Goal: Transaction & Acquisition: Purchase product/service

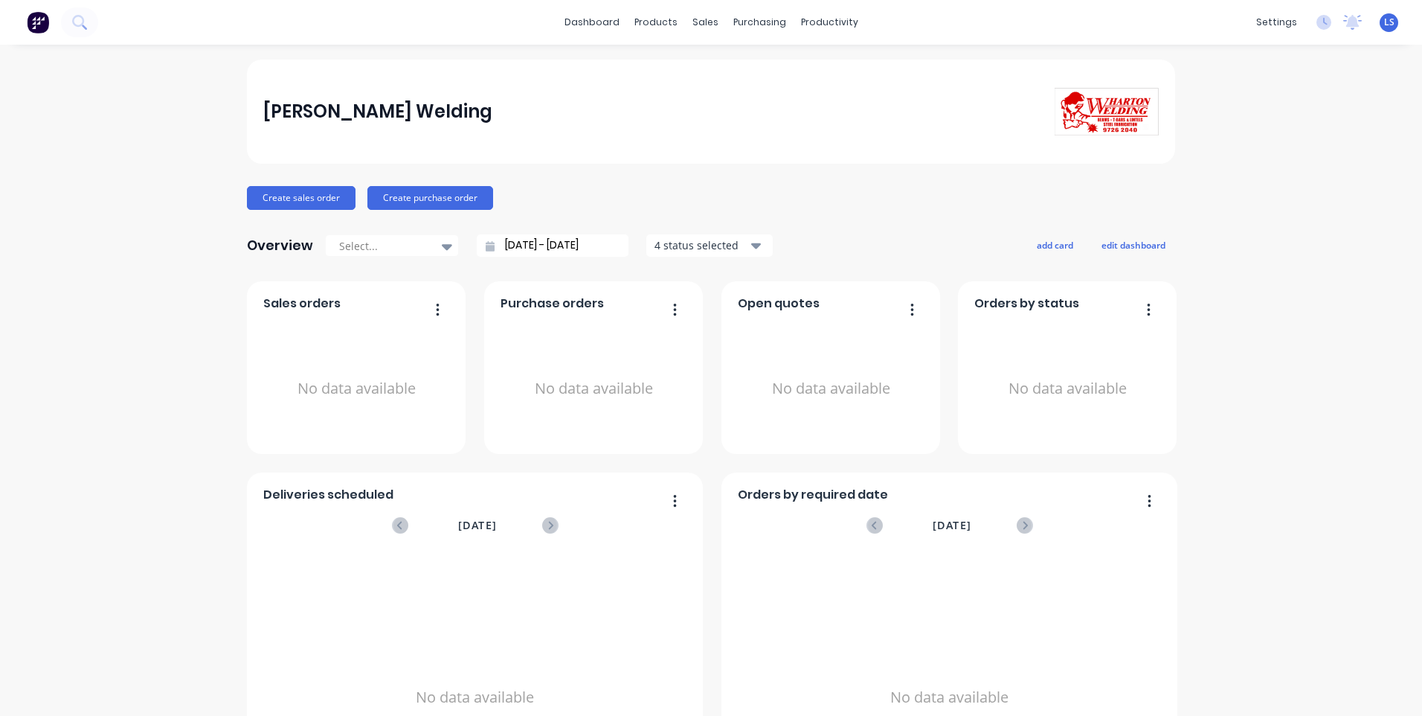
click at [437, 311] on button "button" at bounding box center [432, 310] width 31 height 23
click at [437, 309] on button "button" at bounding box center [432, 310] width 31 height 23
click at [744, 65] on div "Sales Orders" at bounding box center [755, 71] width 61 height 13
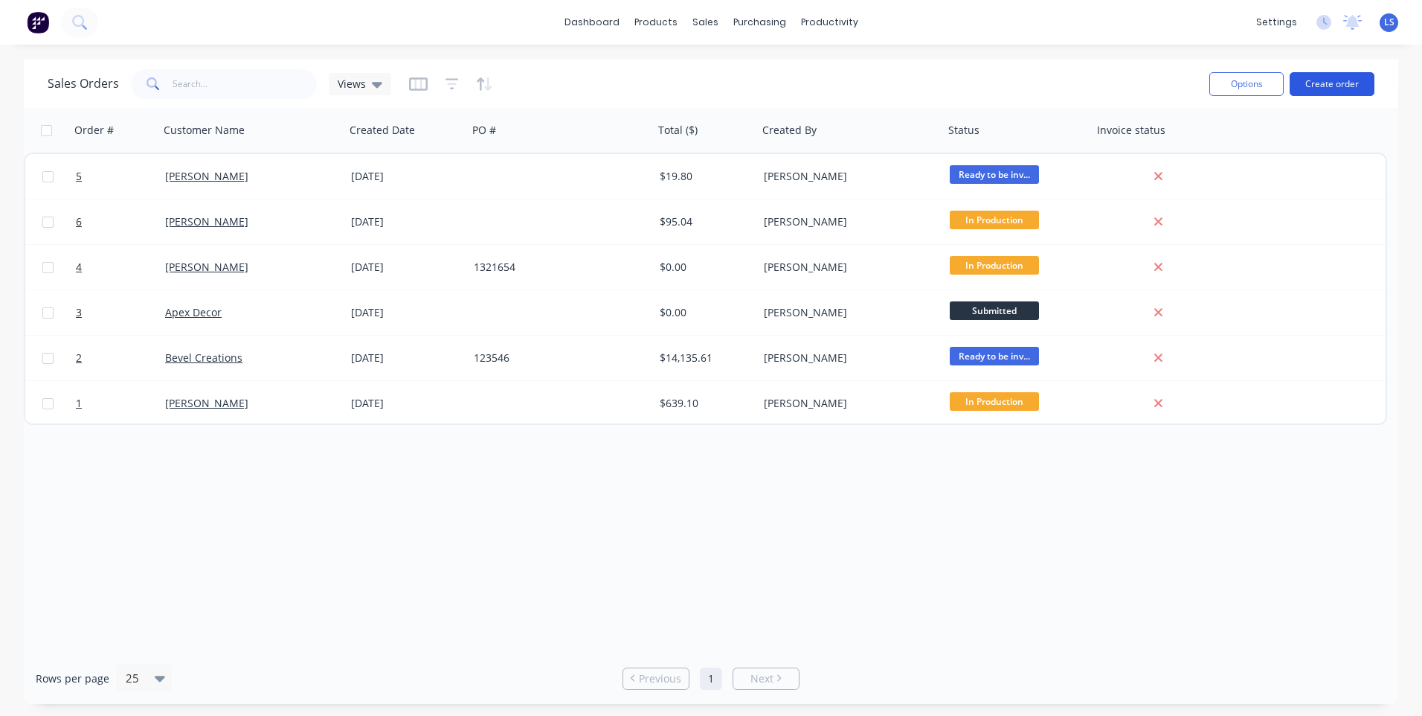
click at [1338, 87] on button "Create order" at bounding box center [1332, 84] width 85 height 24
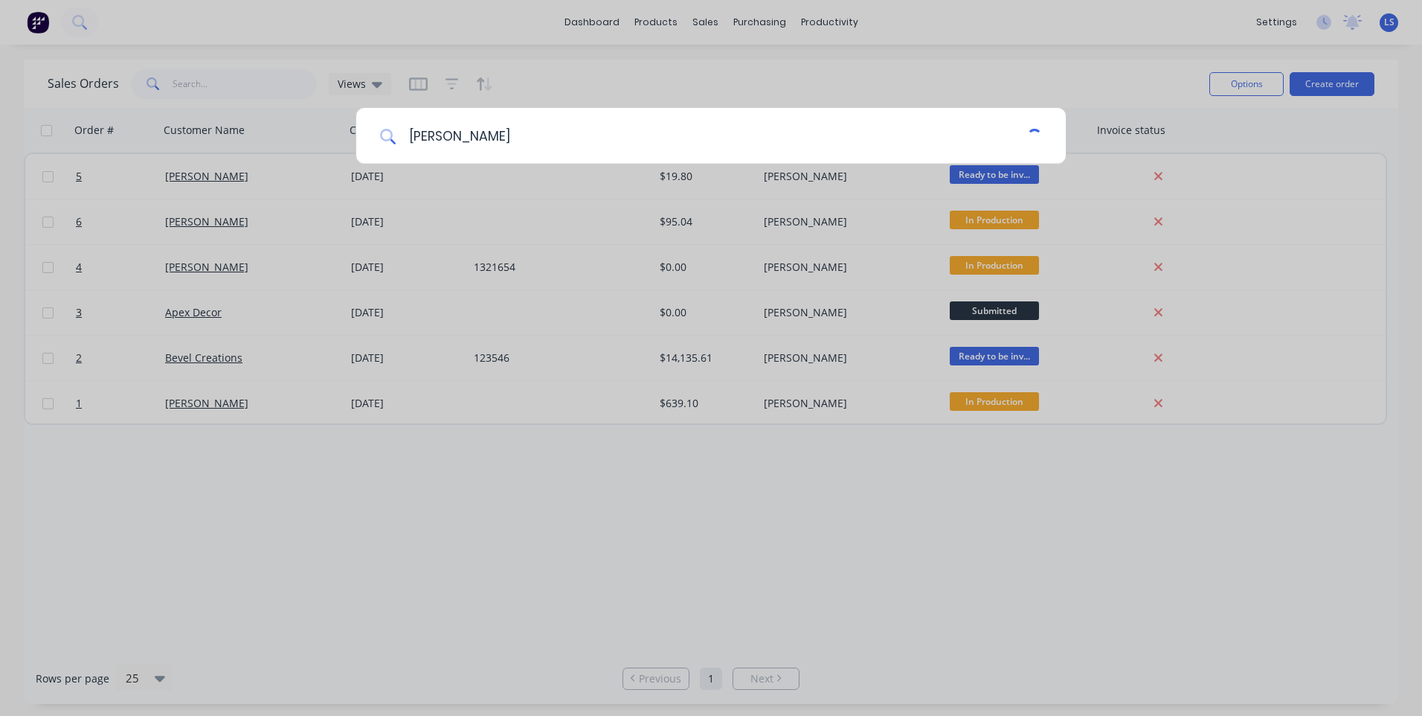
type input "[PERSON_NAME]"
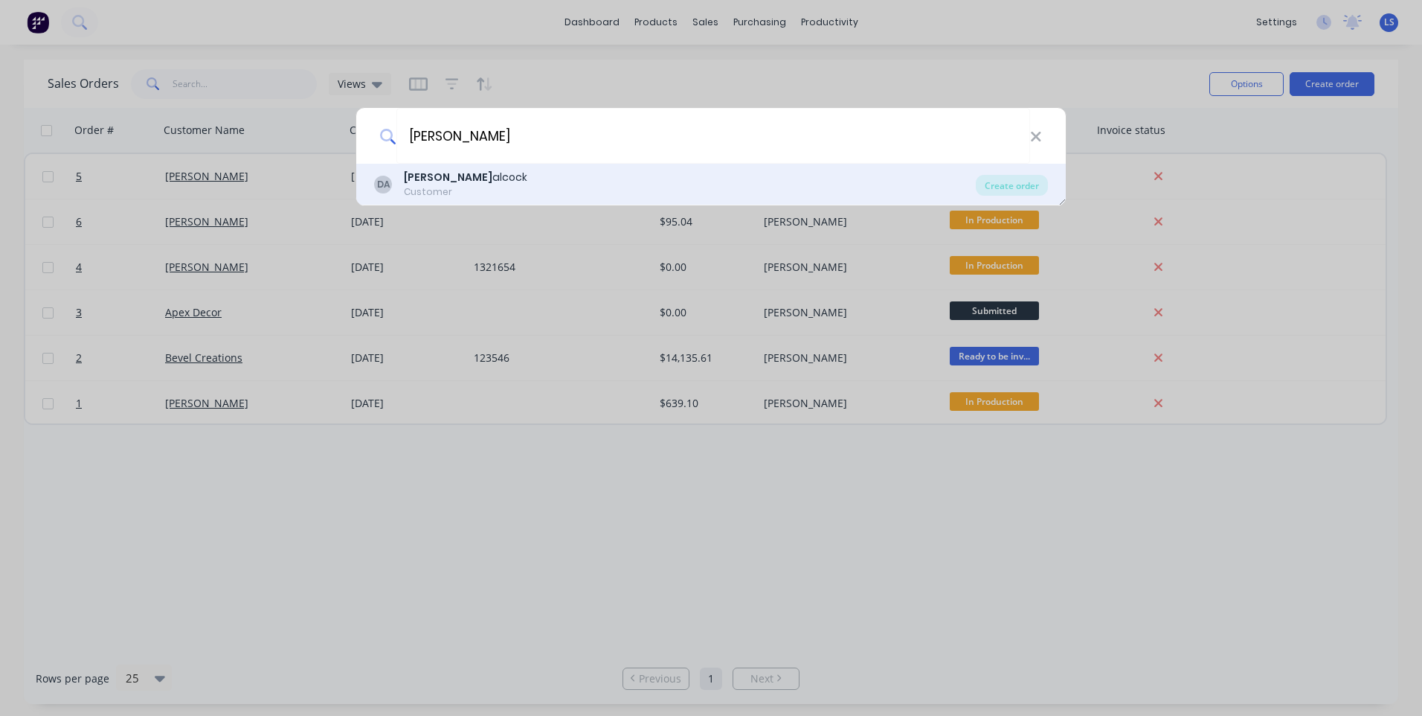
click at [462, 191] on div "Customer" at bounding box center [466, 191] width 124 height 13
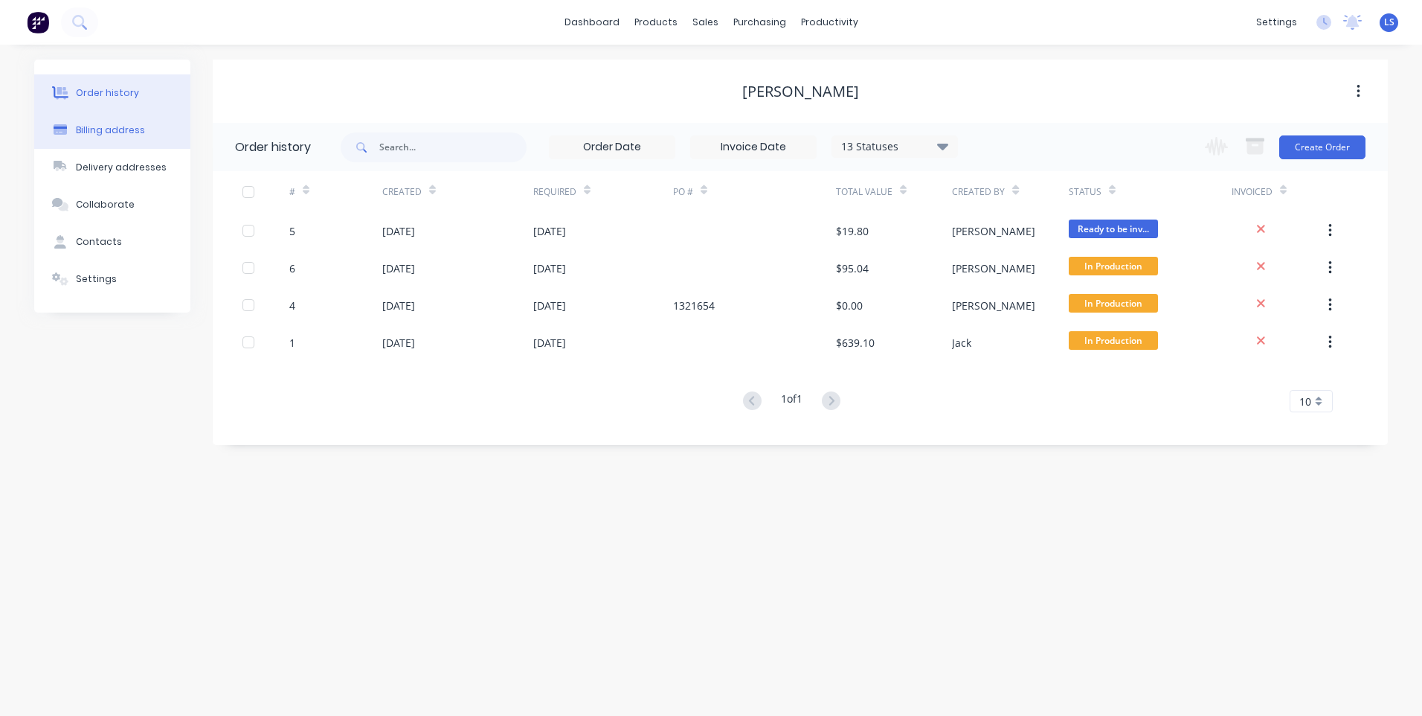
click at [119, 140] on button "Billing address" at bounding box center [112, 130] width 156 height 37
select select "AU"
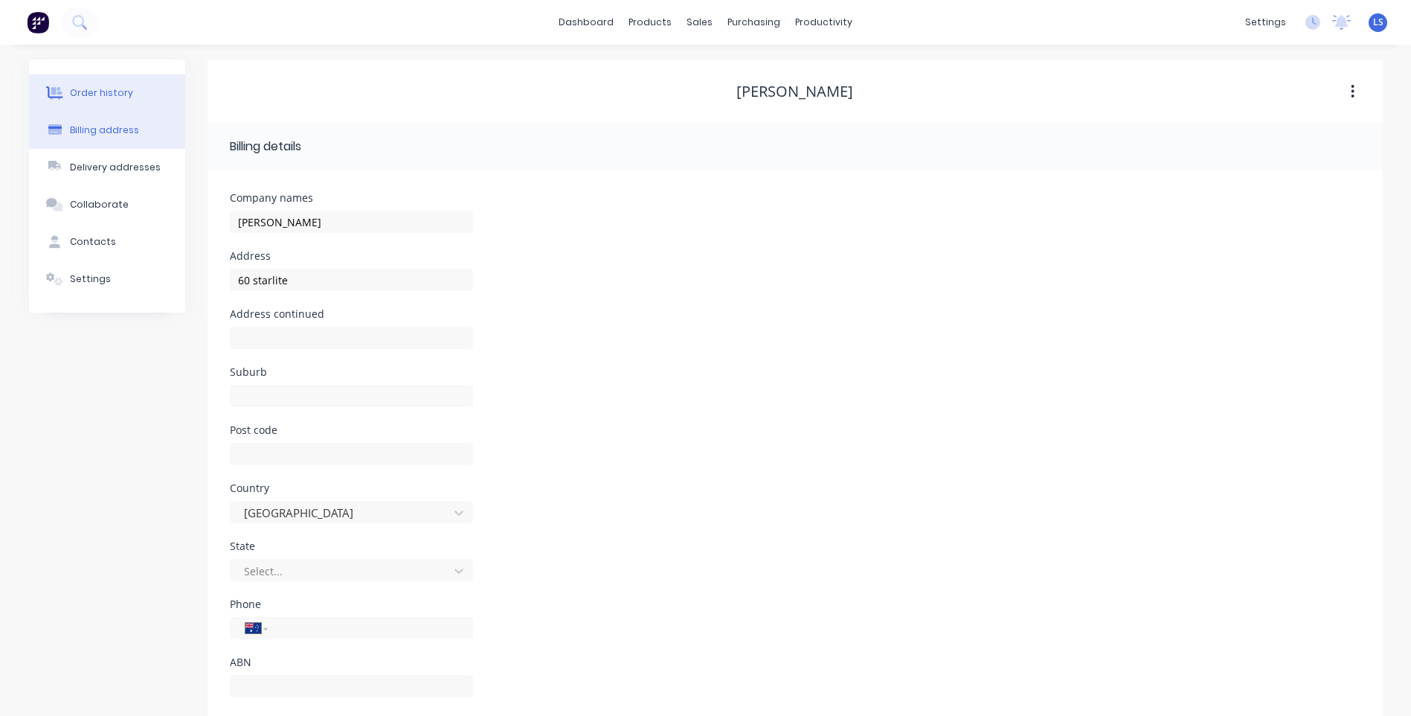
click at [120, 83] on button "Order history" at bounding box center [107, 92] width 156 height 37
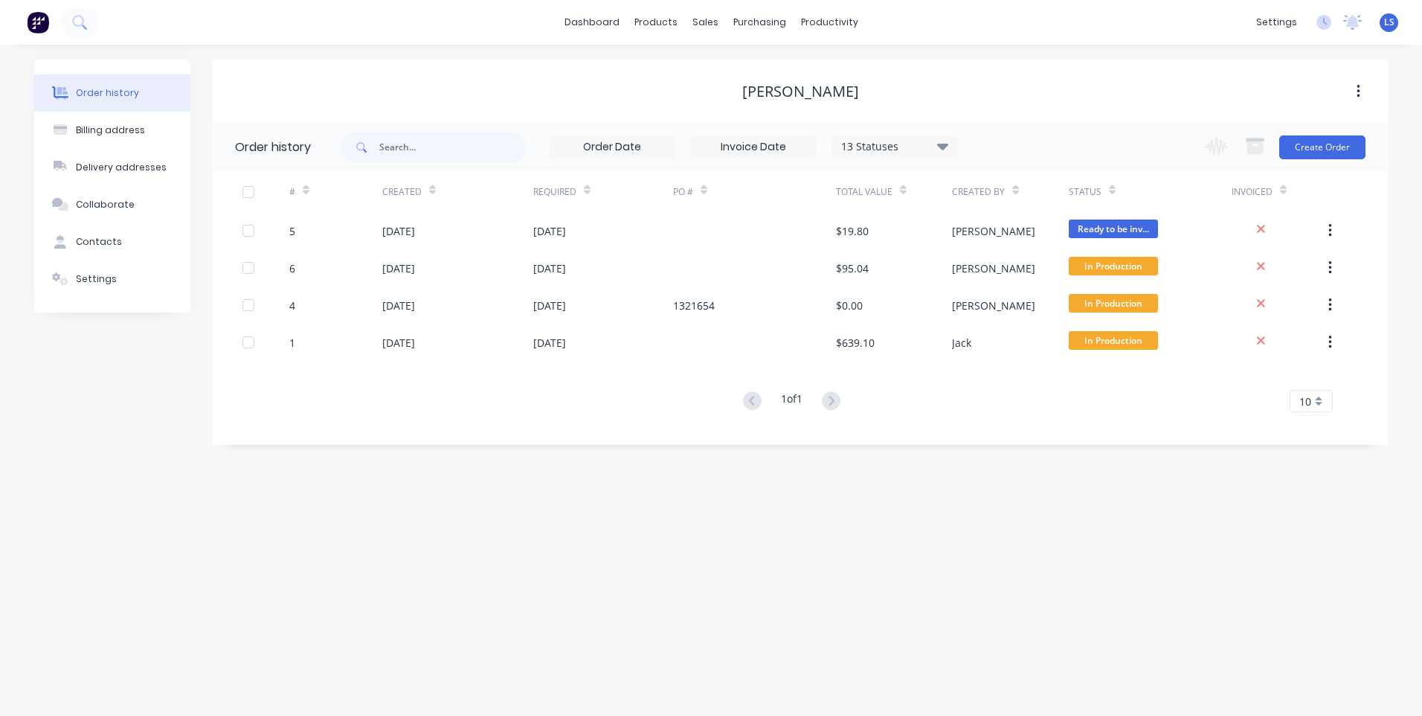
click at [1360, 92] on icon "button" at bounding box center [1359, 91] width 4 height 16
click at [1324, 146] on button "Create Order" at bounding box center [1323, 147] width 86 height 24
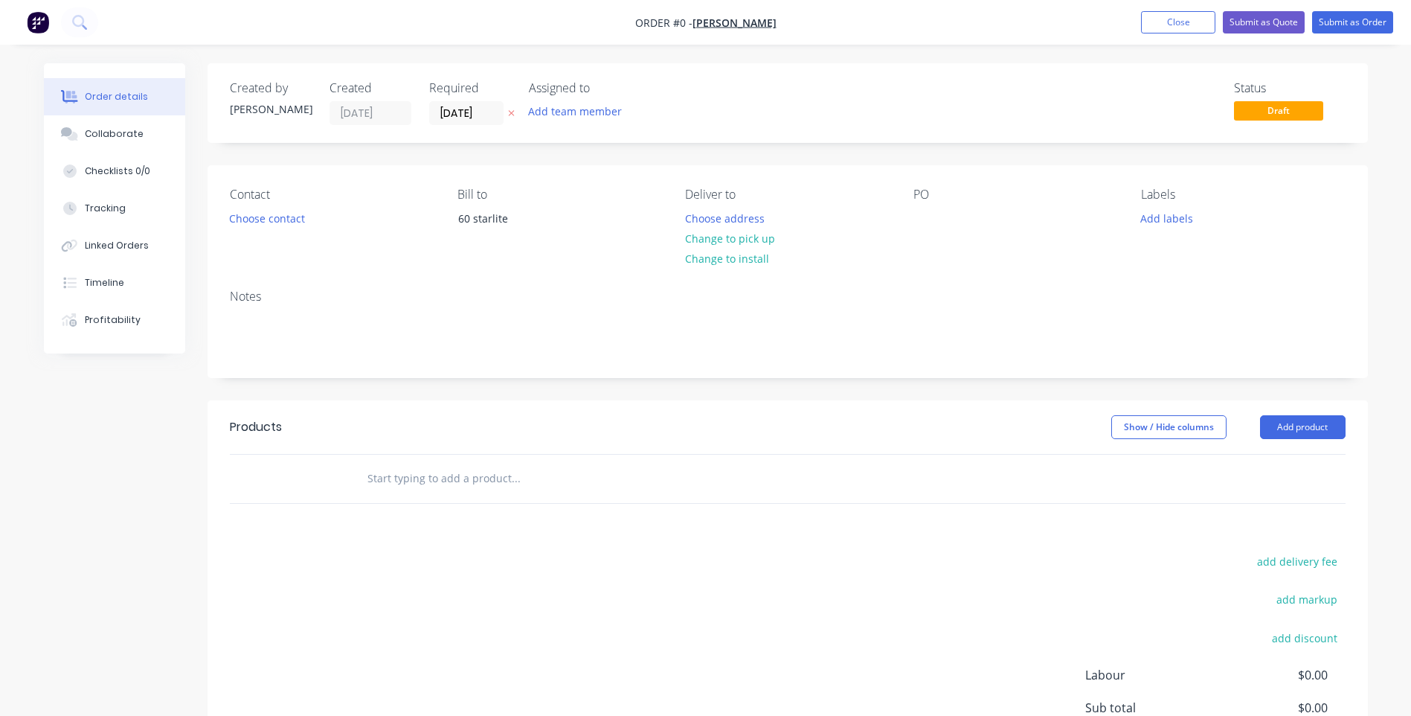
click at [103, 92] on div "Order details" at bounding box center [116, 96] width 63 height 13
click at [102, 94] on div "Order details" at bounding box center [116, 96] width 63 height 13
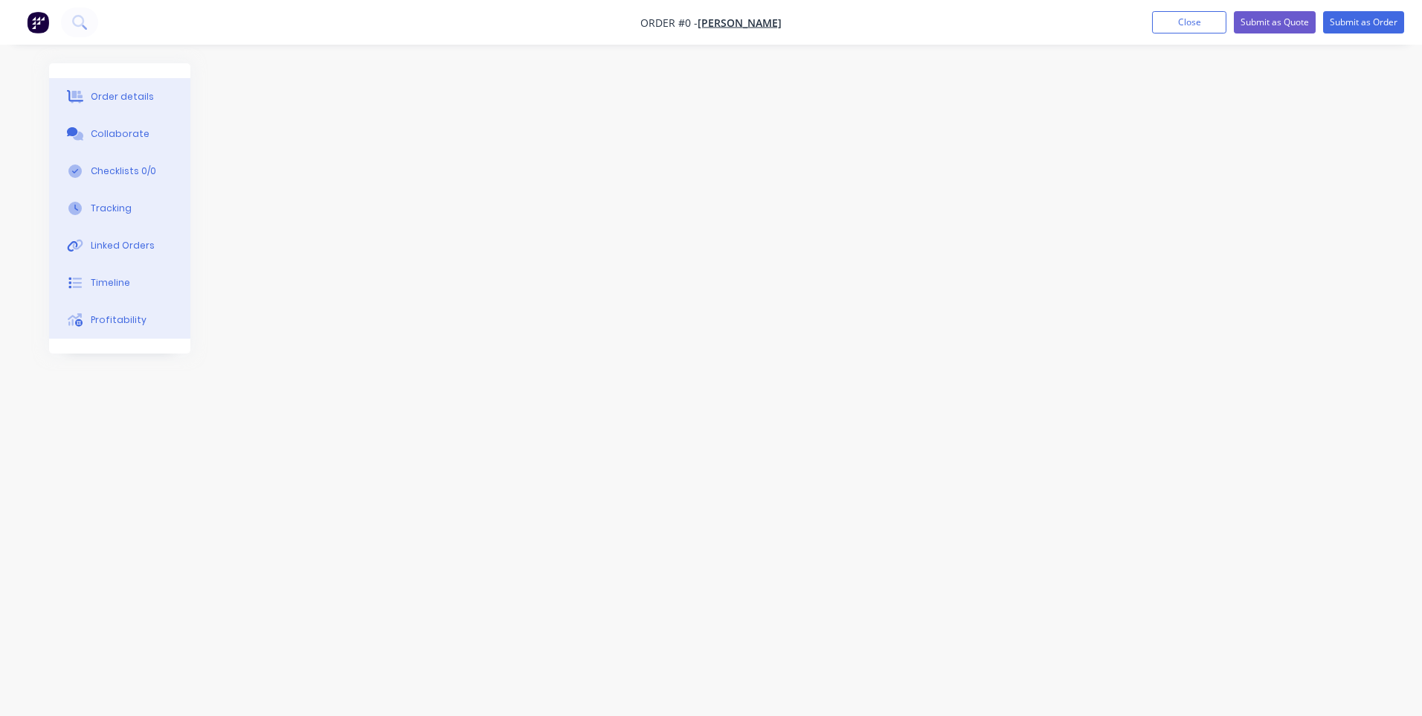
click at [117, 89] on button "Order details" at bounding box center [119, 96] width 141 height 37
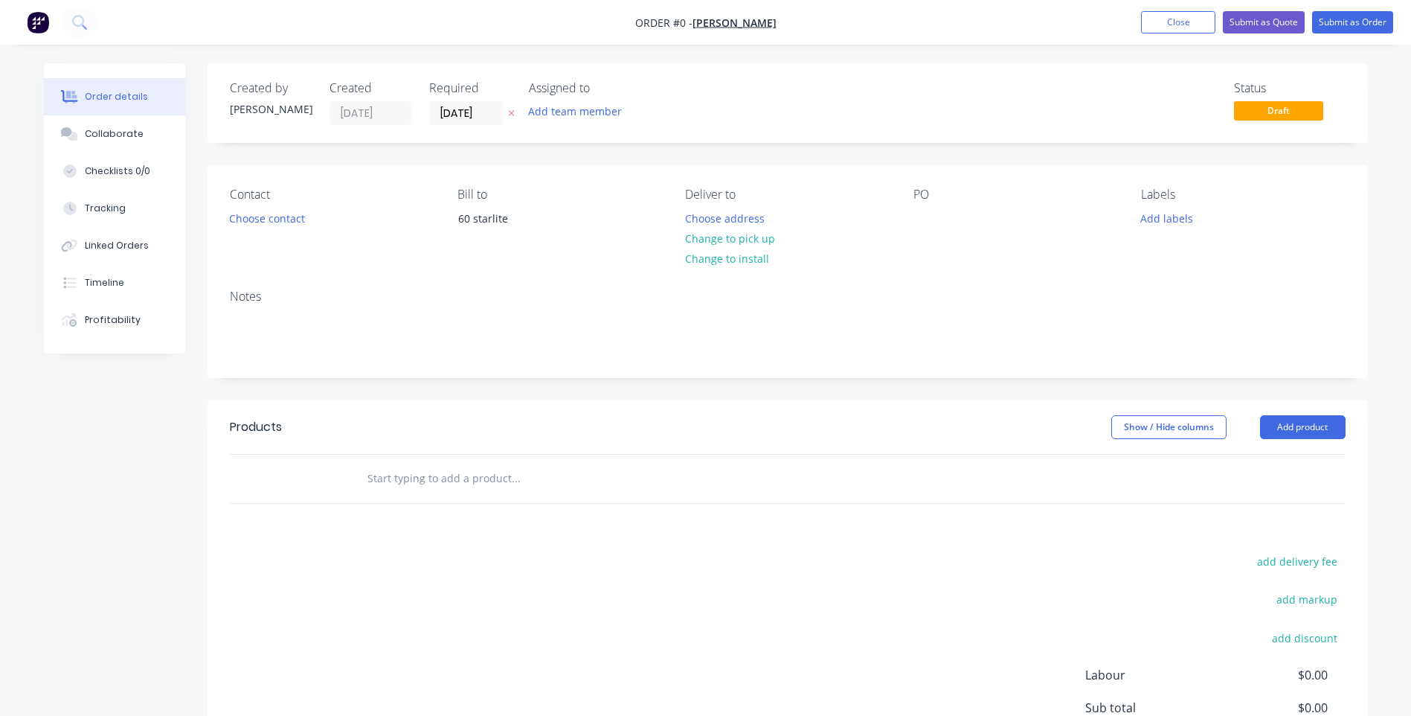
click at [111, 94] on div "Order details" at bounding box center [116, 96] width 63 height 13
click at [1172, 18] on button "Close" at bounding box center [1178, 22] width 74 height 22
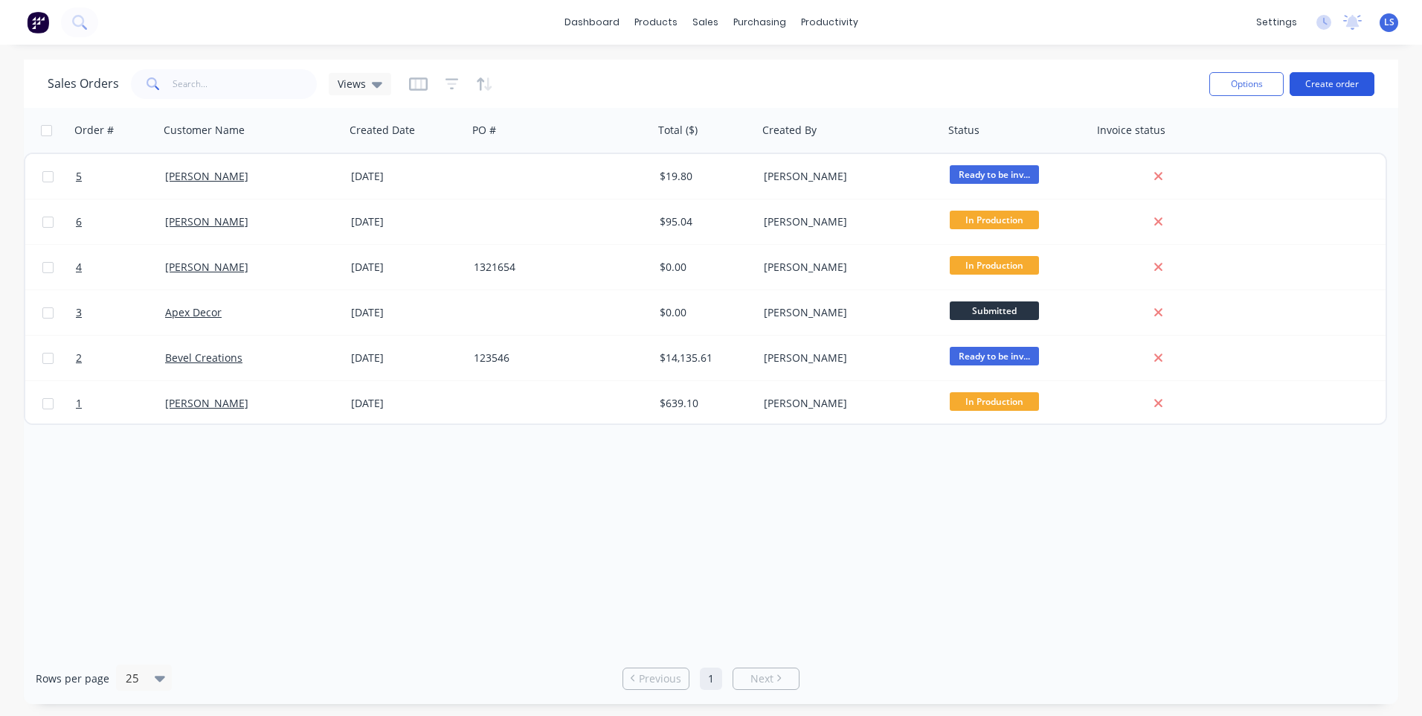
click at [1331, 89] on button "Create order" at bounding box center [1332, 84] width 85 height 24
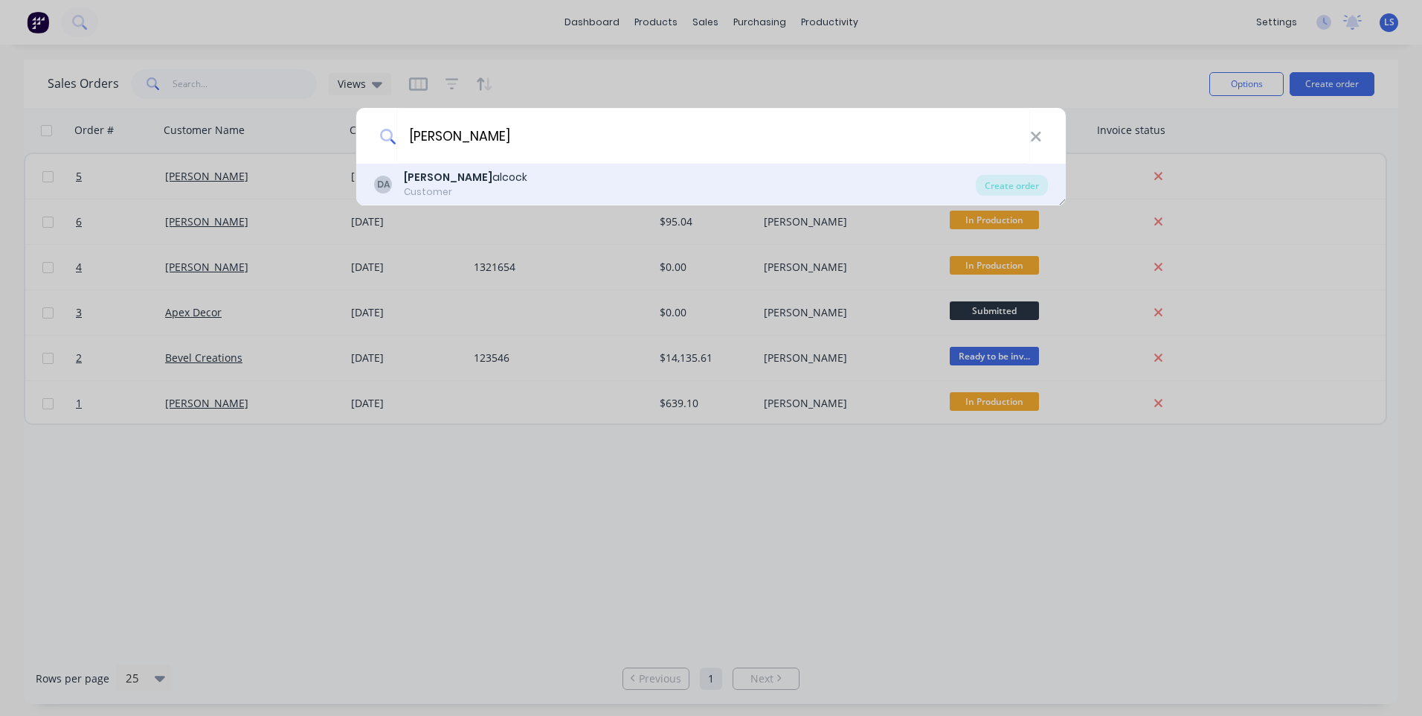
type input "[PERSON_NAME]"
click at [444, 193] on div "Customer" at bounding box center [466, 191] width 124 height 13
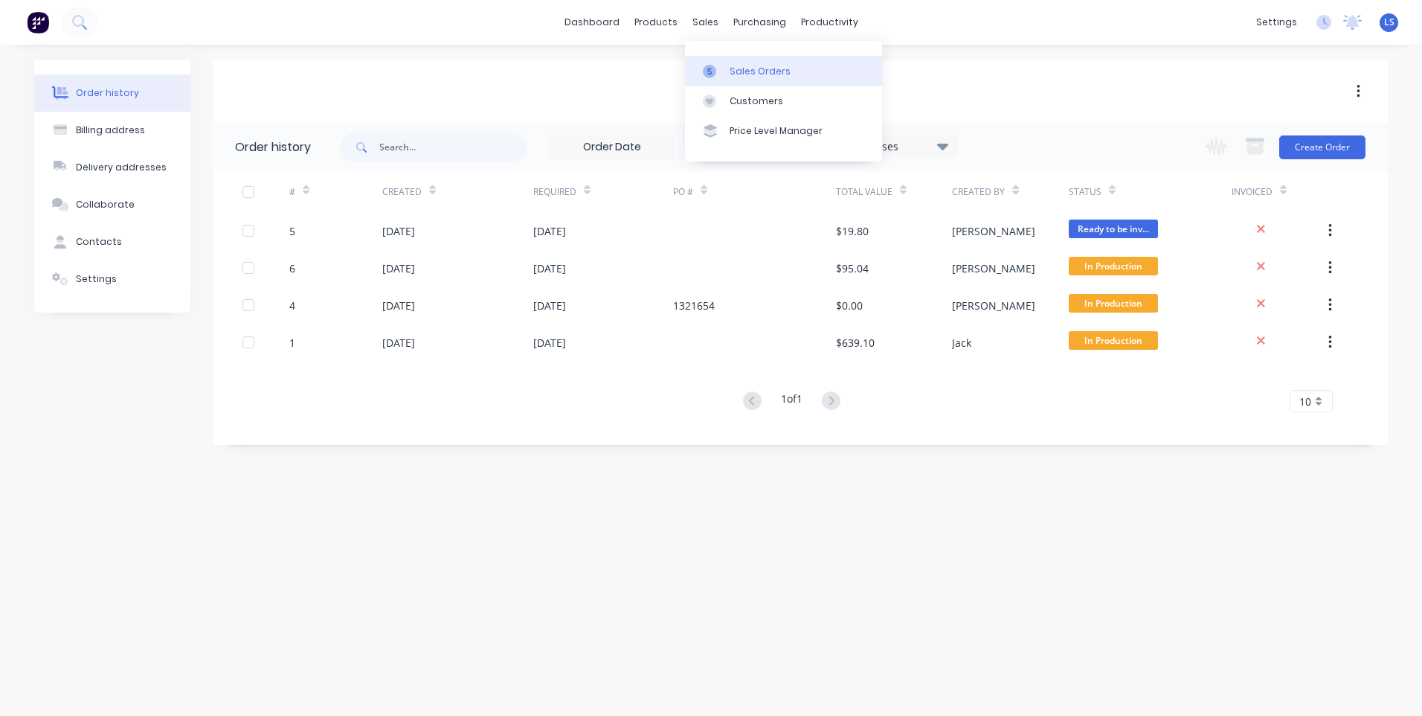
click at [750, 76] on div "Sales Orders" at bounding box center [760, 71] width 61 height 13
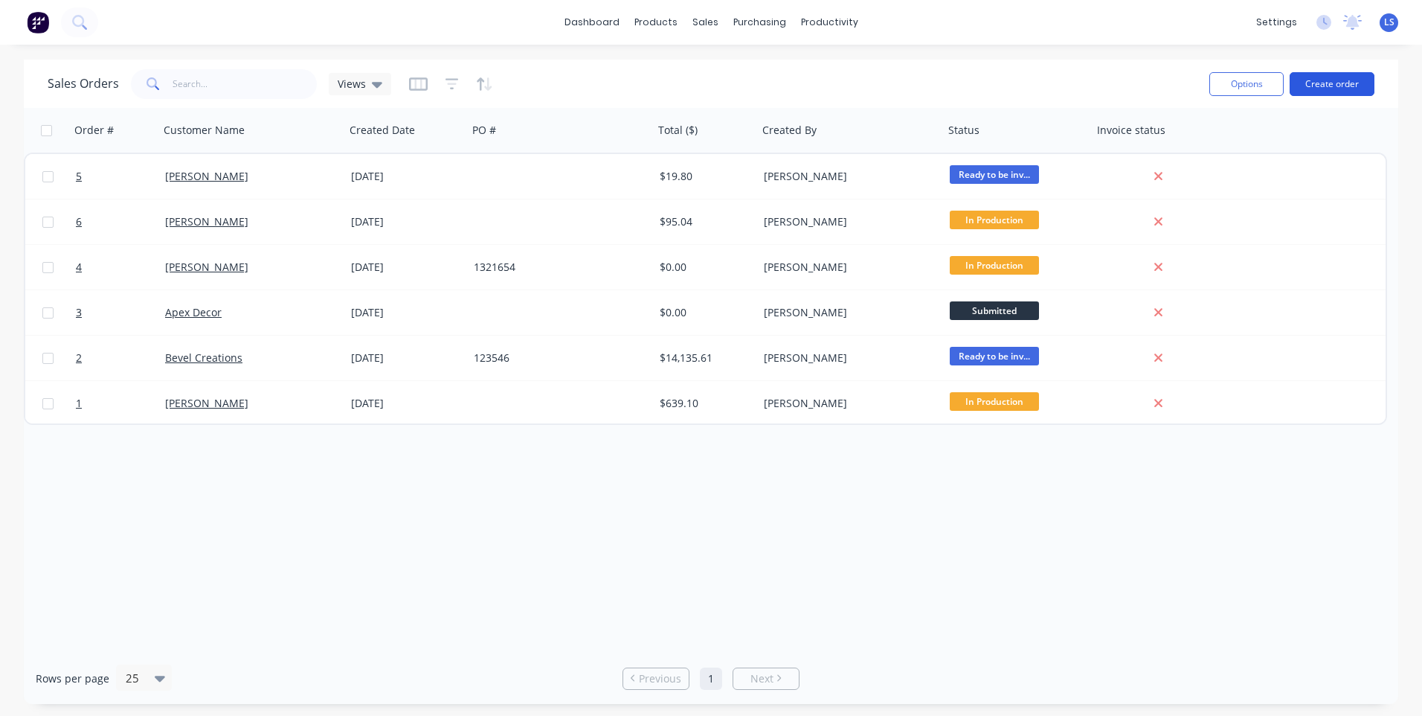
click at [1357, 79] on button "Create order" at bounding box center [1332, 84] width 85 height 24
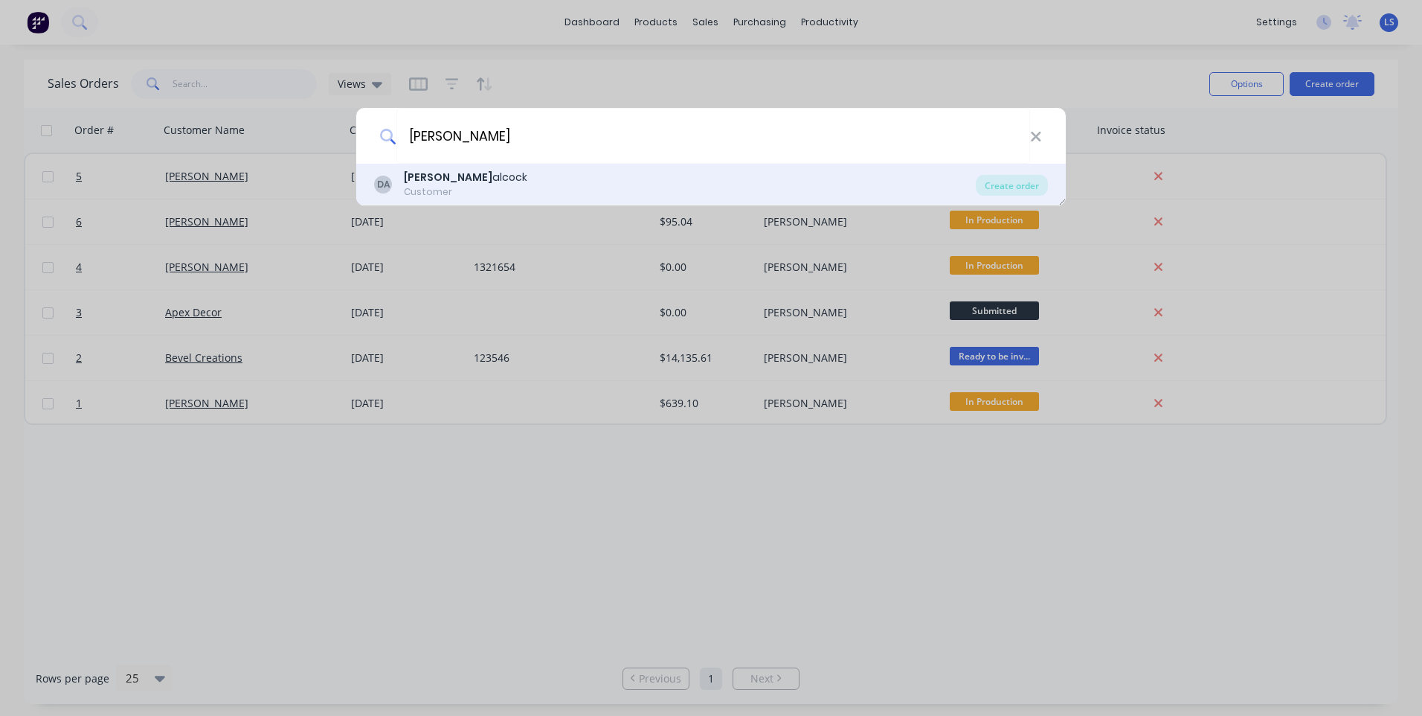
type input "[PERSON_NAME]"
click at [473, 171] on div "DA [PERSON_NAME] Customer" at bounding box center [675, 184] width 602 height 29
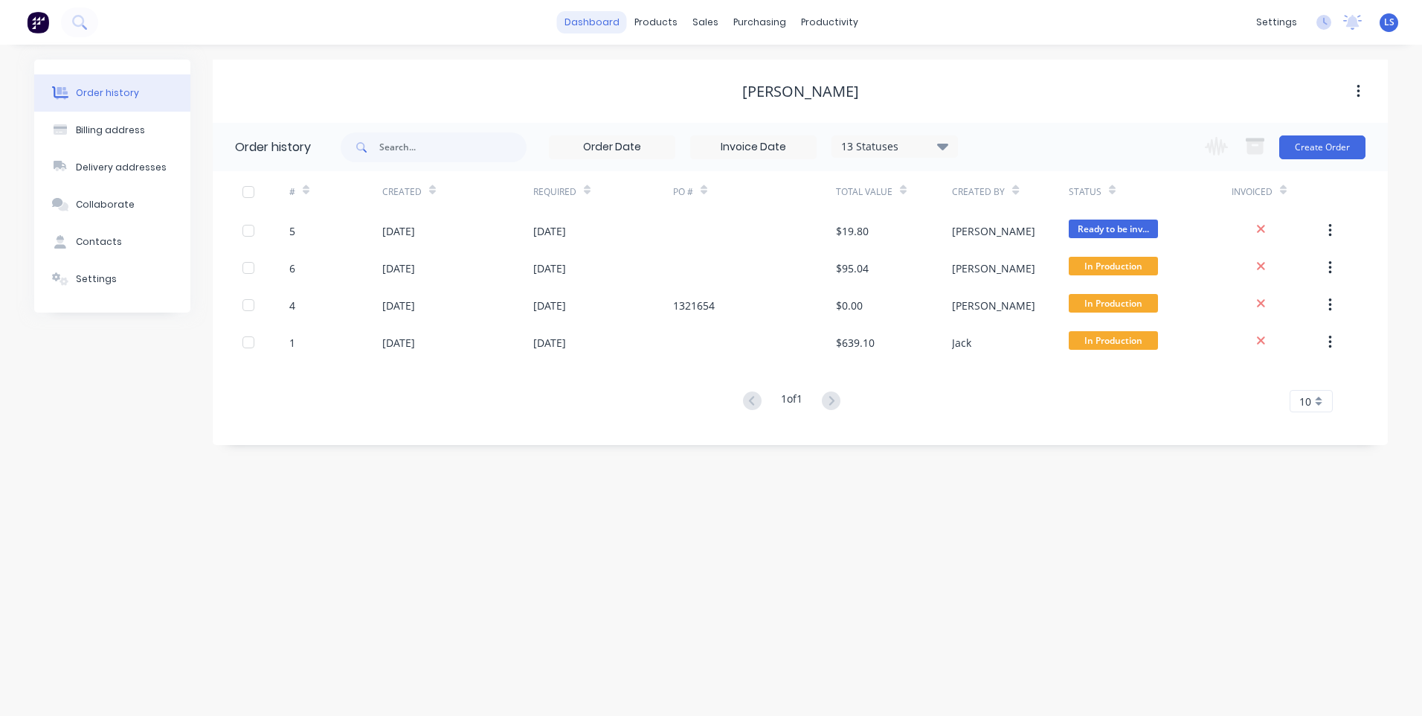
click at [583, 22] on link "dashboard" at bounding box center [592, 22] width 70 height 22
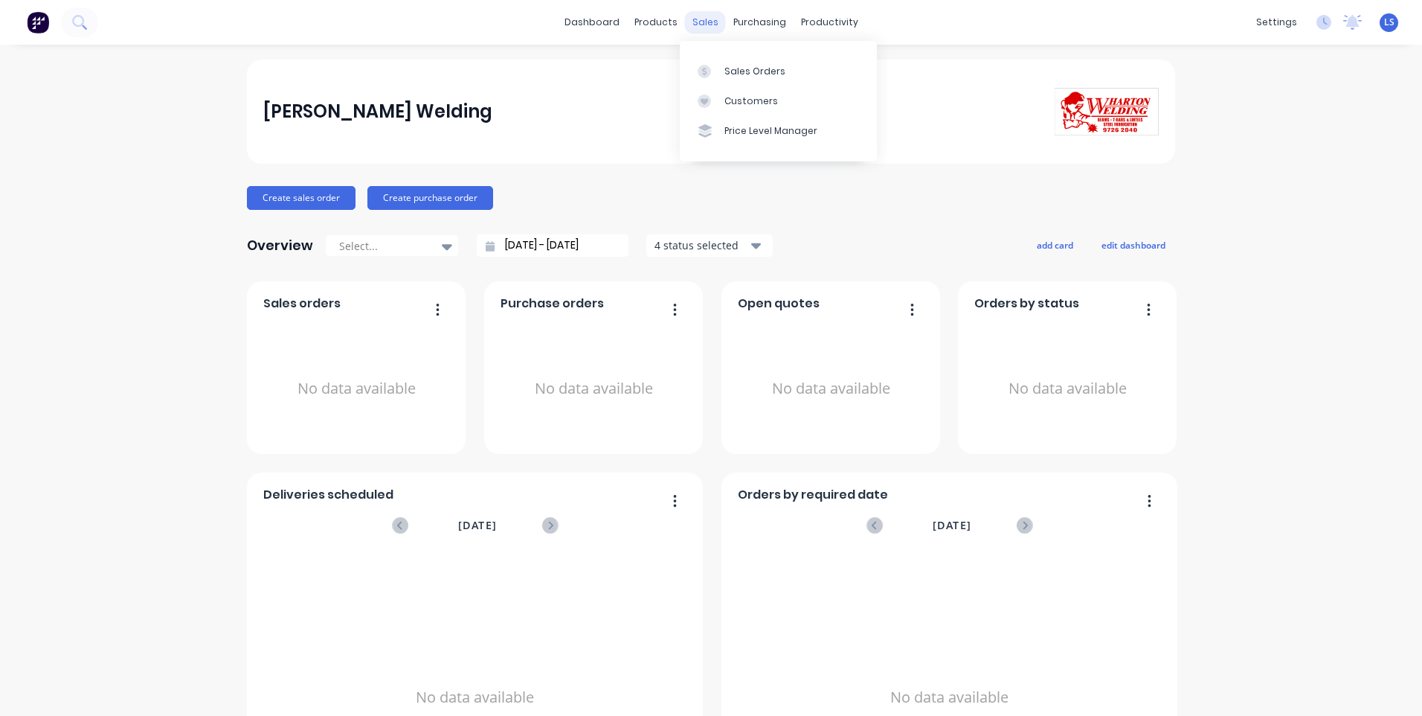
click at [686, 16] on div "sales" at bounding box center [705, 22] width 41 height 22
click at [780, 68] on div "Sales Orders" at bounding box center [755, 71] width 61 height 13
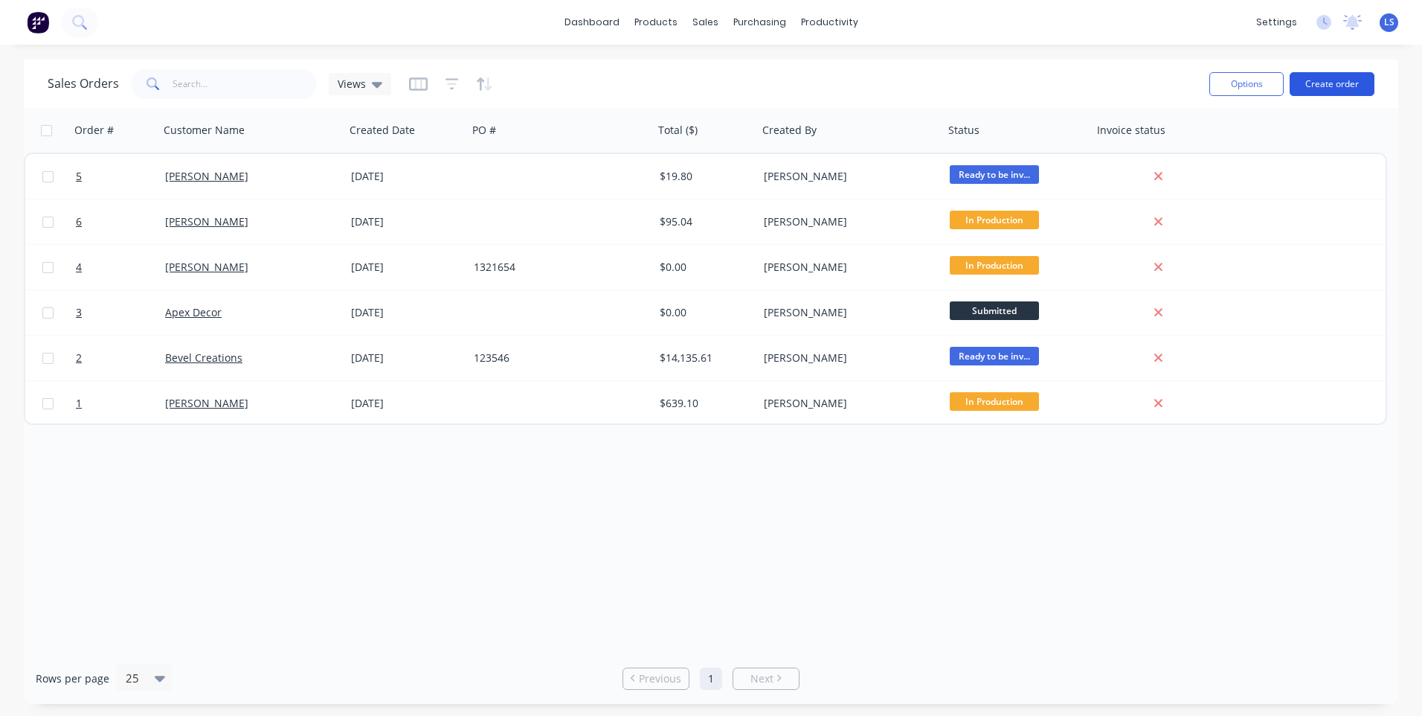
click at [1362, 82] on button "Create order" at bounding box center [1332, 84] width 85 height 24
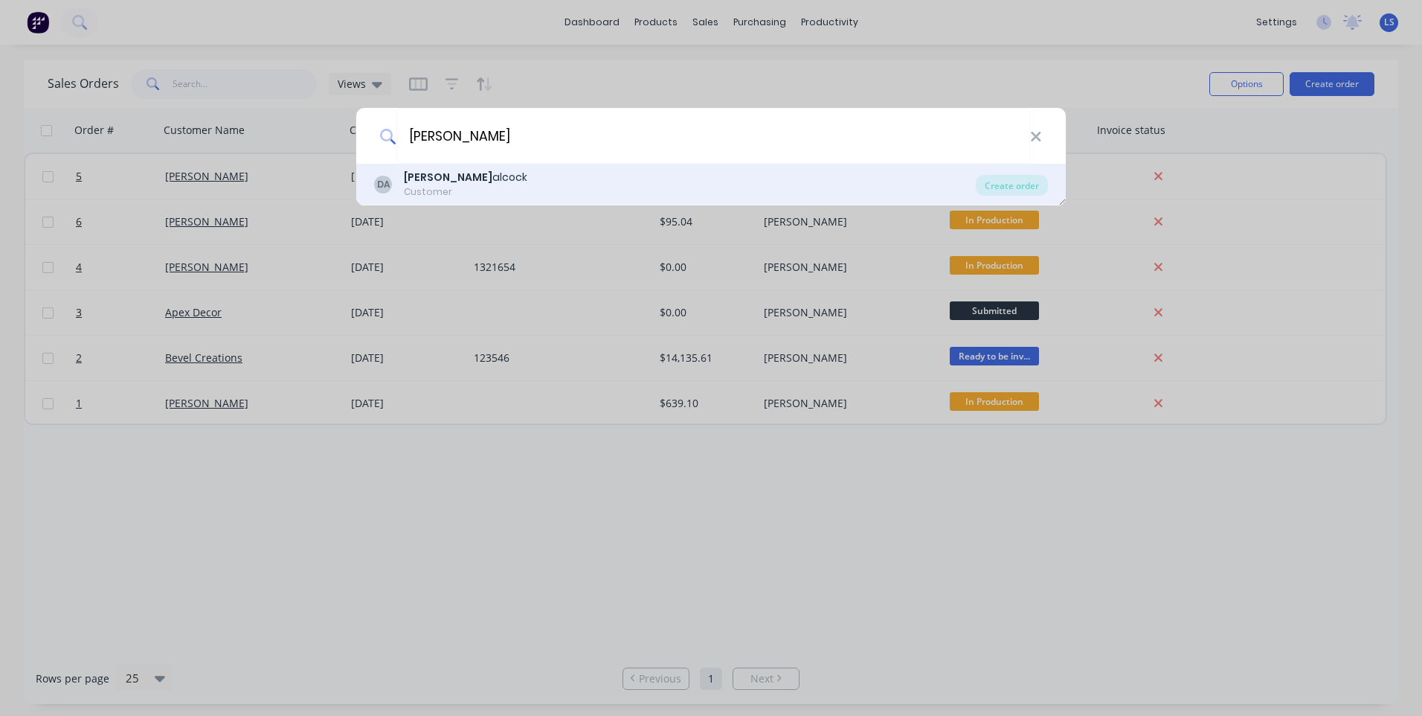
type input "[PERSON_NAME]"
click at [452, 179] on div "[PERSON_NAME]" at bounding box center [466, 178] width 124 height 16
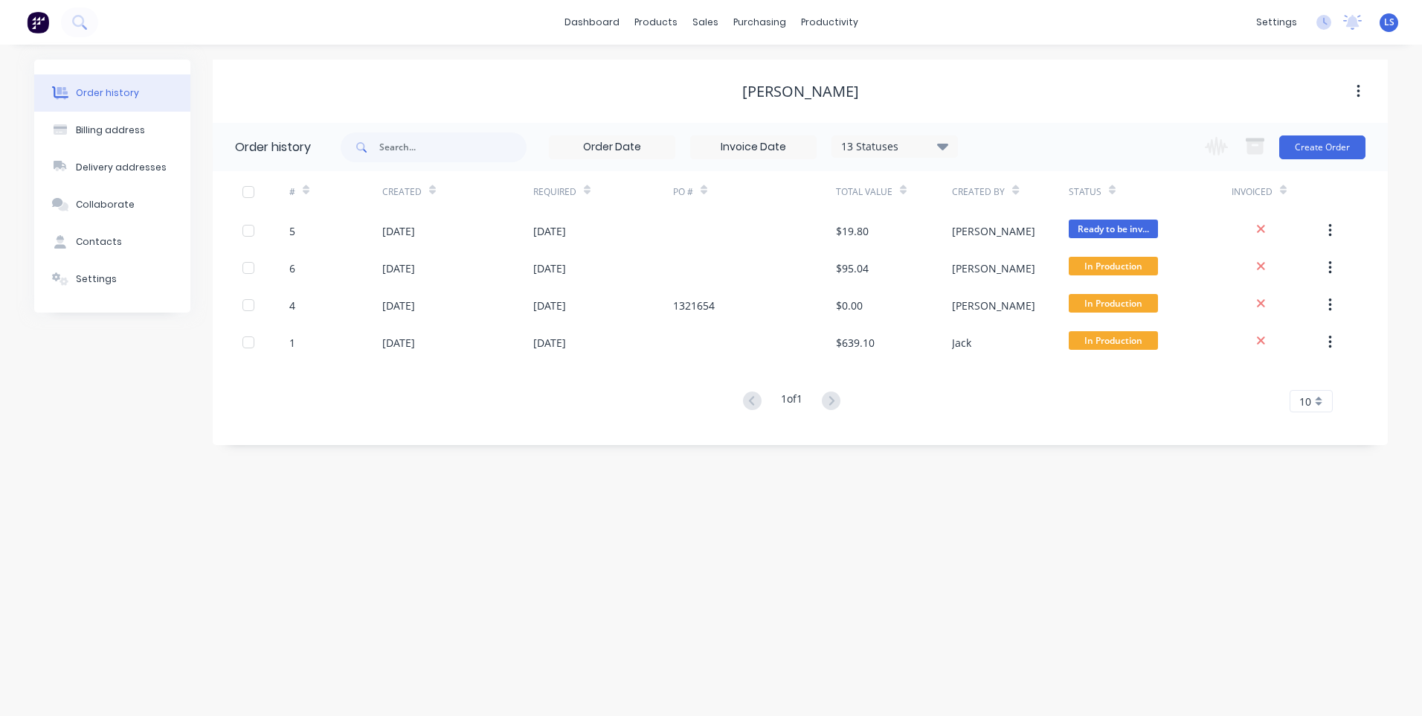
click at [1341, 159] on div "Change order status Submitted Waiting on Supplier In Production Ready to be inv…" at bounding box center [1281, 147] width 170 height 48
click at [1341, 148] on button "Create Order" at bounding box center [1323, 147] width 86 height 24
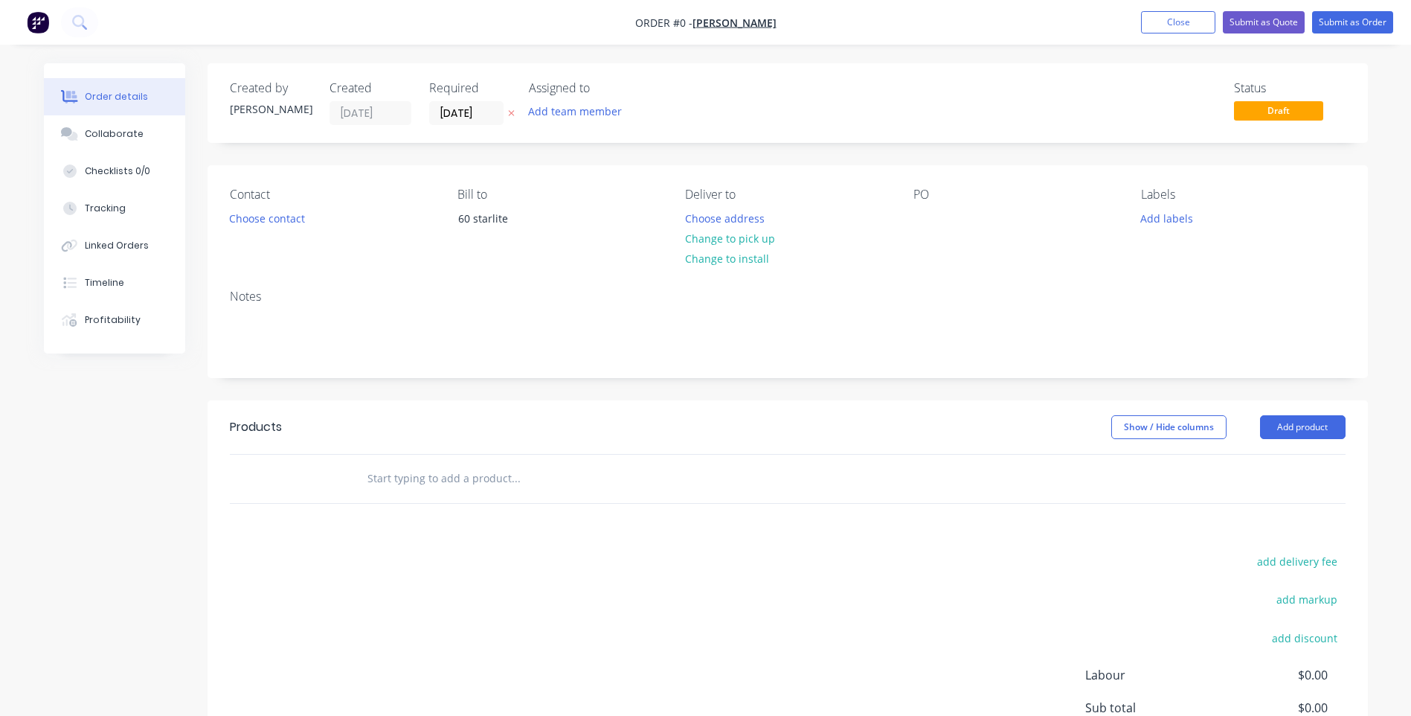
click at [113, 96] on div "Order details" at bounding box center [116, 96] width 63 height 13
click at [289, 216] on button "Choose contact" at bounding box center [267, 218] width 92 height 20
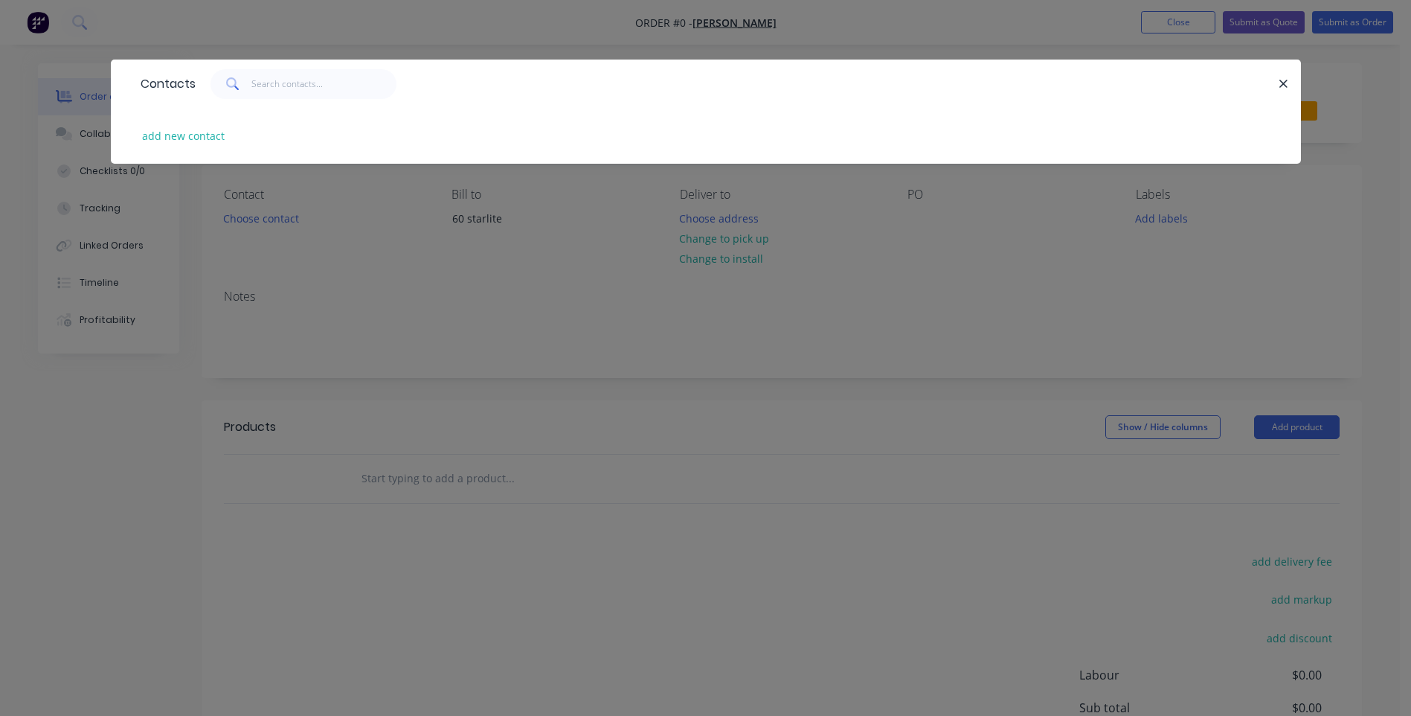
click at [231, 142] on div "add new contact" at bounding box center [706, 136] width 1146 height 56
click at [208, 132] on button "add new contact" at bounding box center [184, 136] width 98 height 20
select select "AU"
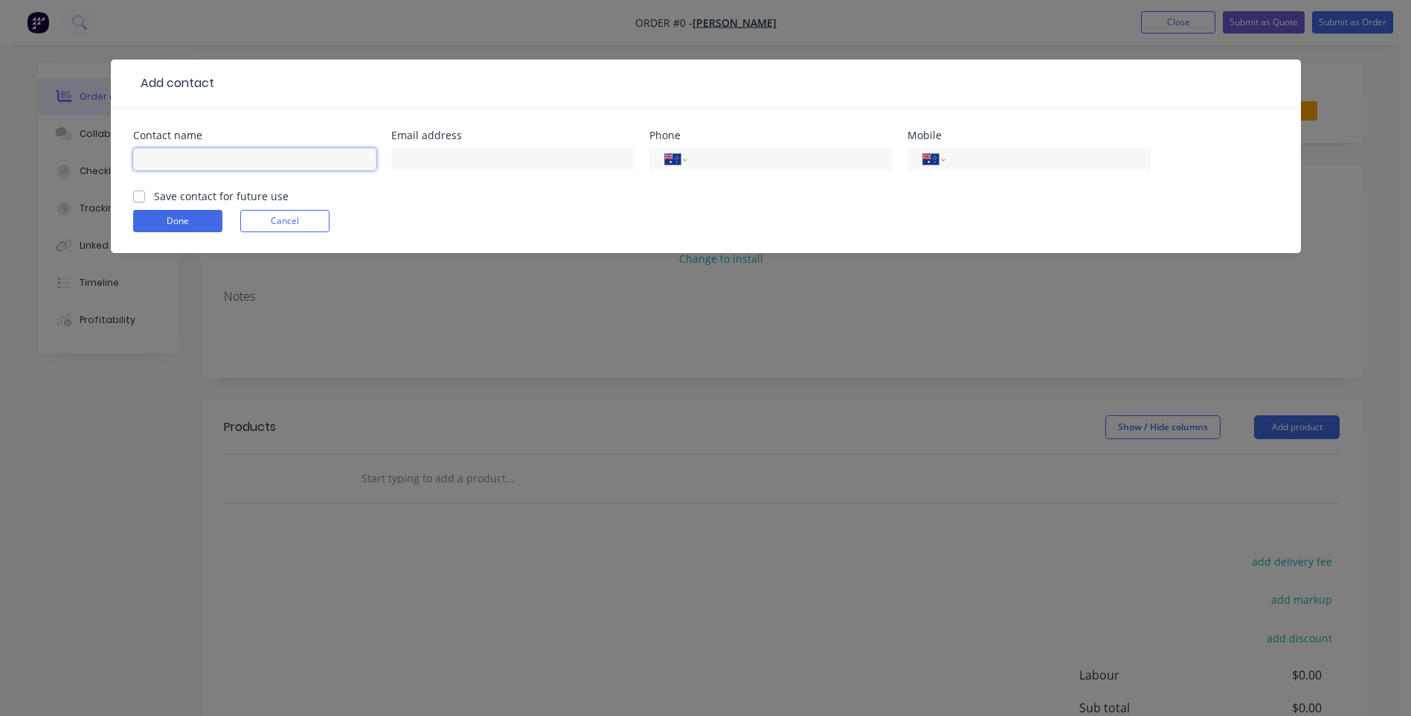
click at [143, 158] on input "text" at bounding box center [254, 159] width 243 height 22
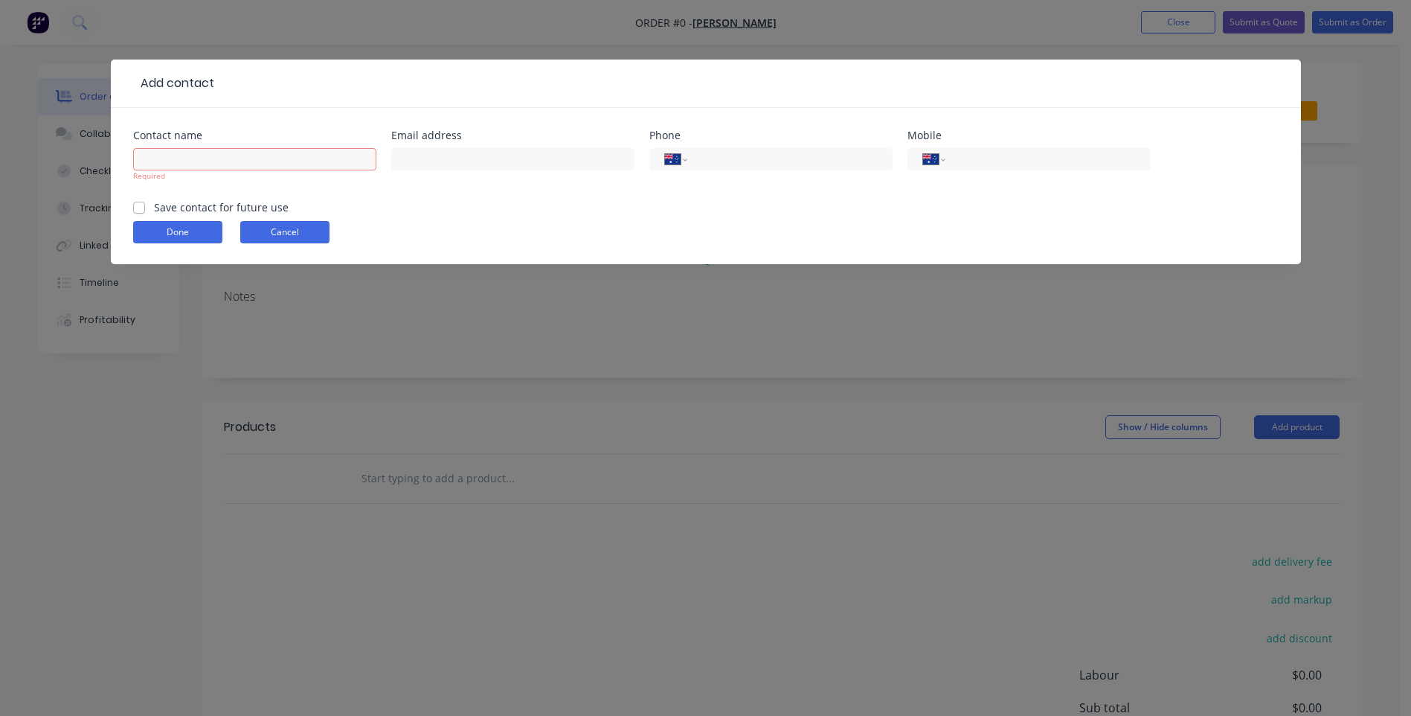
click at [303, 216] on form "Contact name Required Email address Phone International [GEOGRAPHIC_DATA] [GEOG…" at bounding box center [706, 197] width 1146 height 134
click at [304, 229] on button "Cancel" at bounding box center [284, 232] width 89 height 22
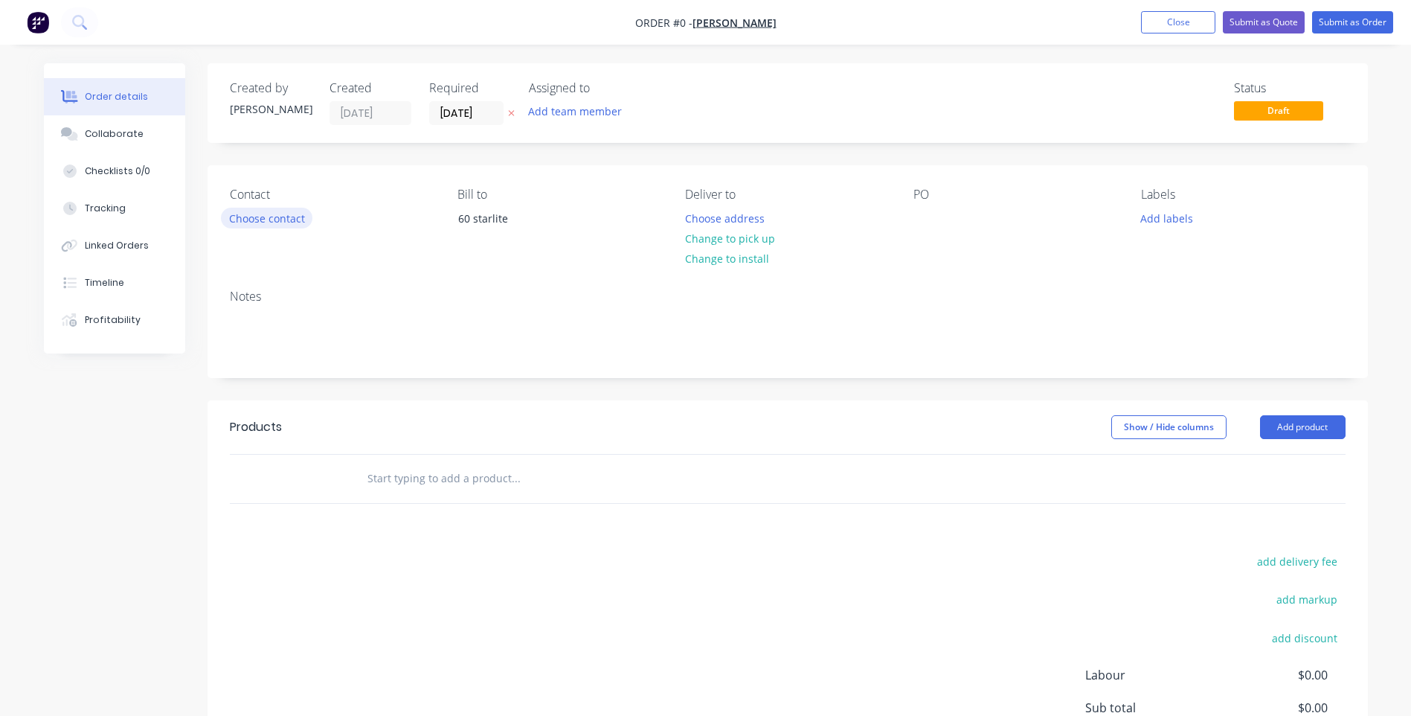
click at [271, 219] on button "Choose contact" at bounding box center [267, 218] width 92 height 20
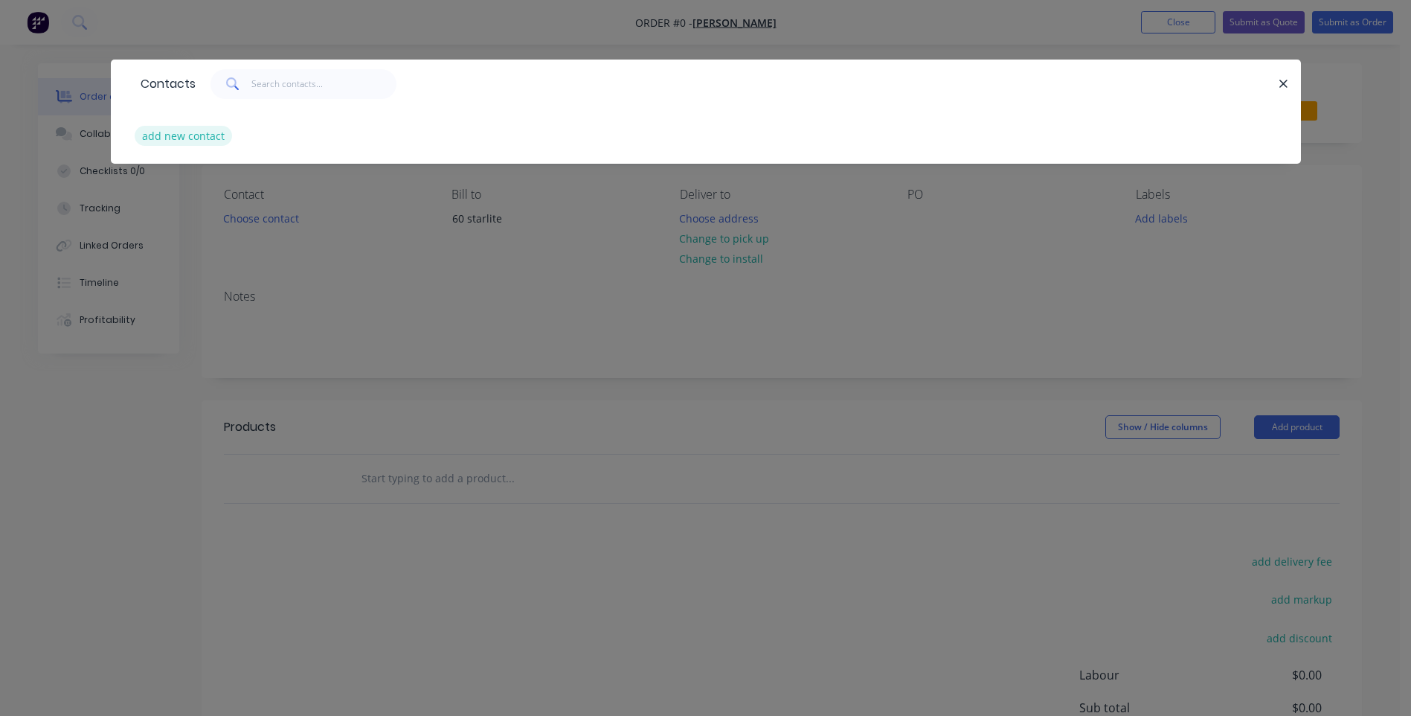
click at [194, 139] on button "add new contact" at bounding box center [184, 136] width 98 height 20
select select "AU"
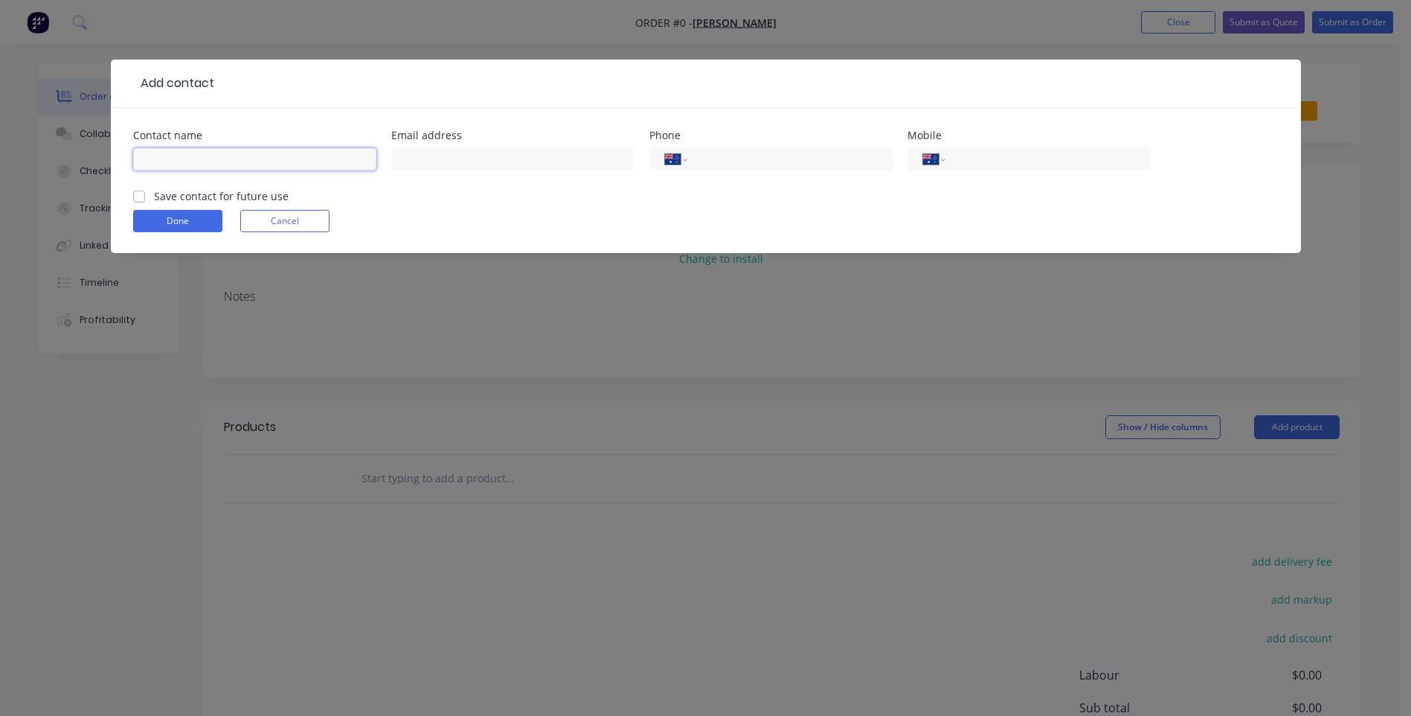
click at [205, 155] on input "text" at bounding box center [254, 159] width 243 height 22
type input "[PERSON_NAME]"
click at [154, 192] on label "Save contact for future use" at bounding box center [221, 196] width 135 height 16
click at [142, 192] on input "Save contact for future use" at bounding box center [139, 195] width 12 height 14
checkbox input "true"
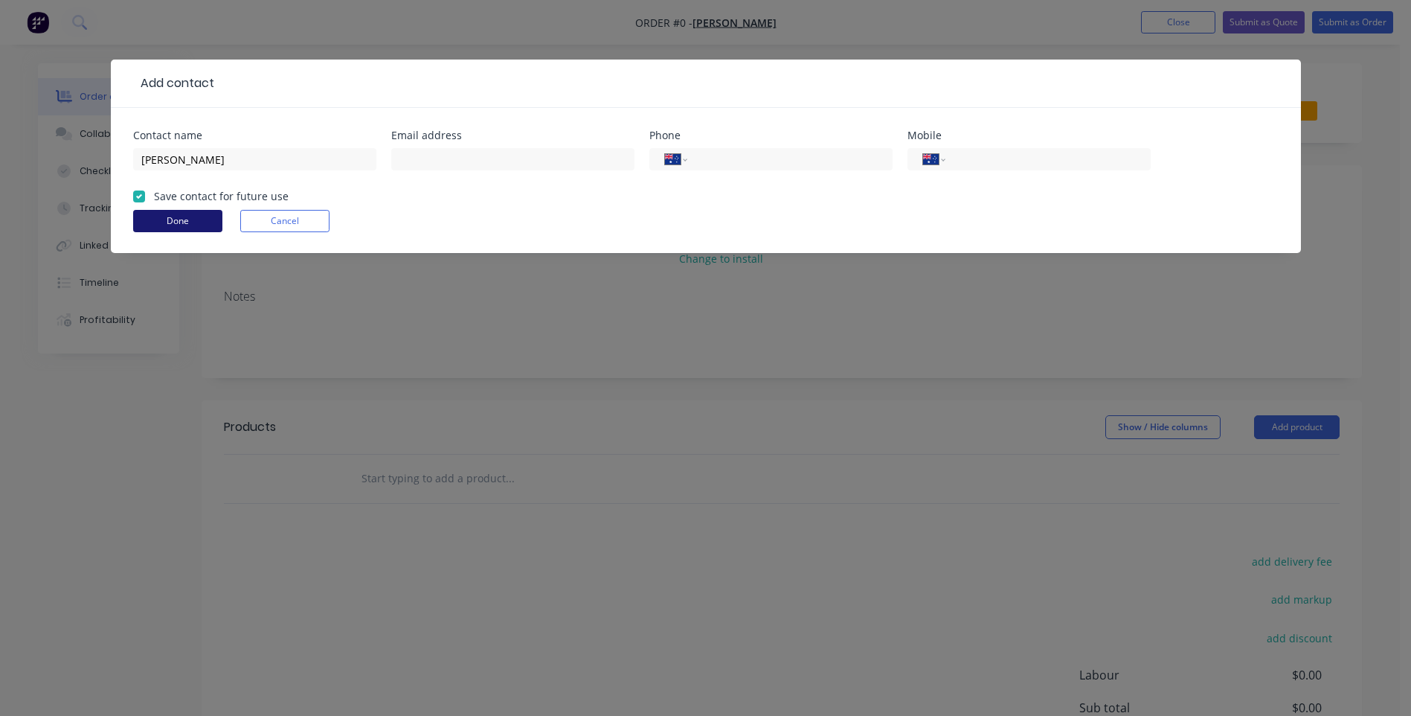
click at [153, 216] on button "Done" at bounding box center [177, 221] width 89 height 22
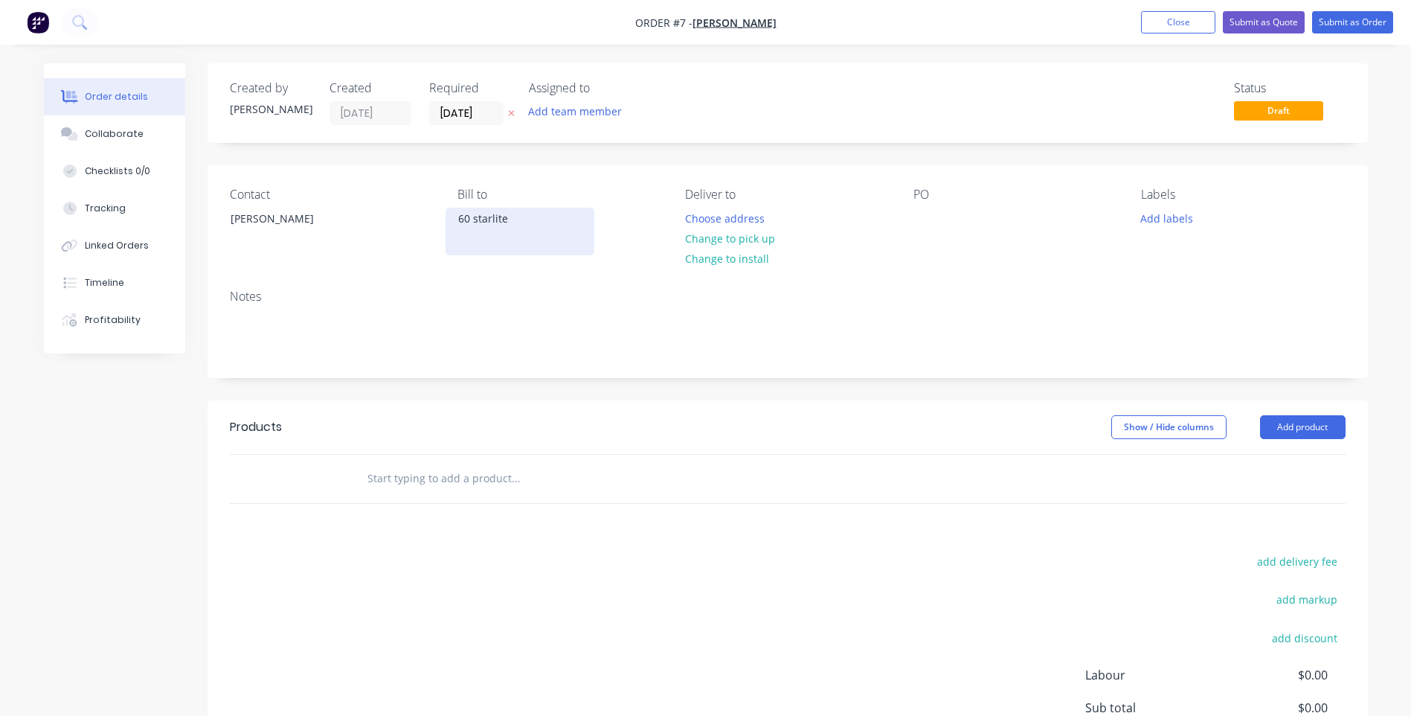
click at [506, 216] on div "60 starlite" at bounding box center [520, 218] width 124 height 21
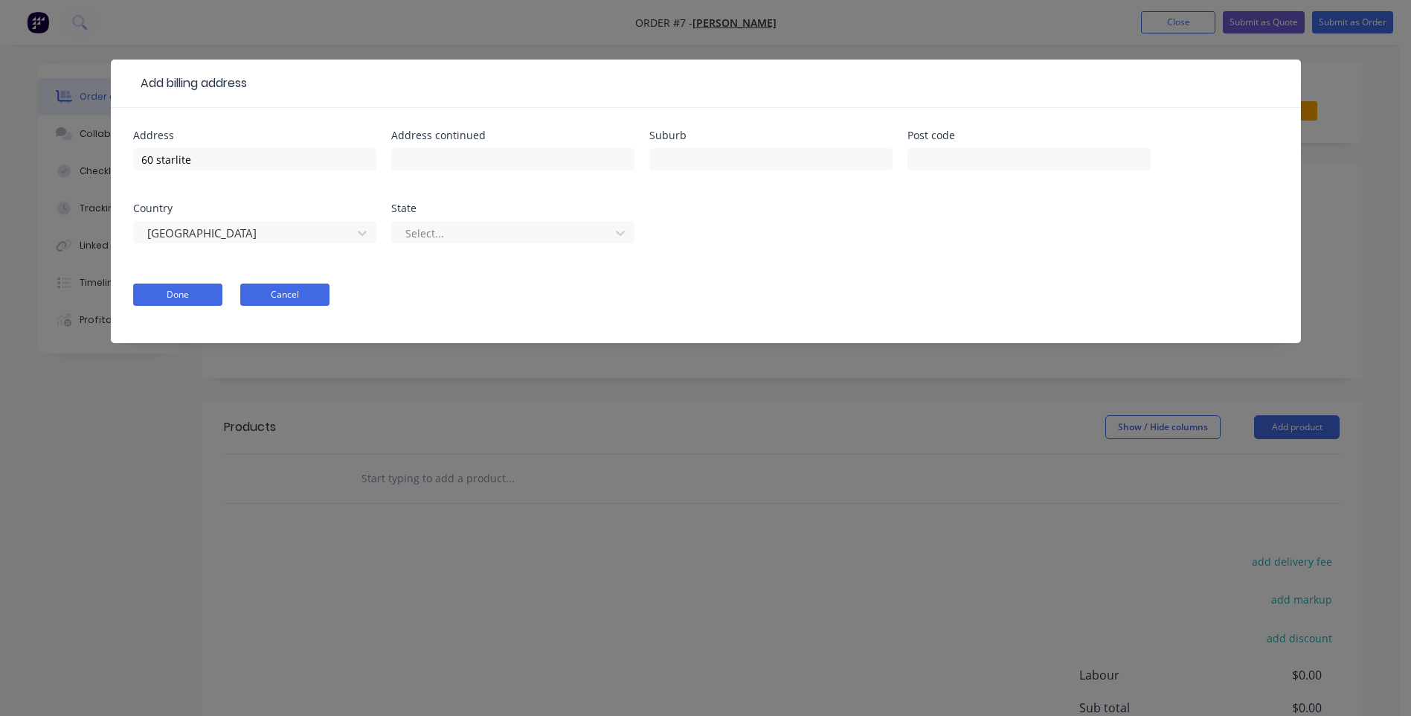
click at [275, 286] on button "Cancel" at bounding box center [284, 294] width 89 height 22
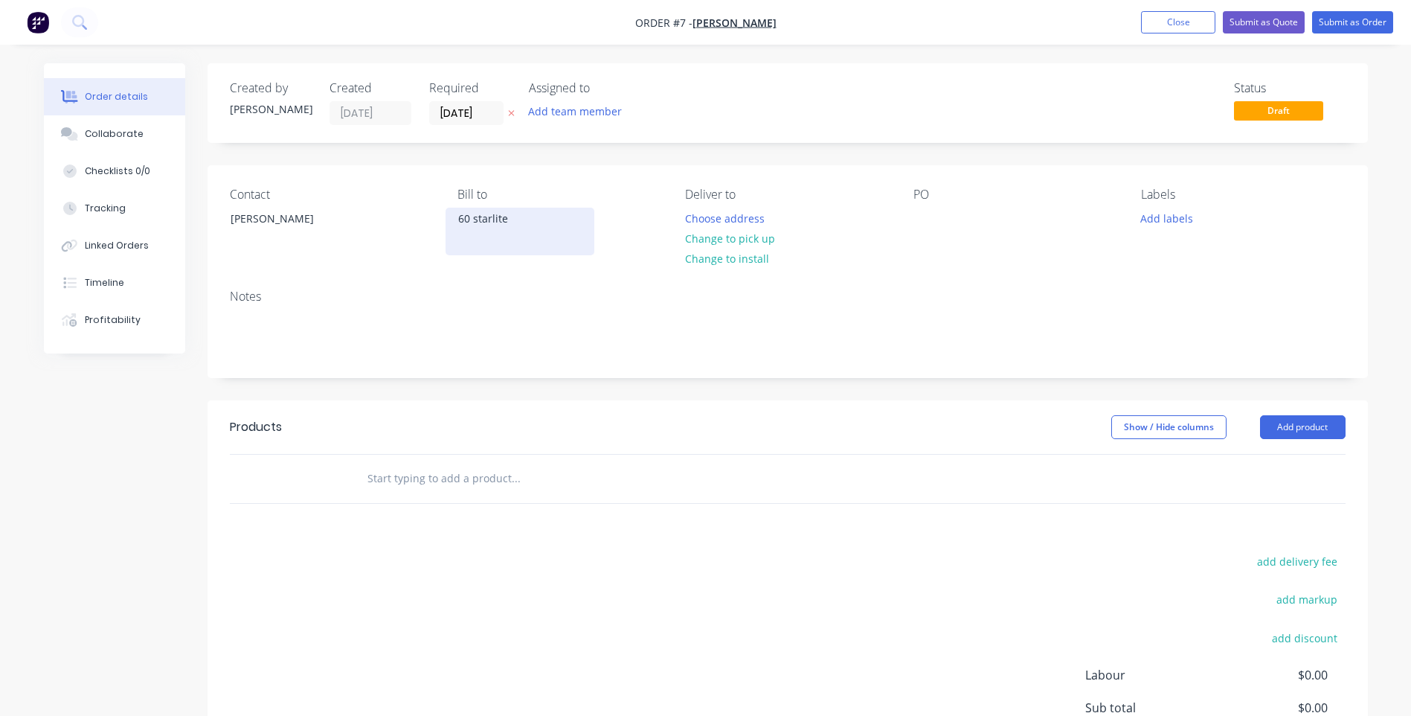
click at [511, 216] on div "60 starlite" at bounding box center [520, 218] width 124 height 21
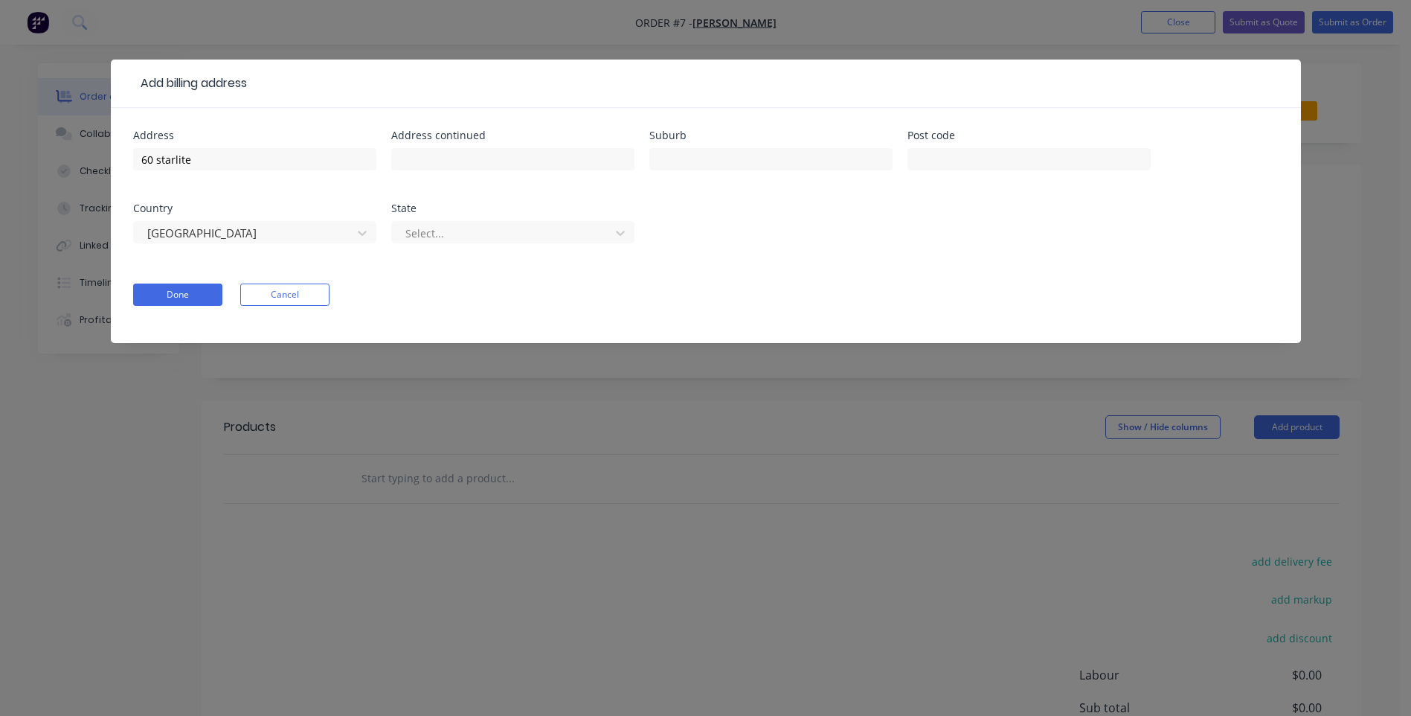
click at [286, 289] on button "Cancel" at bounding box center [284, 294] width 89 height 22
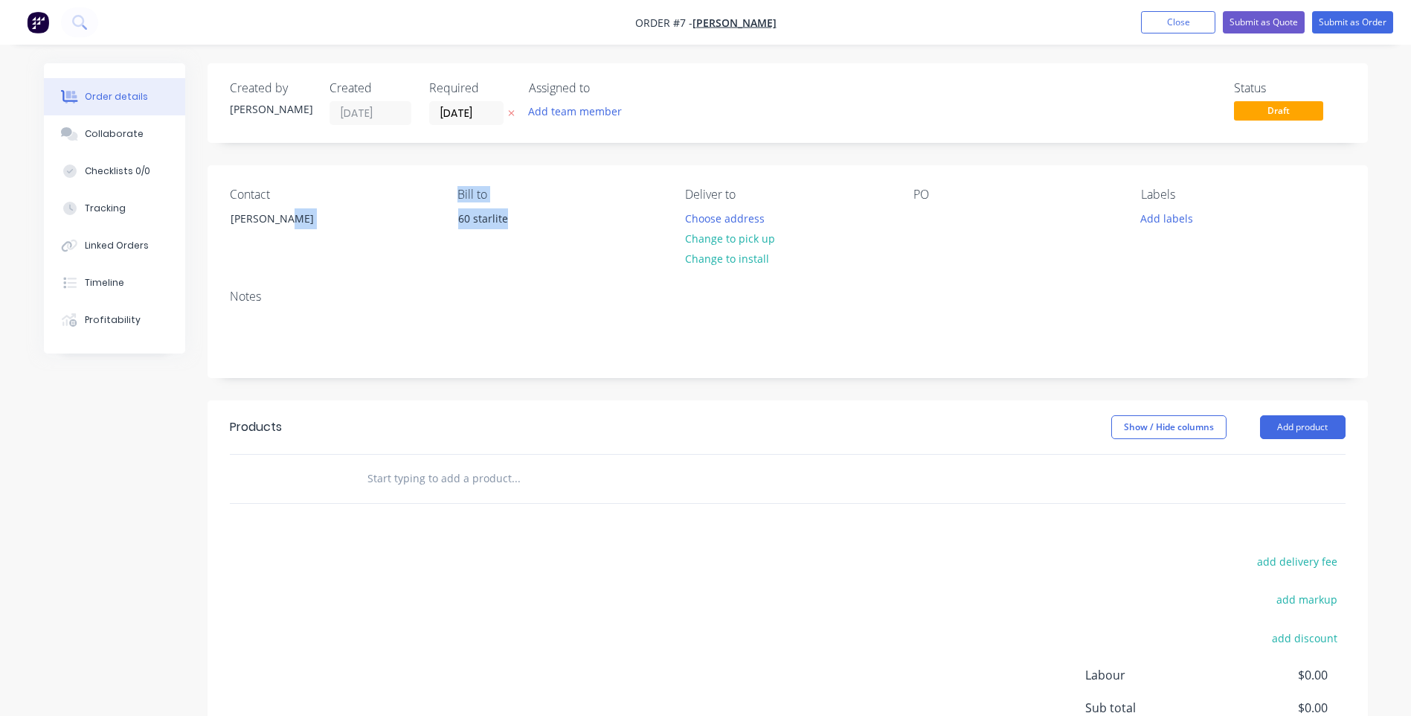
drag, startPoint x: 510, startPoint y: 219, endPoint x: 440, endPoint y: 221, distance: 69.2
click at [440, 221] on div "Contact [PERSON_NAME] [PERSON_NAME] to 60 starlite Deliver to Choose address Ch…" at bounding box center [788, 221] width 1161 height 112
drag, startPoint x: 440, startPoint y: 221, endPoint x: 487, endPoint y: 228, distance: 46.6
click at [487, 228] on div "60 starlite" at bounding box center [520, 218] width 124 height 21
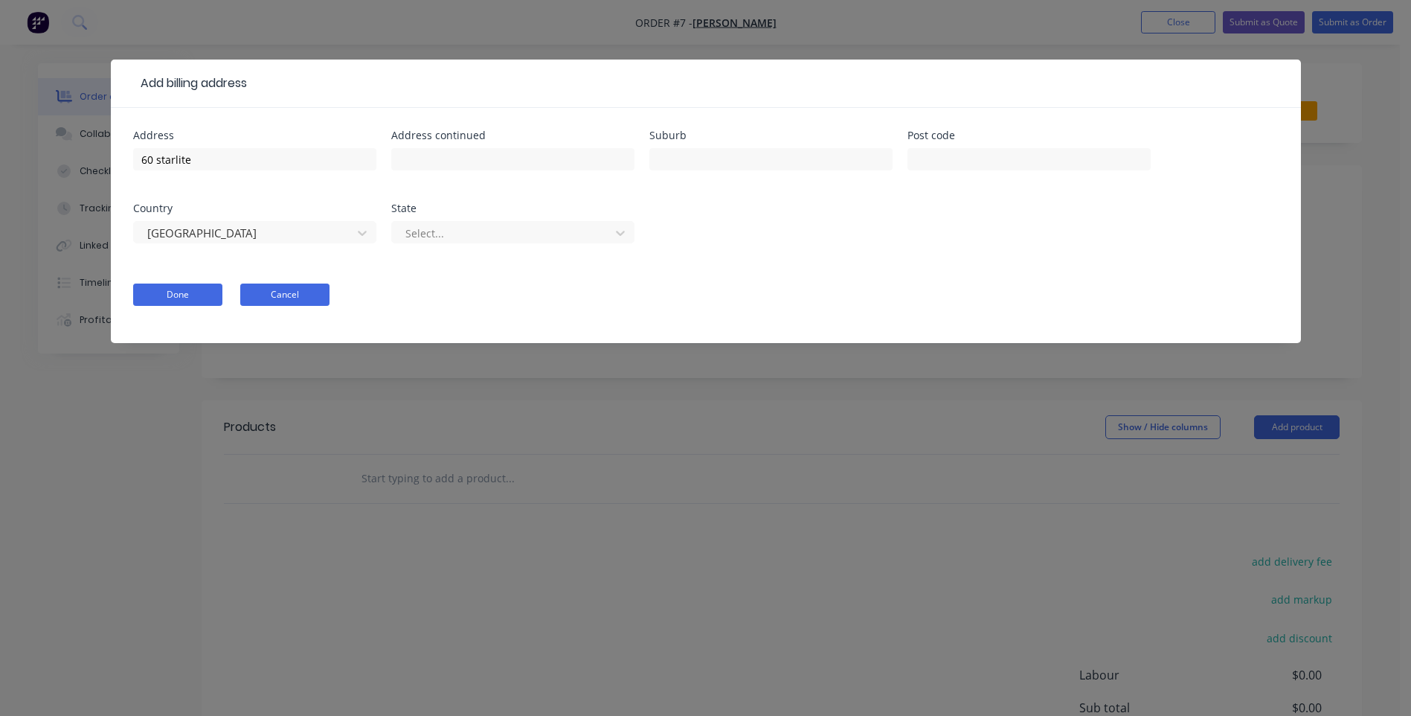
click at [295, 291] on button "Cancel" at bounding box center [284, 294] width 89 height 22
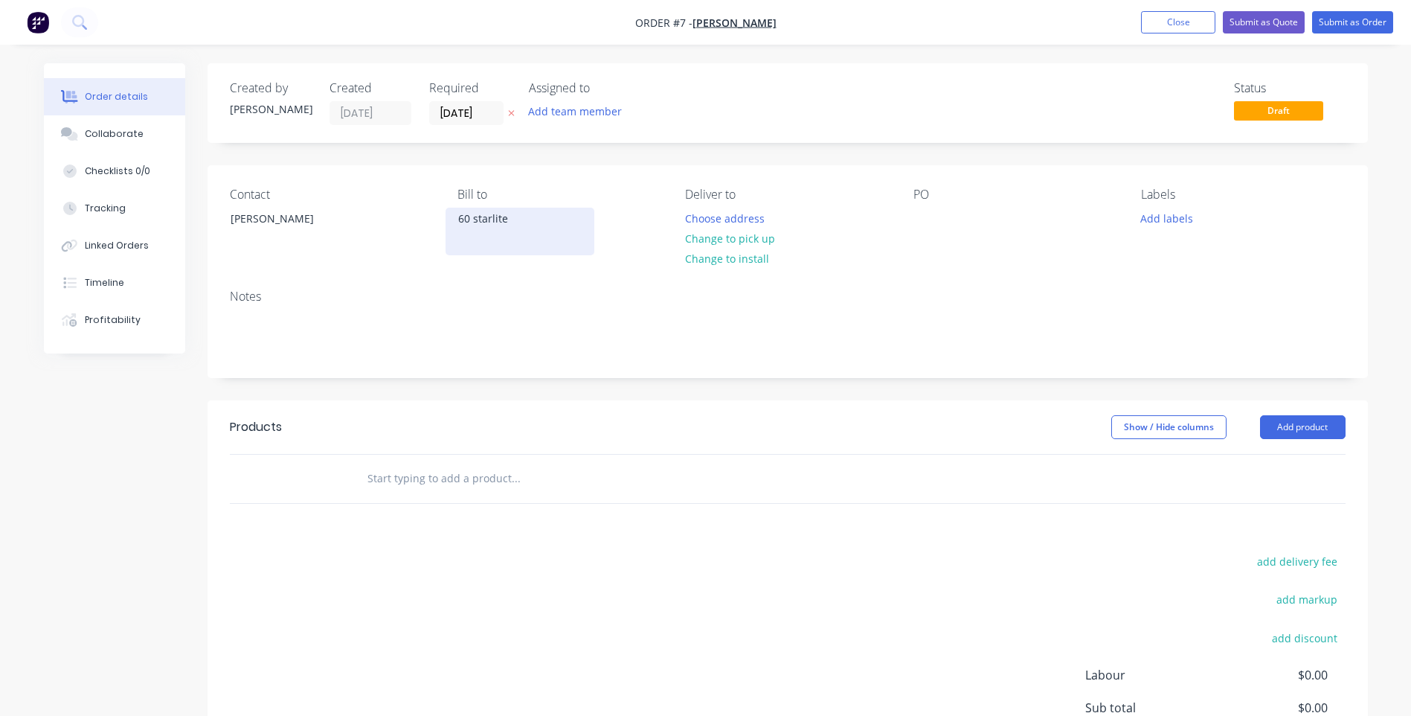
click at [508, 222] on div "60 starlite" at bounding box center [520, 218] width 124 height 21
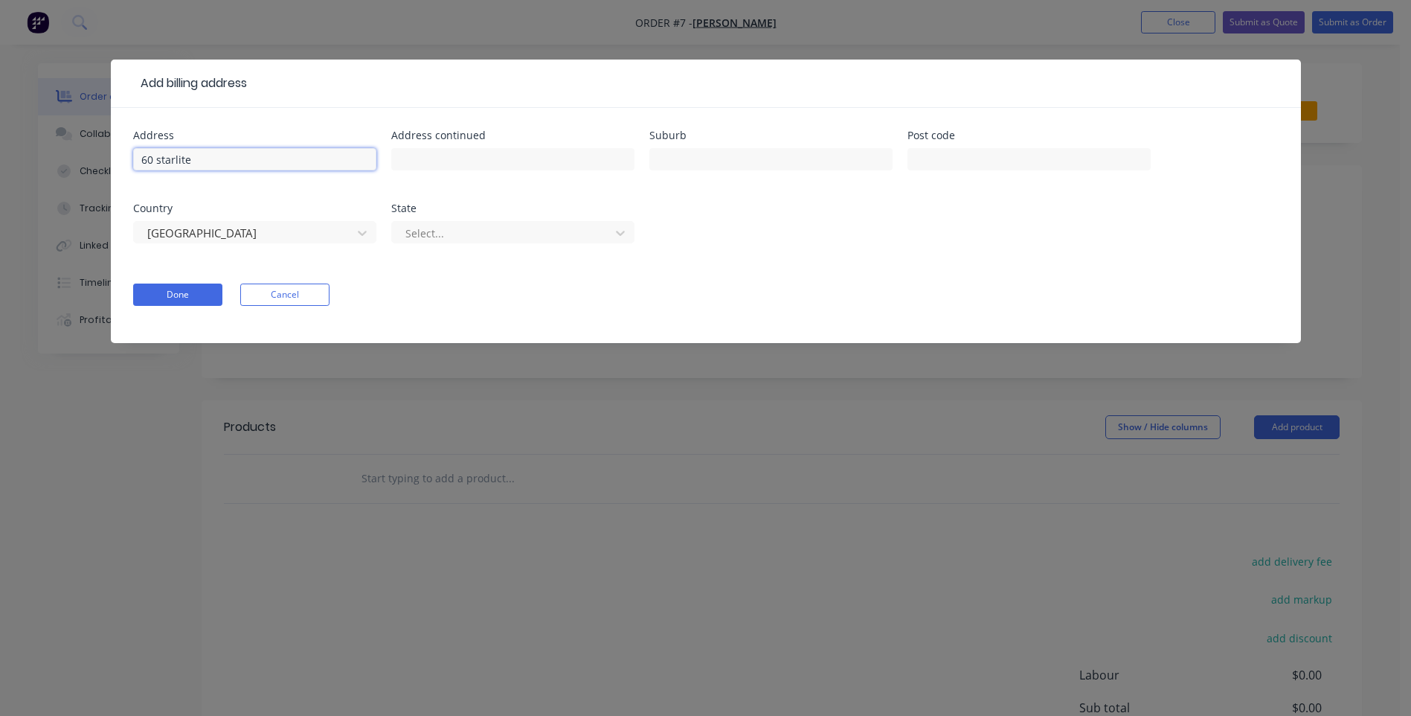
drag, startPoint x: 215, startPoint y: 159, endPoint x: 83, endPoint y: 173, distance: 133.1
click at [83, 173] on div "Add billing address Address 60 starlite Address continued Suburb Post code Coun…" at bounding box center [705, 358] width 1411 height 716
type input "[GEOGRAPHIC_DATA]"
click at [163, 293] on button "Done" at bounding box center [177, 294] width 89 height 22
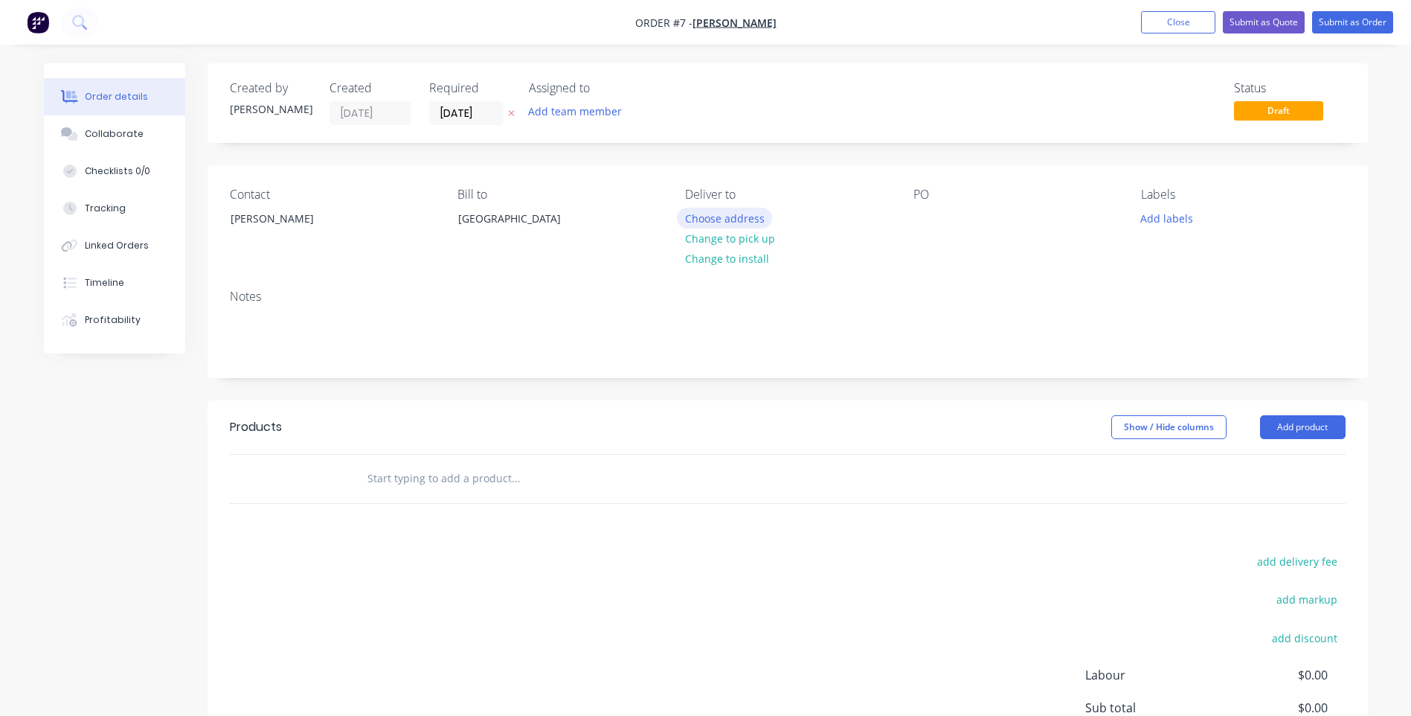
click at [741, 214] on button "Choose address" at bounding box center [724, 218] width 95 height 20
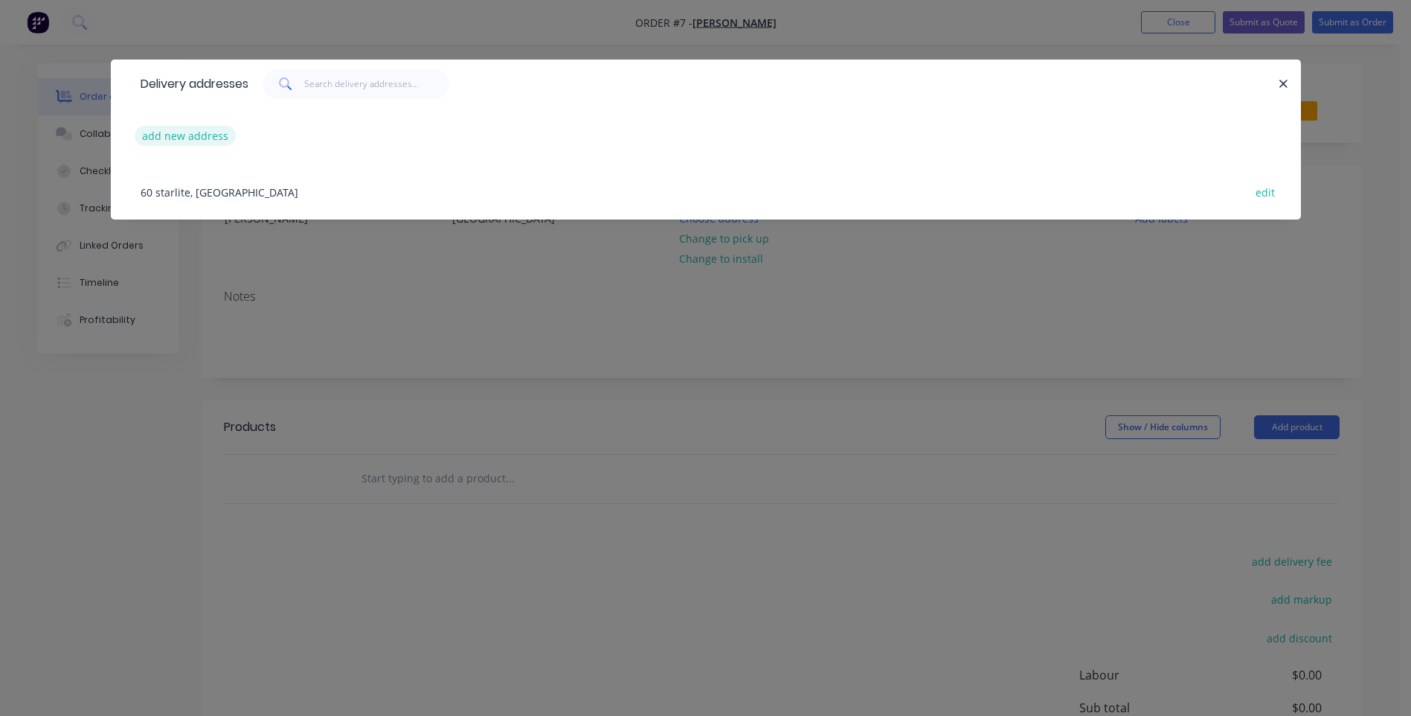
click at [196, 135] on button "add new address" at bounding box center [186, 136] width 102 height 20
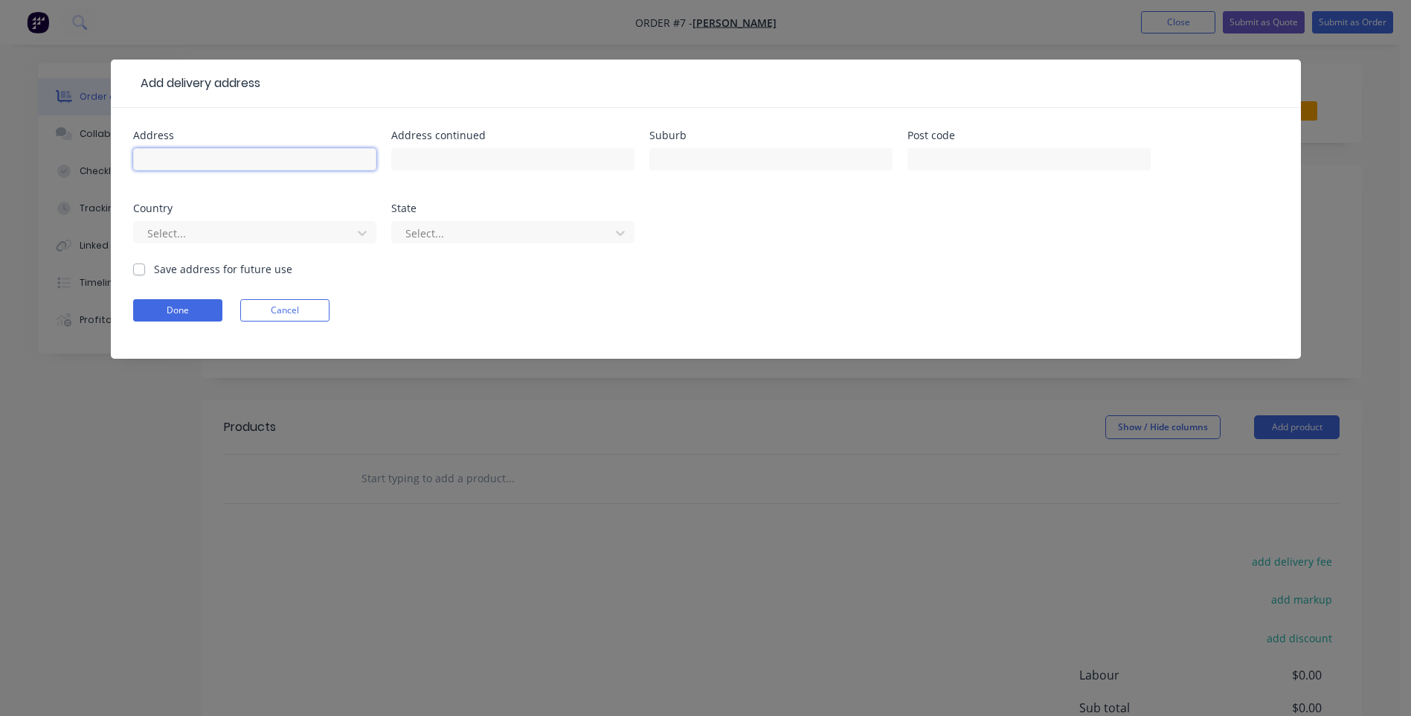
click at [160, 167] on input "text" at bounding box center [254, 159] width 243 height 22
type input "Lot 3 (#4C) [PERSON_NAME][GEOGRAPHIC_DATA]"
type input "A"
type input "South Bunbury"
type input "6230"
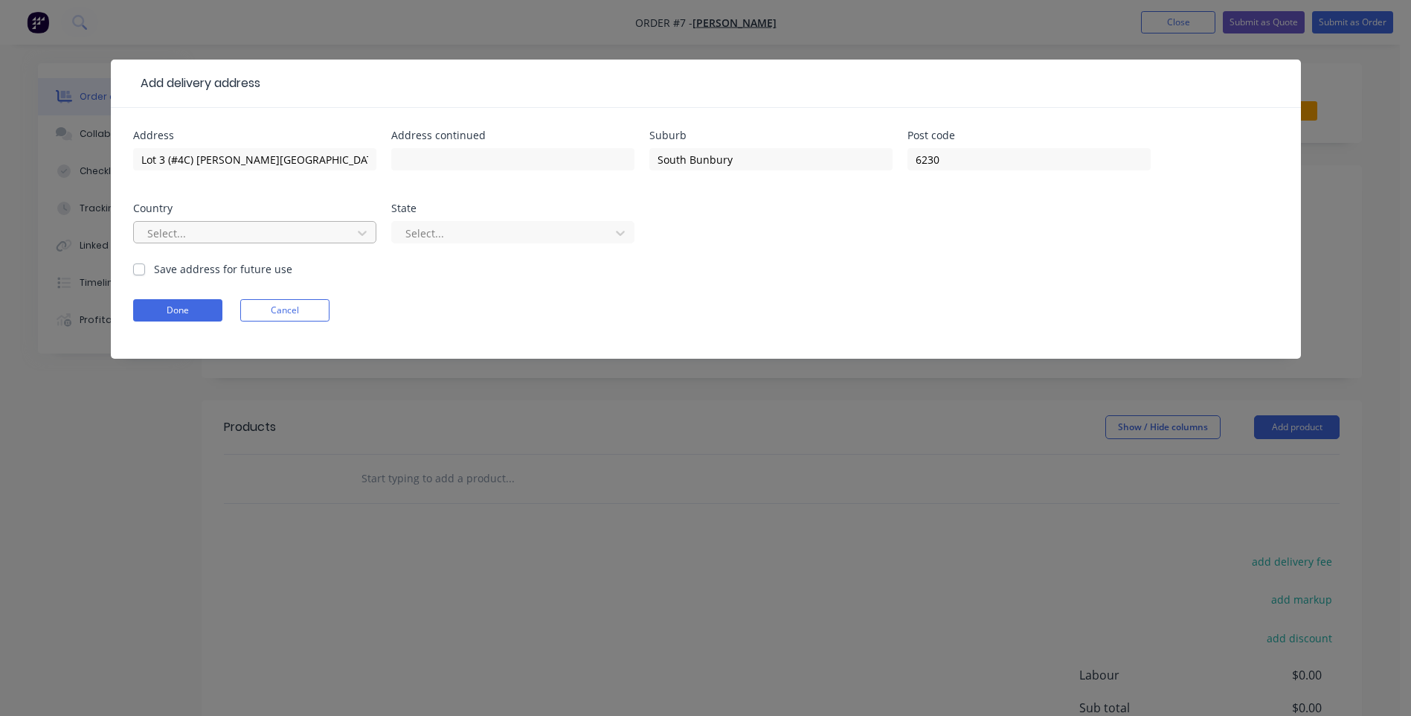
click at [275, 236] on div at bounding box center [245, 233] width 199 height 19
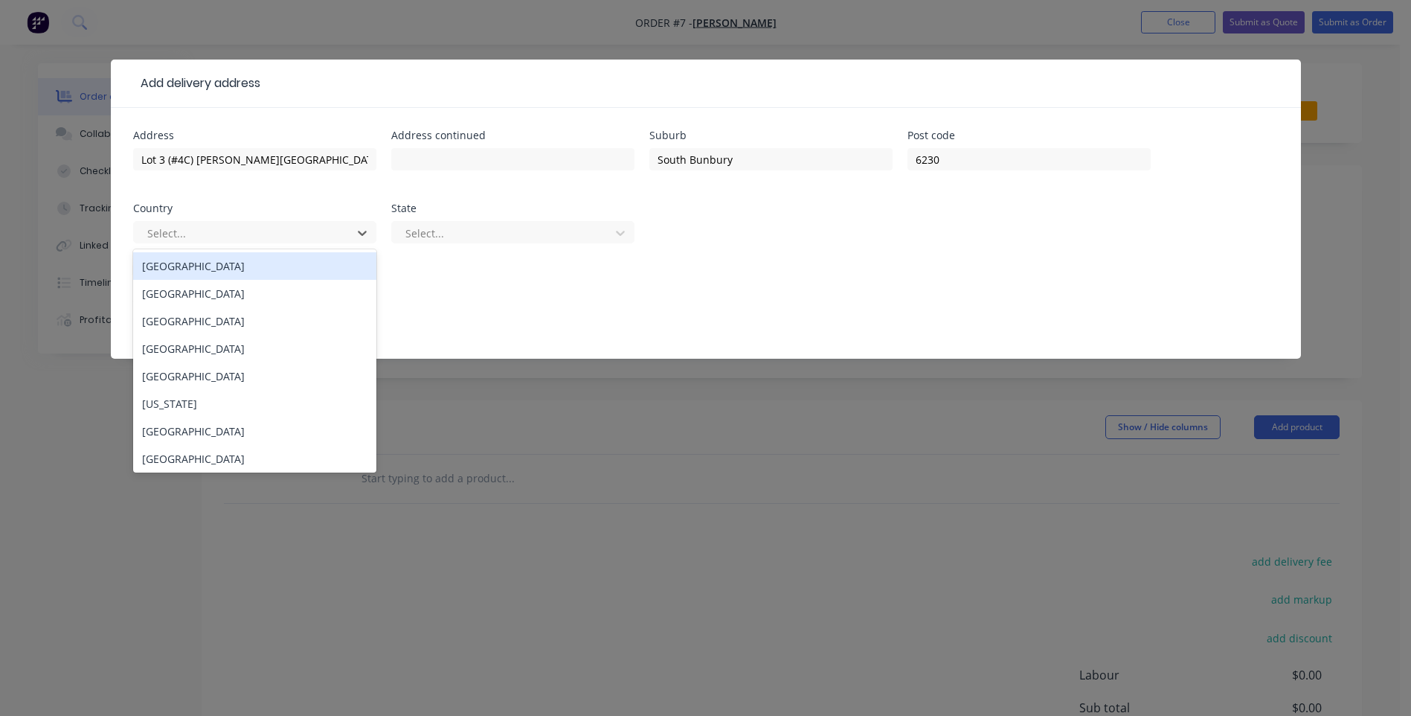
click at [211, 263] on div "[GEOGRAPHIC_DATA]" at bounding box center [254, 266] width 243 height 28
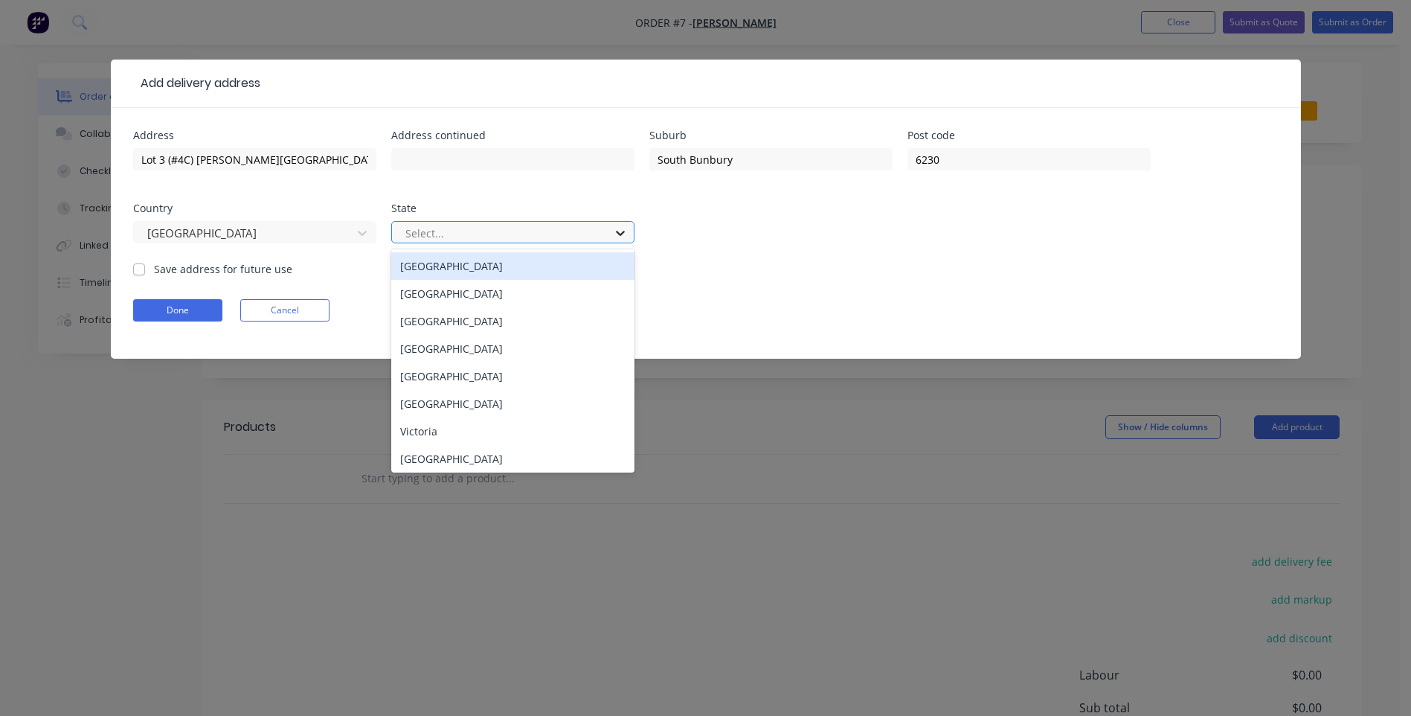
click at [613, 233] on icon at bounding box center [620, 232] width 15 height 15
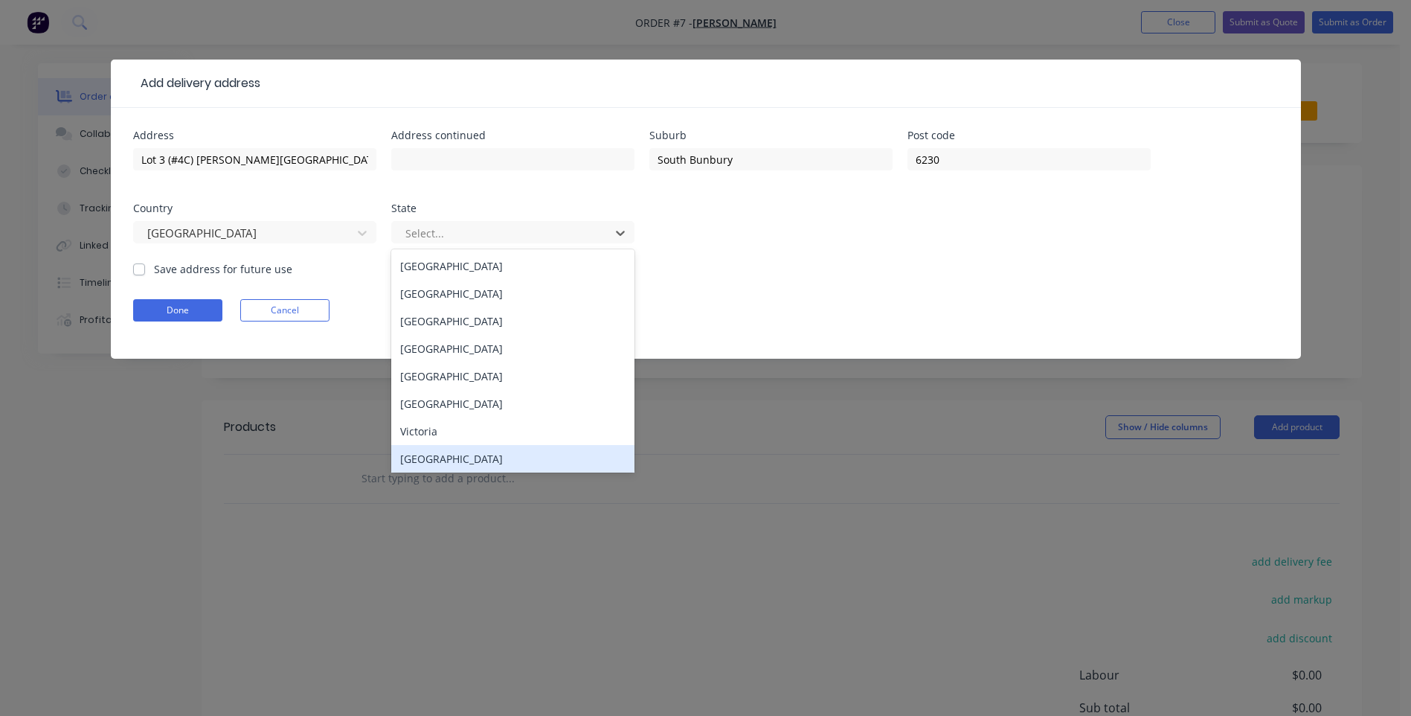
click at [498, 462] on div "[GEOGRAPHIC_DATA]" at bounding box center [512, 459] width 243 height 28
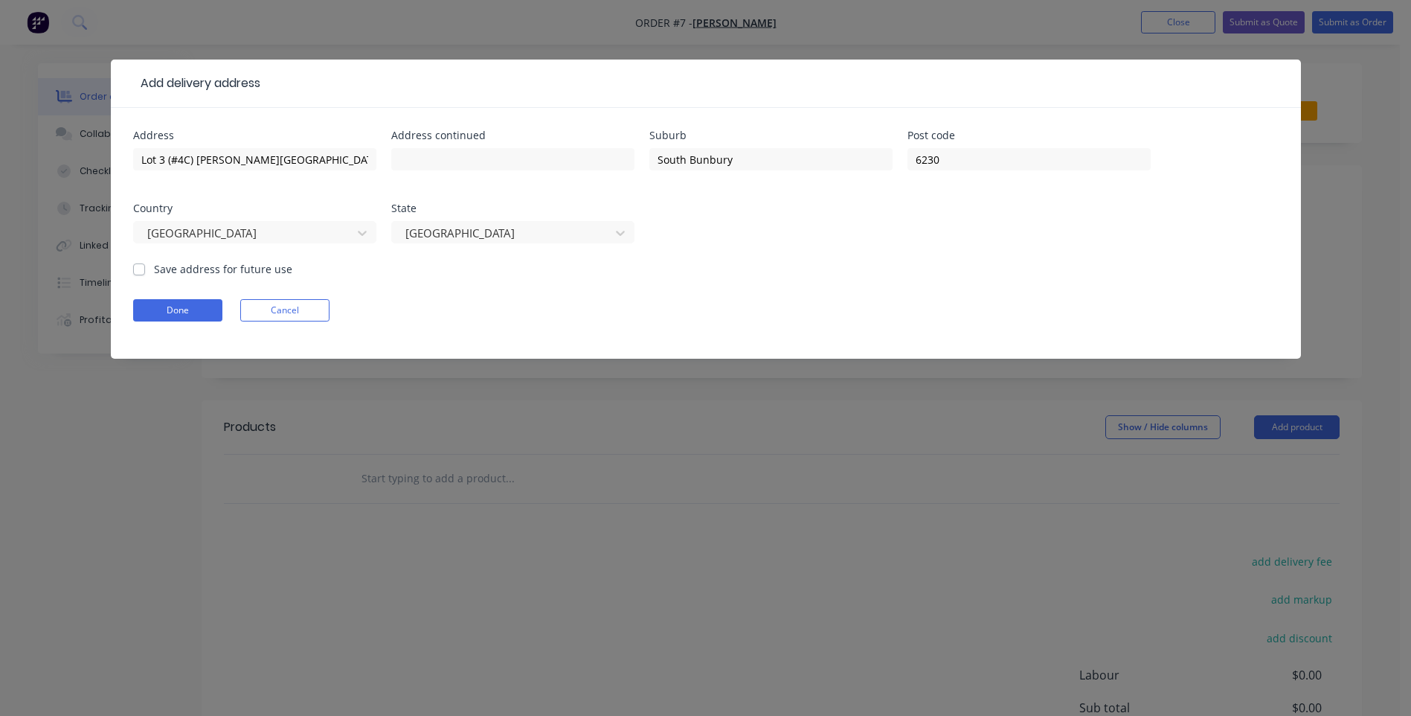
click at [154, 269] on label "Save address for future use" at bounding box center [223, 269] width 138 height 16
click at [144, 269] on input "Save address for future use" at bounding box center [139, 268] width 12 height 14
checkbox input "true"
click at [170, 309] on button "Done" at bounding box center [177, 310] width 89 height 22
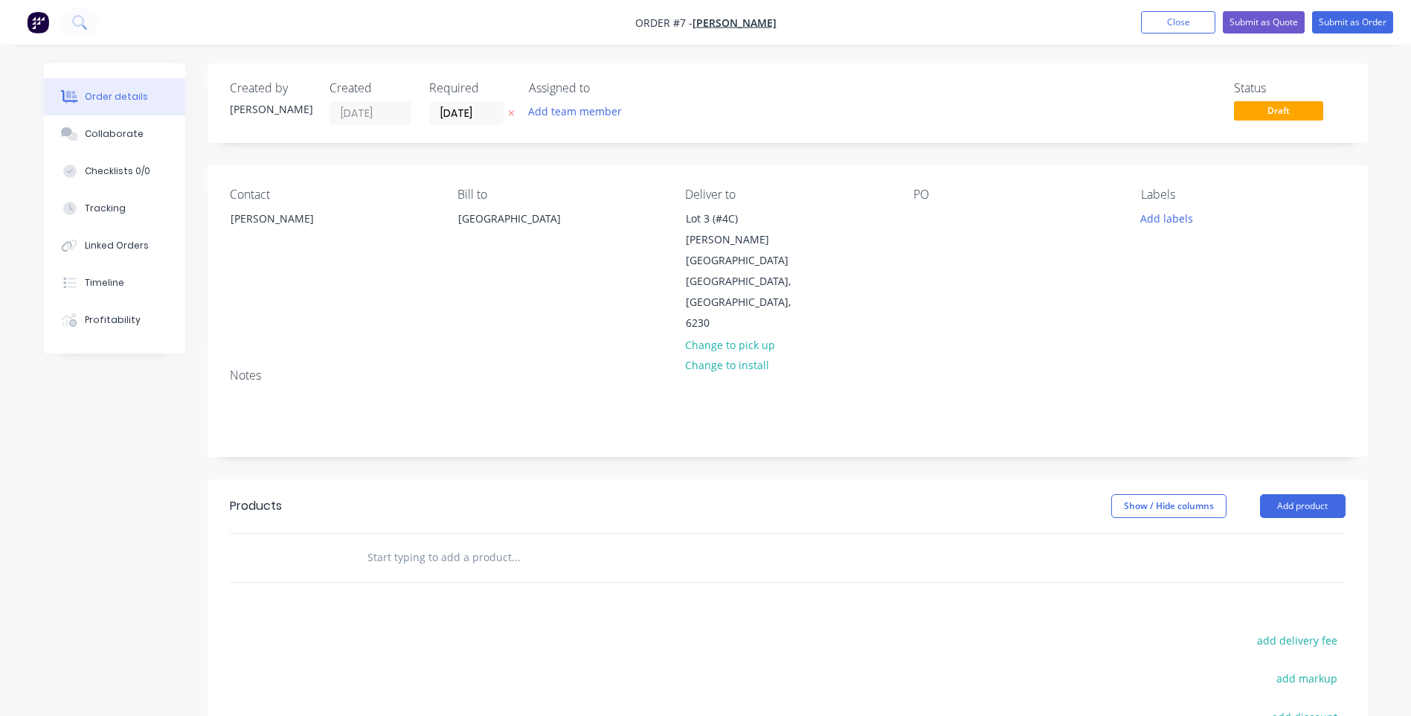
click at [983, 193] on div "PO" at bounding box center [1016, 194] width 204 height 14
click at [931, 194] on div "PO" at bounding box center [1016, 194] width 204 height 14
click at [920, 196] on div "PO" at bounding box center [1016, 194] width 204 height 14
click at [929, 197] on div "PO" at bounding box center [1016, 194] width 204 height 14
click at [928, 196] on div "PO" at bounding box center [1016, 194] width 204 height 14
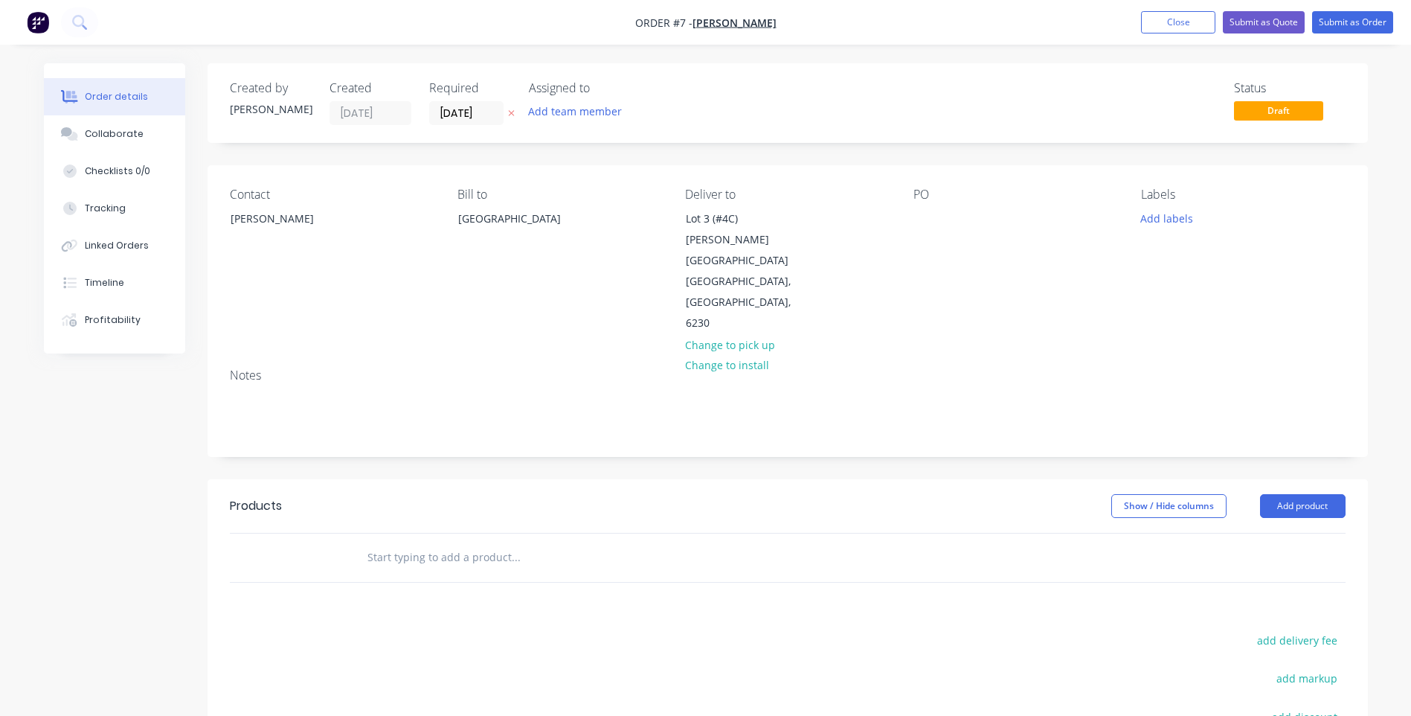
click at [911, 212] on div "Contact [PERSON_NAME] Bill to Perth Deliver to [STREET_ADDRESS][PERSON_NAME] Ch…" at bounding box center [788, 260] width 1161 height 191
click at [911, 214] on div "Contact [PERSON_NAME] Bill to Perth Deliver to [STREET_ADDRESS][PERSON_NAME] Ch…" at bounding box center [788, 260] width 1161 height 191
click at [915, 216] on div at bounding box center [926, 219] width 24 height 22
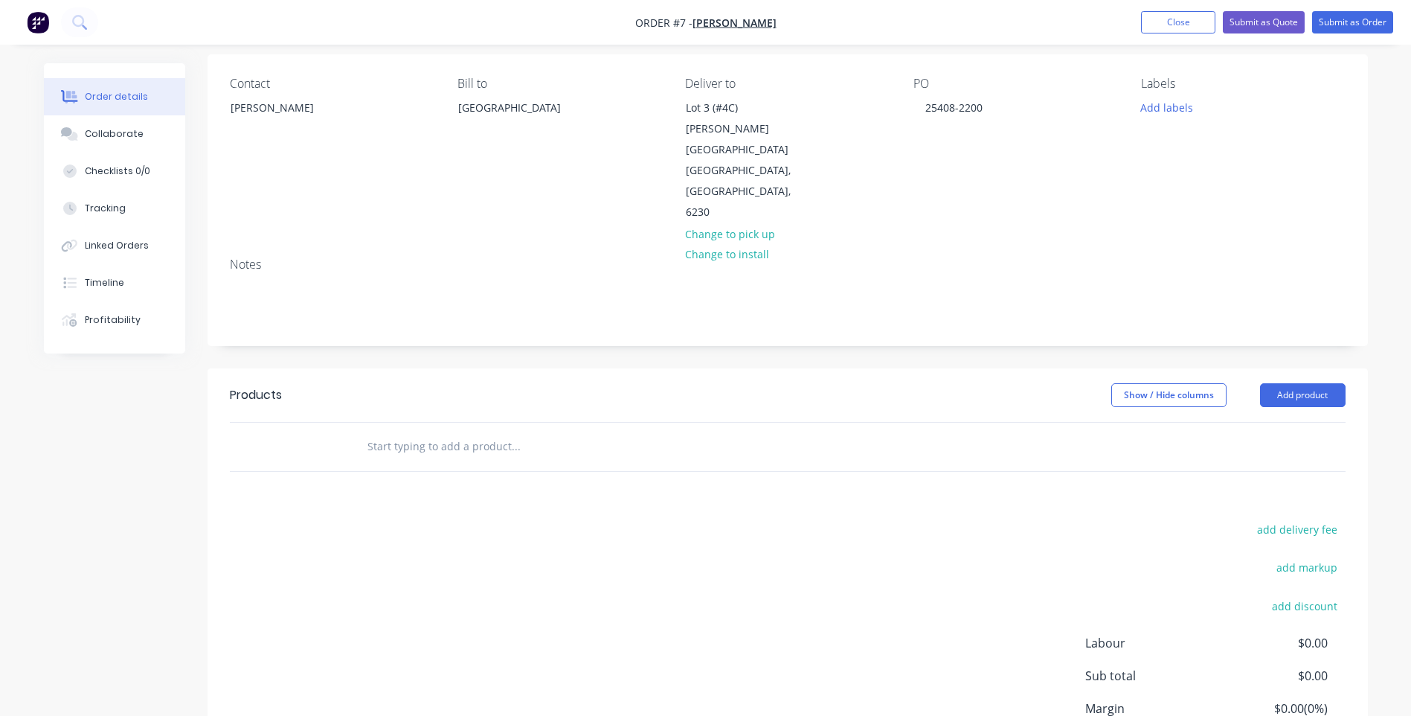
scroll to position [74, 0]
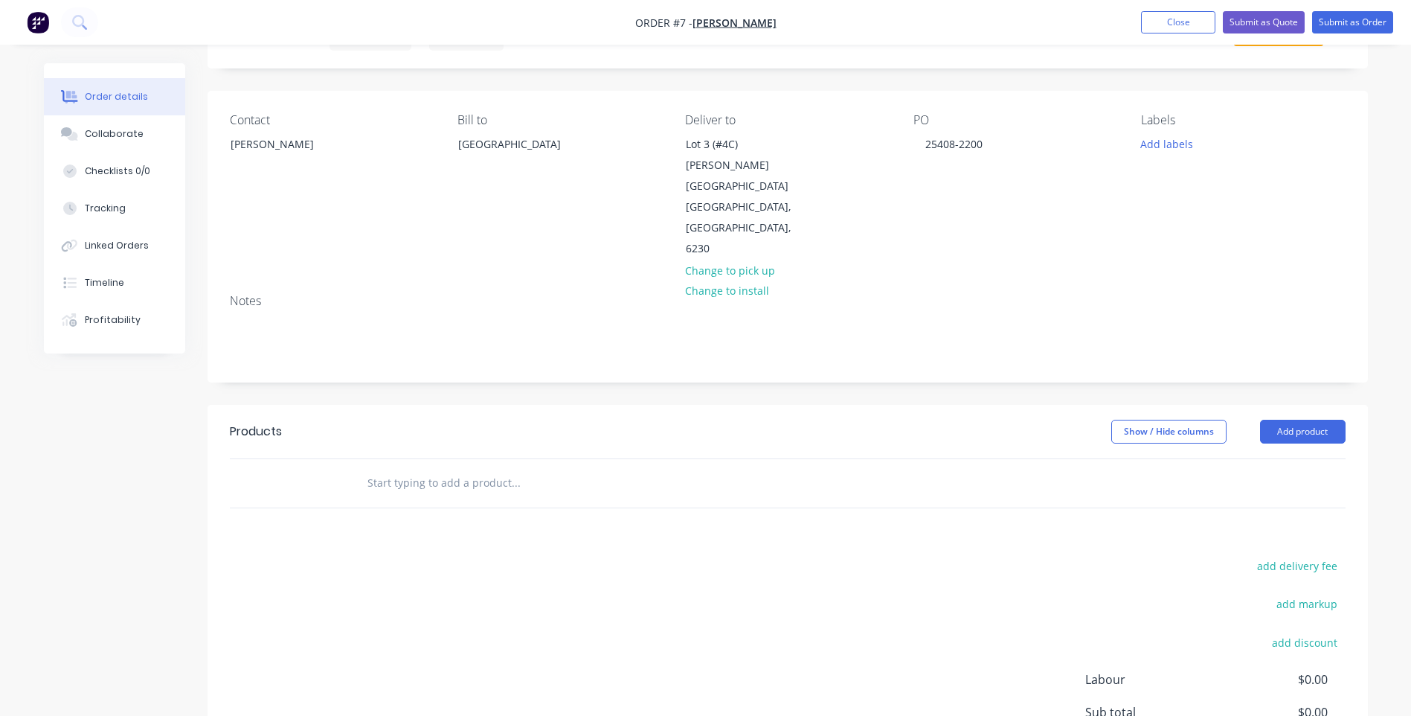
click at [381, 468] on input "text" at bounding box center [516, 483] width 298 height 30
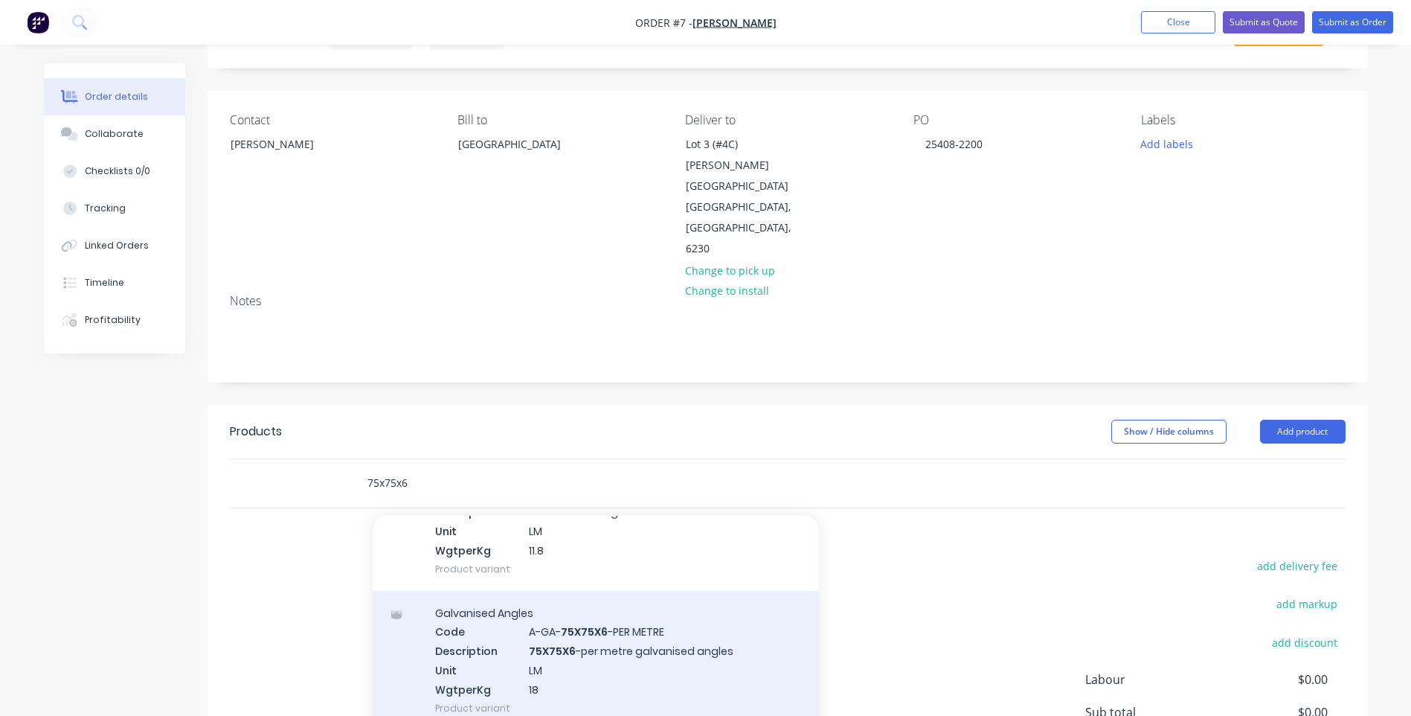
scroll to position [228, 0]
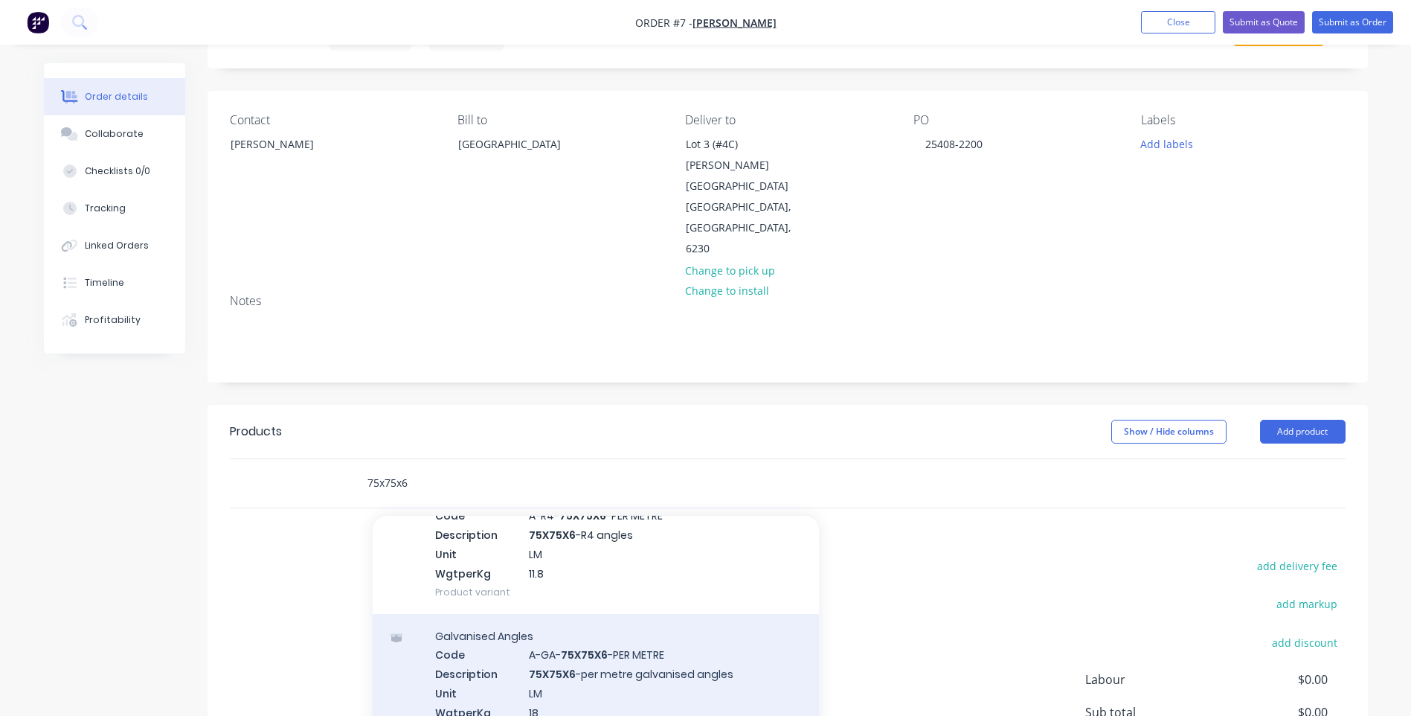
type input "75x75x6"
click at [662, 614] on div "Galvanised Angles Code A-GA- 75X75X6 -PER METRE Description 75X75X6 -per metre …" at bounding box center [596, 683] width 446 height 139
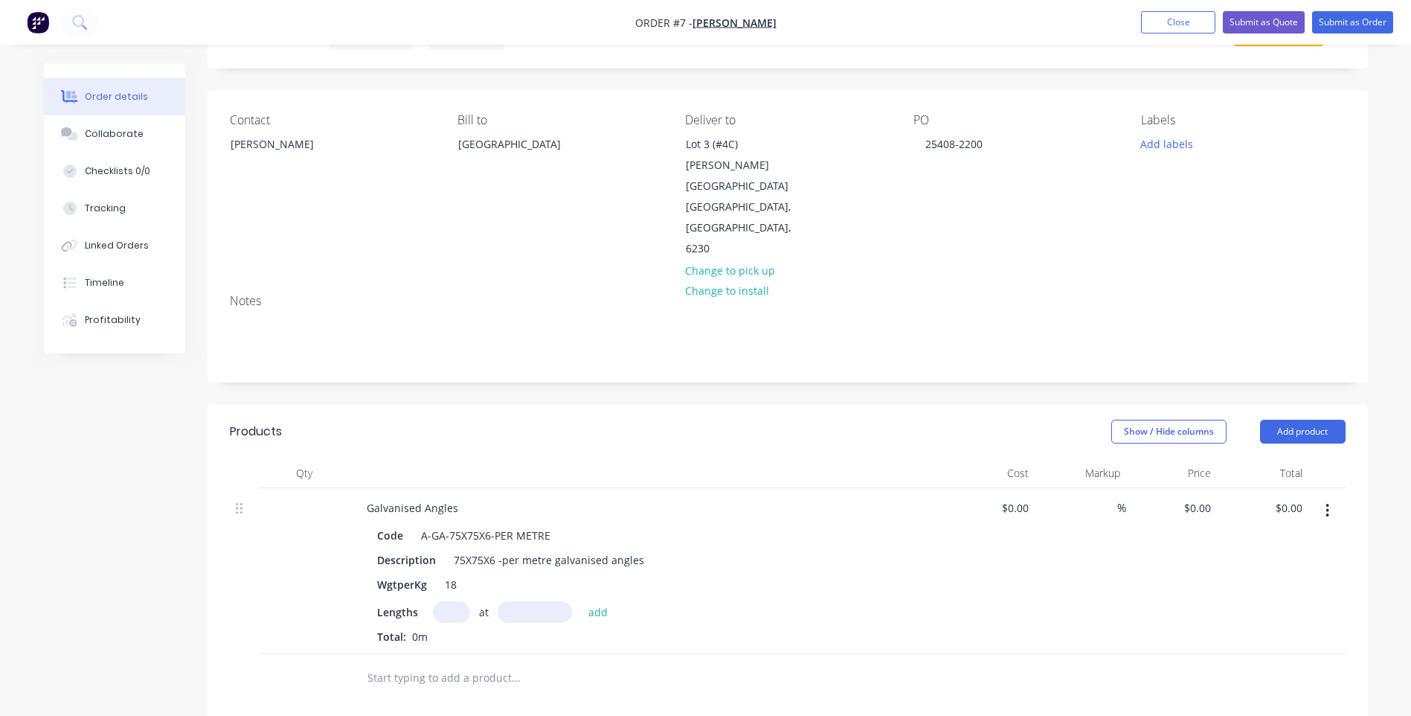
click at [458, 601] on input "text" at bounding box center [451, 612] width 37 height 22
type input "1"
click at [542, 601] on input "text" at bounding box center [535, 612] width 74 height 22
click at [461, 601] on input "1" at bounding box center [451, 612] width 37 height 22
type input "2"
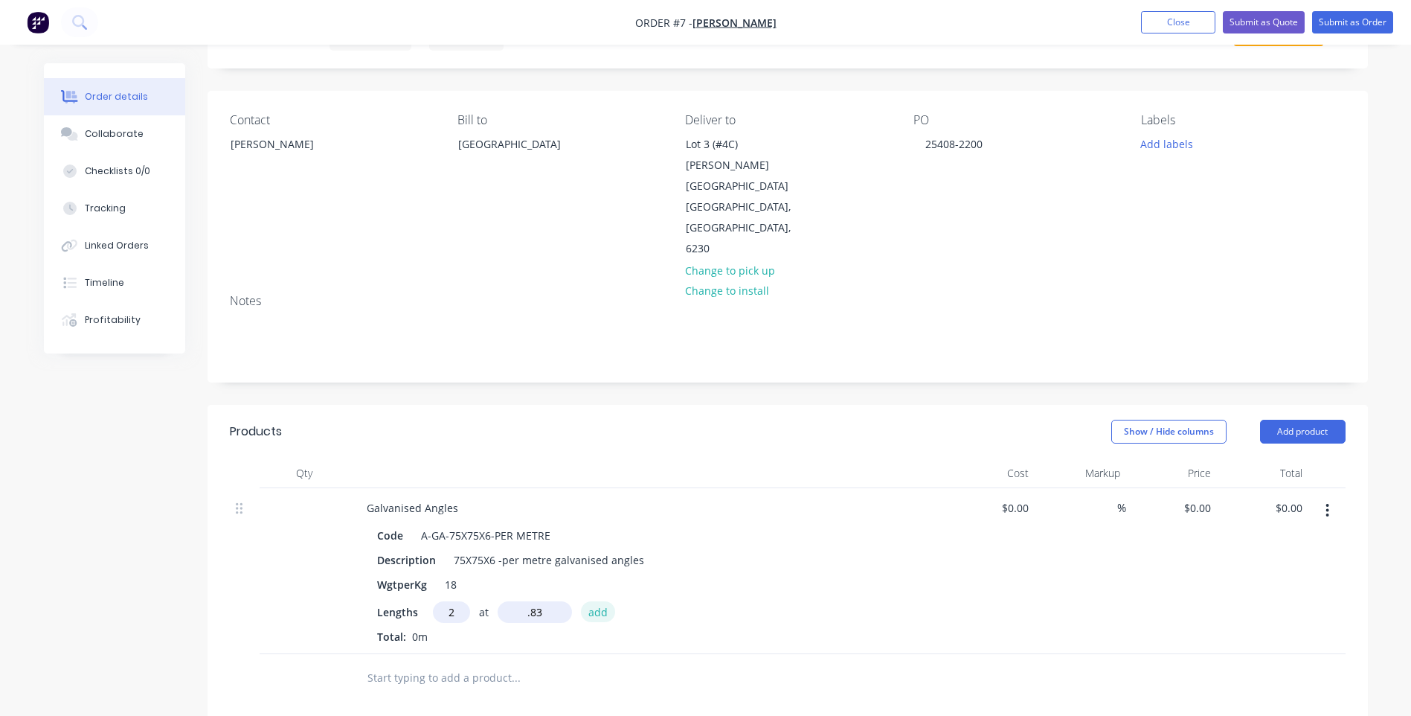
type input "0.83mm"
click at [605, 601] on button "add" at bounding box center [598, 611] width 35 height 20
type input "1"
type input "1.31mm"
click at [593, 601] on button "add" at bounding box center [598, 611] width 35 height 20
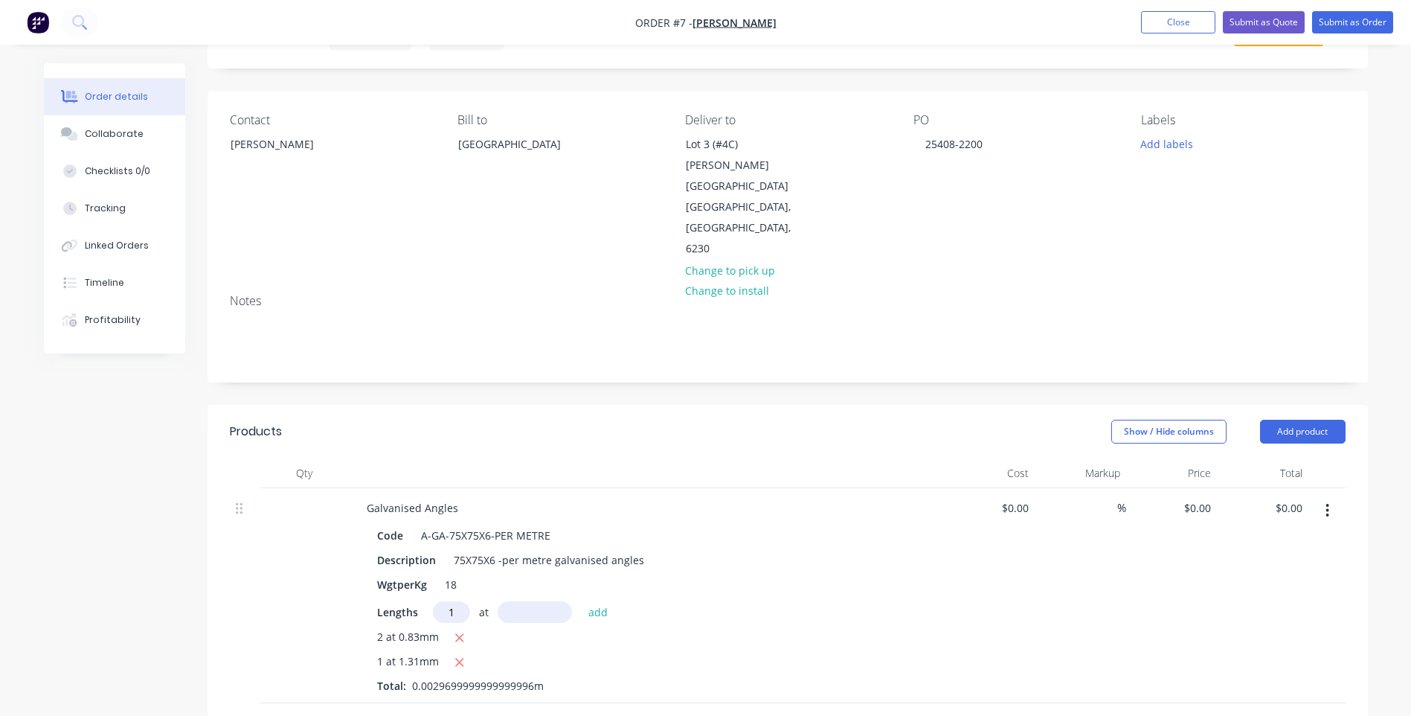
type input "1"
click at [554, 601] on input "text" at bounding box center [535, 612] width 74 height 22
type input "1.33mm"
click at [607, 601] on button "add" at bounding box center [598, 611] width 35 height 20
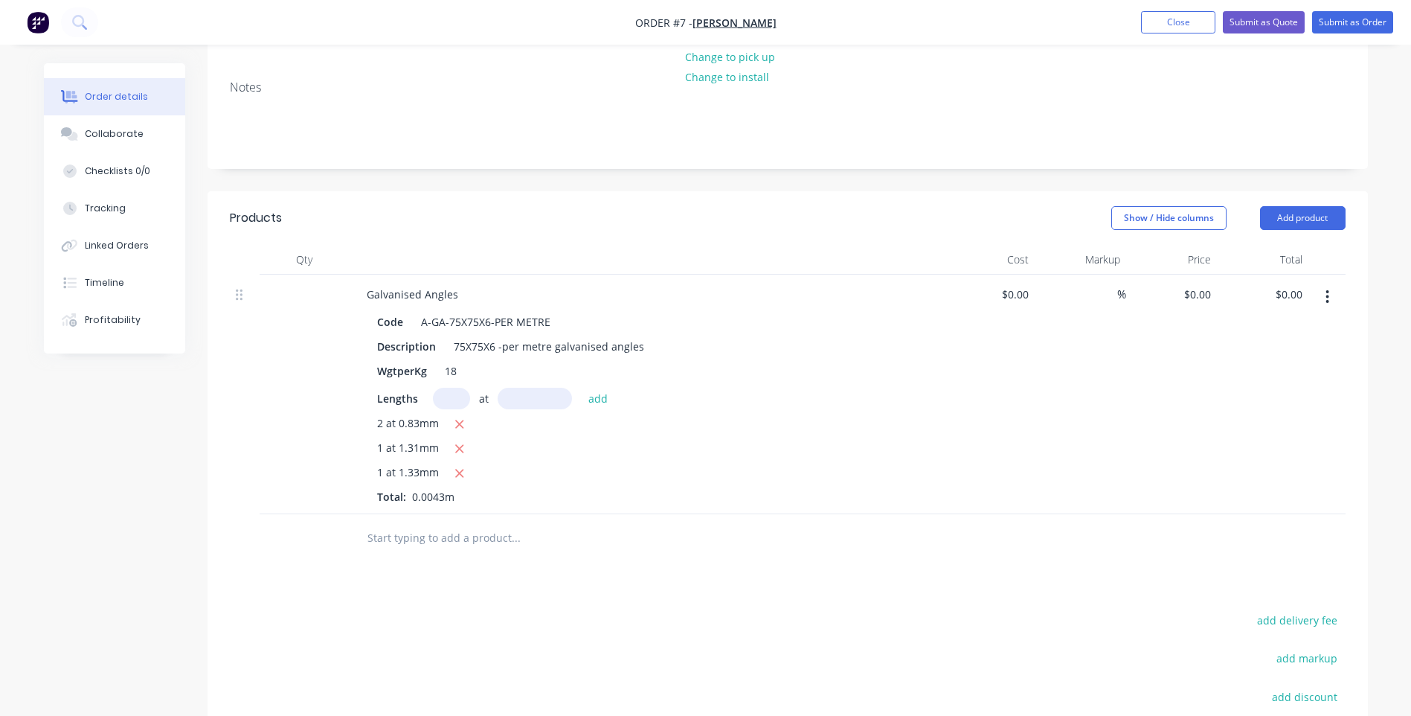
scroll to position [298, 0]
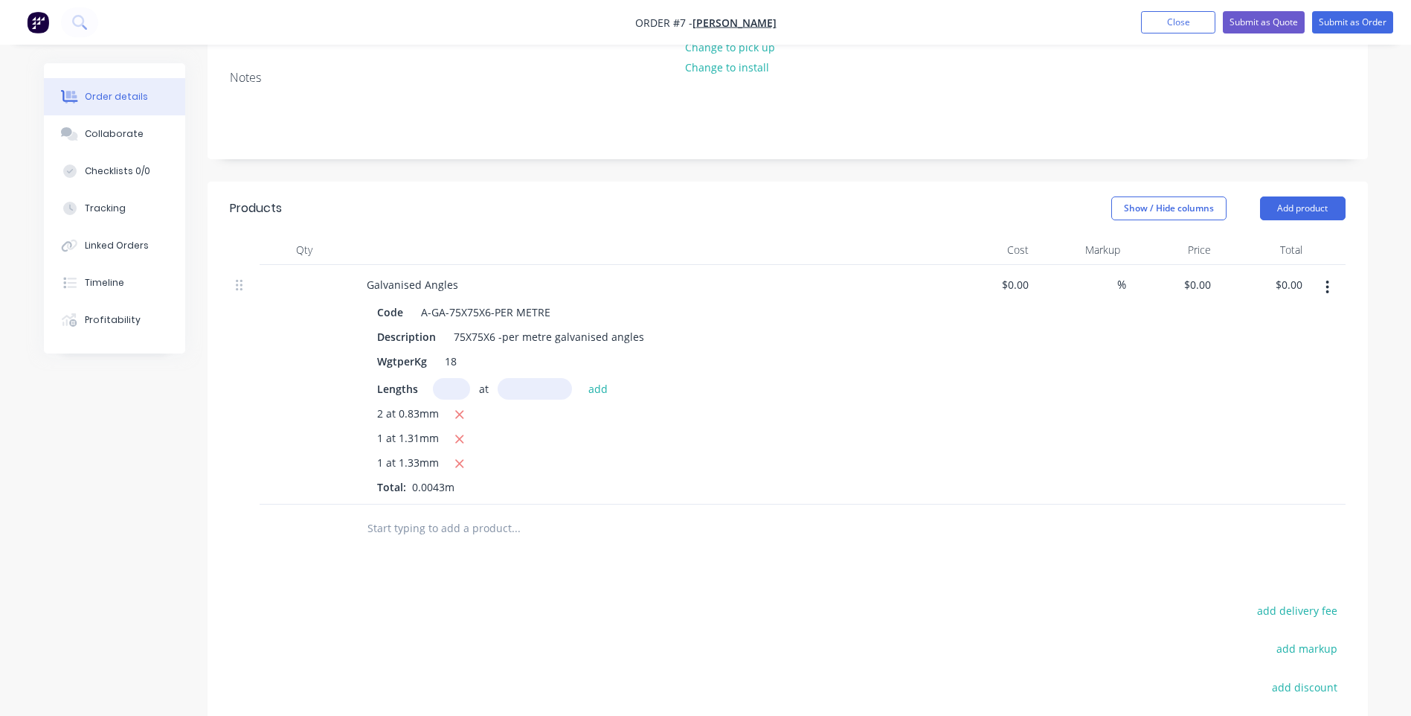
click at [408, 513] on input "text" at bounding box center [516, 528] width 298 height 30
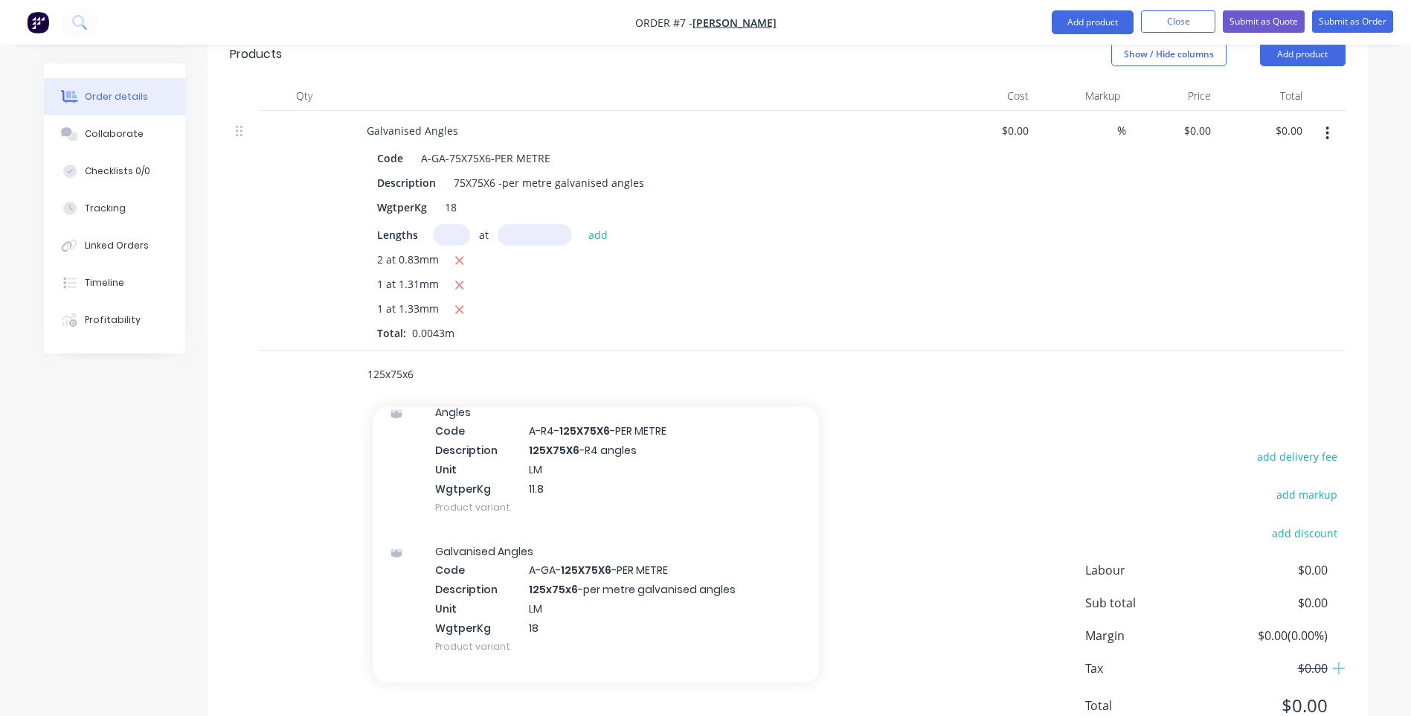
scroll to position [153, 0]
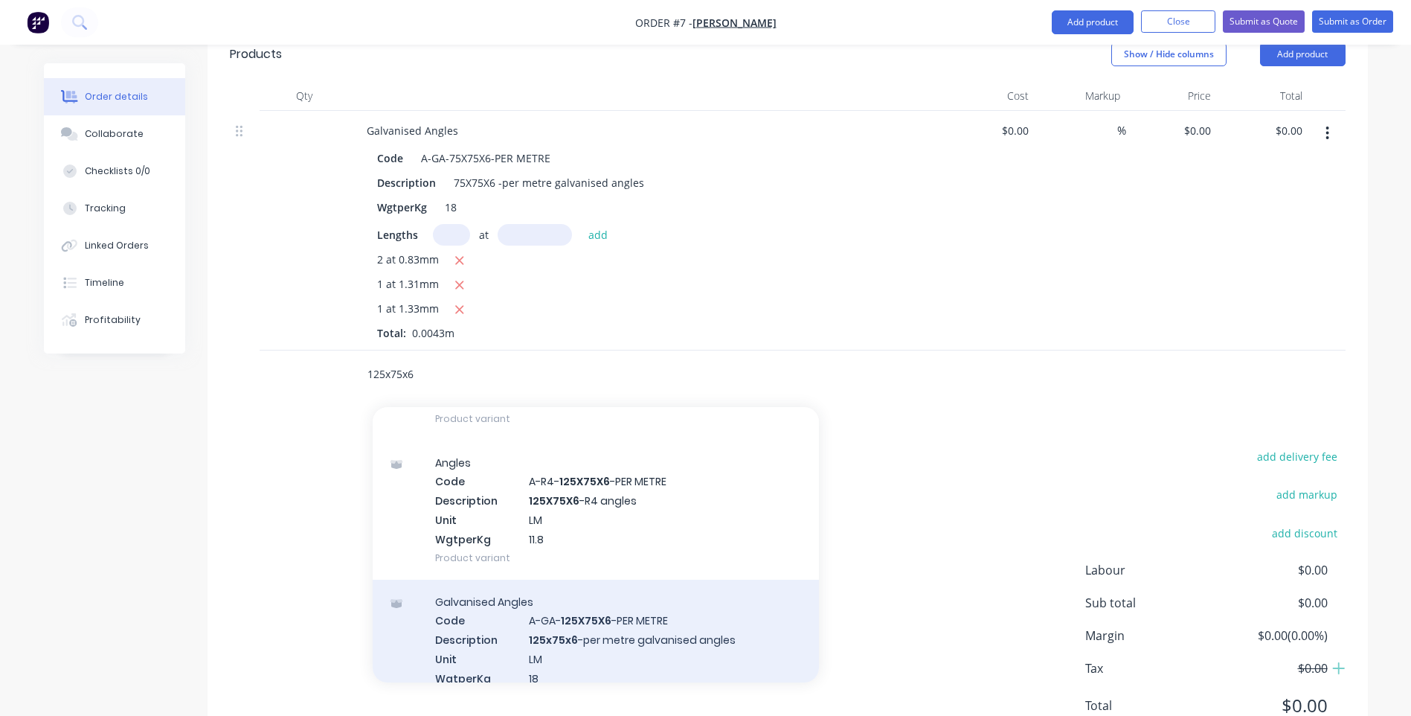
type input "125x75x6"
click at [652, 583] on div "Galvanised Angles Code A-GA- 125X75X6 -PER METRE Description 125x75x6 -per metr…" at bounding box center [596, 649] width 446 height 139
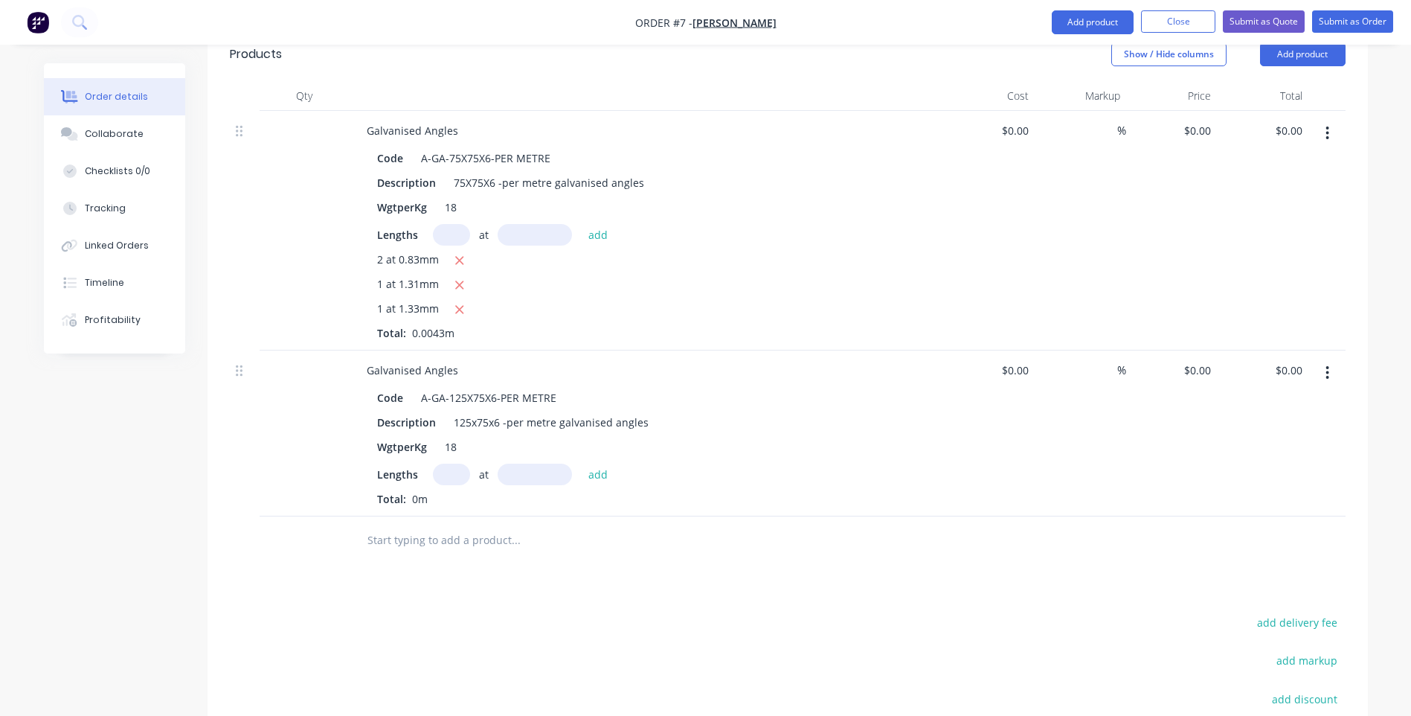
click at [438, 464] on input "text" at bounding box center [451, 475] width 37 height 22
type input "1"
click at [534, 464] on input "text" at bounding box center [535, 475] width 74 height 22
type input "0.89mm"
click at [593, 464] on button "add" at bounding box center [598, 474] width 35 height 20
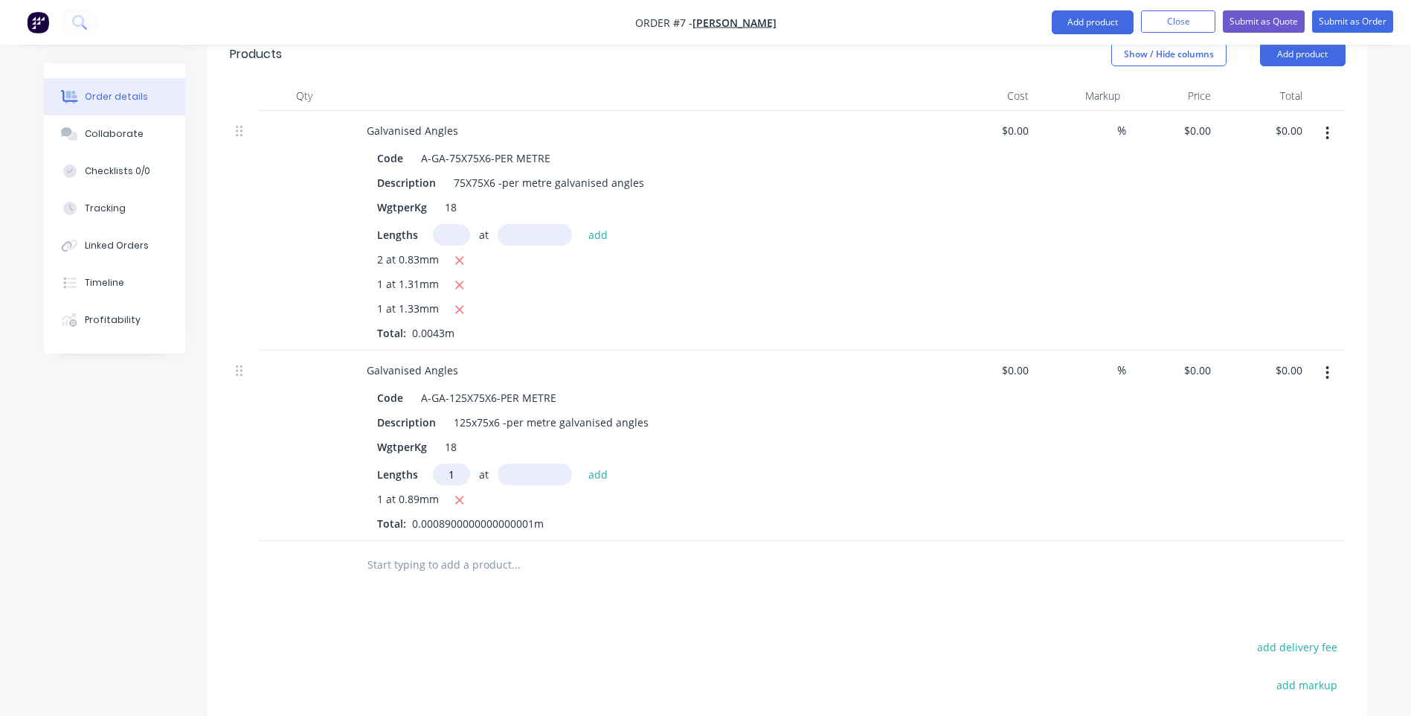
type input "1"
type input "2.24mm"
click at [591, 464] on button "add" at bounding box center [598, 474] width 35 height 20
type input "4"
type input "2.33mm"
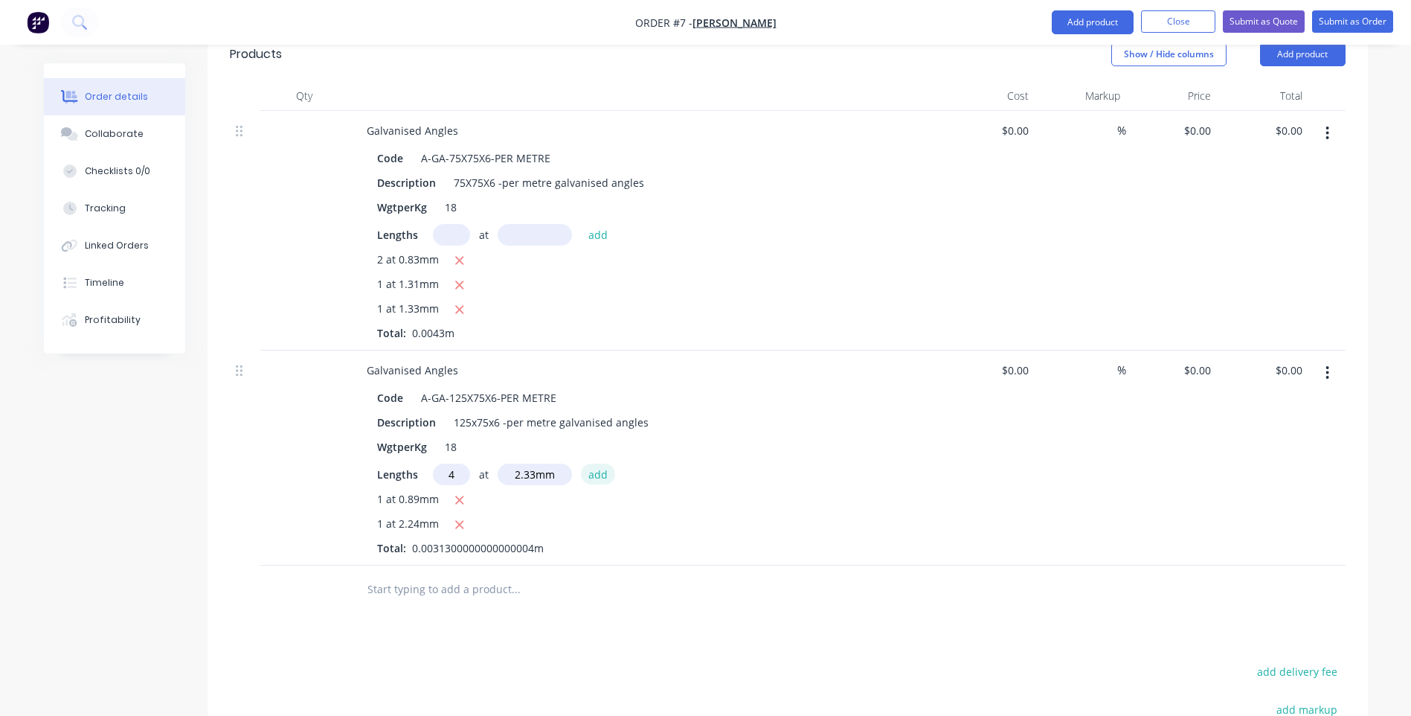
click at [598, 464] on button "add" at bounding box center [598, 474] width 35 height 20
type input "1"
type input "2.73mm"
click at [597, 464] on button "add" at bounding box center [598, 474] width 35 height 20
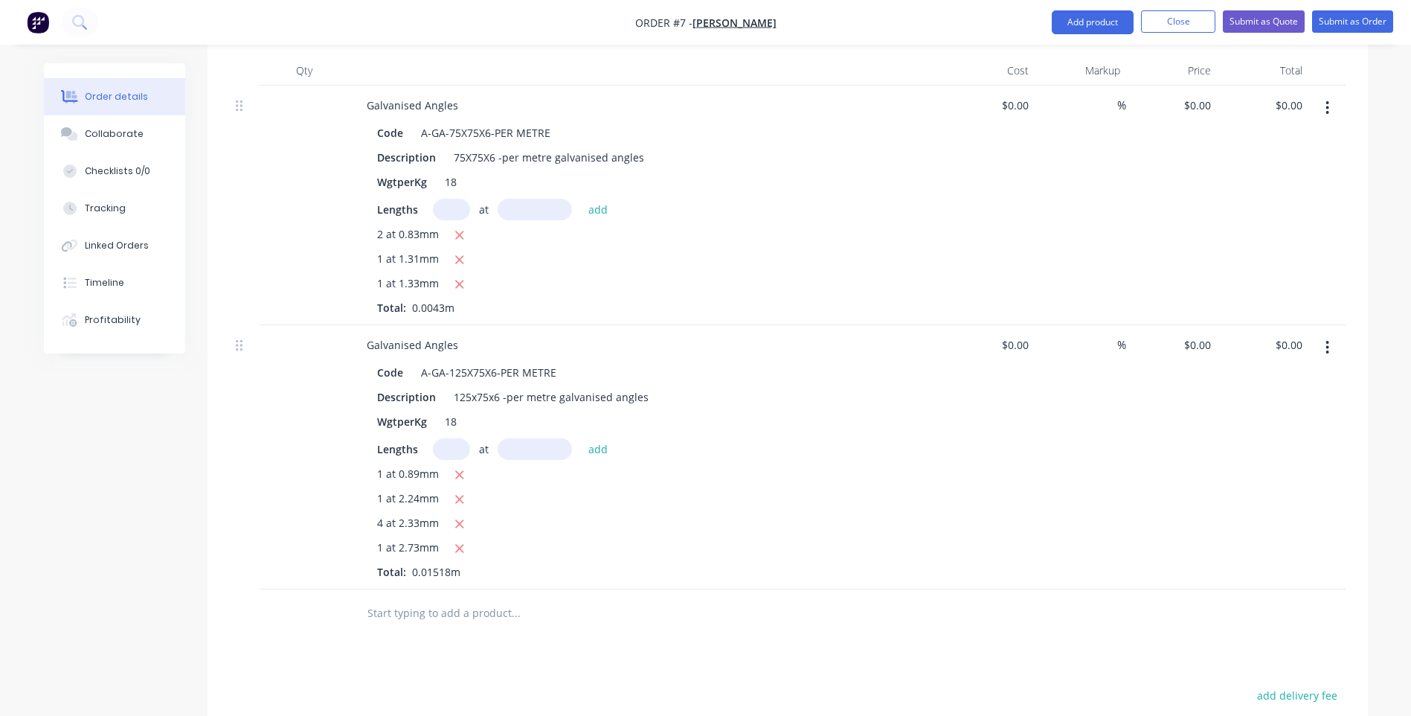
scroll to position [452, 0]
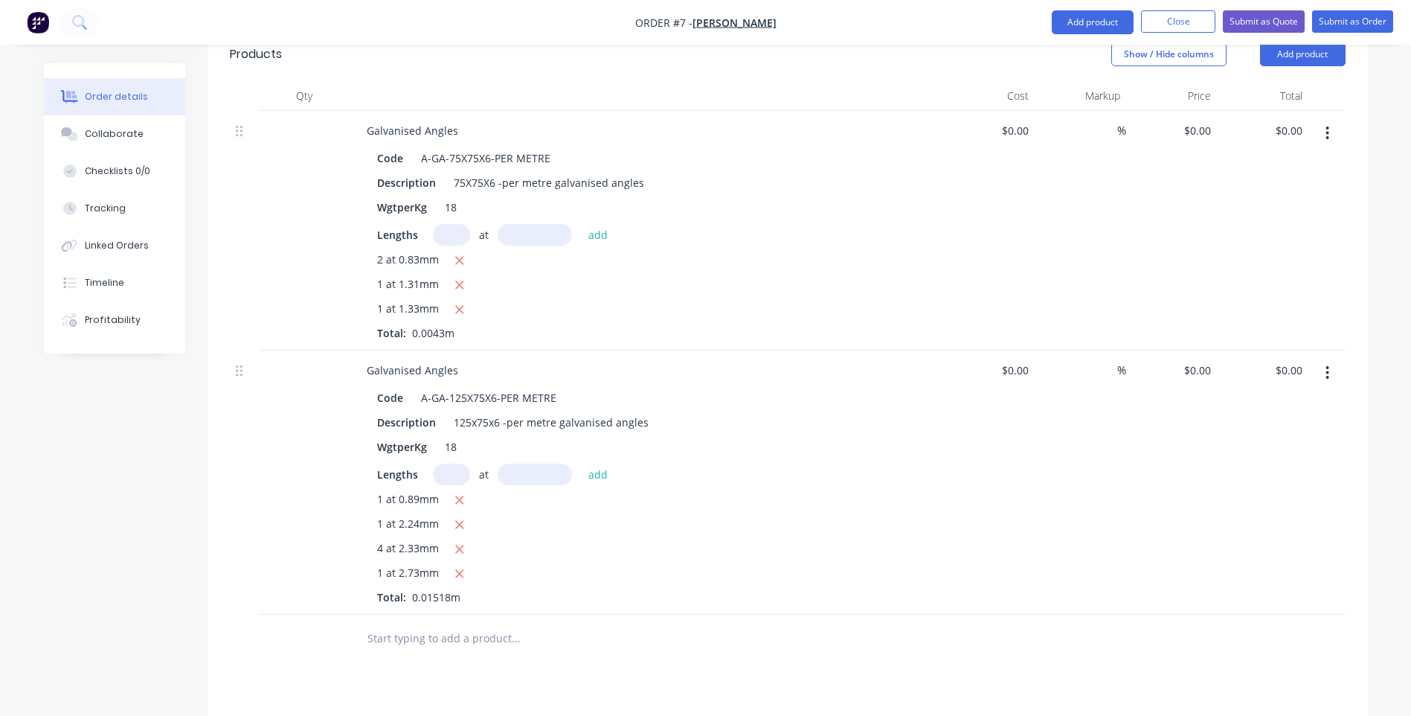
click at [444, 224] on input "text" at bounding box center [451, 235] width 37 height 22
type input "2"
type input "8300mm"
click at [594, 224] on button "add" at bounding box center [598, 234] width 35 height 20
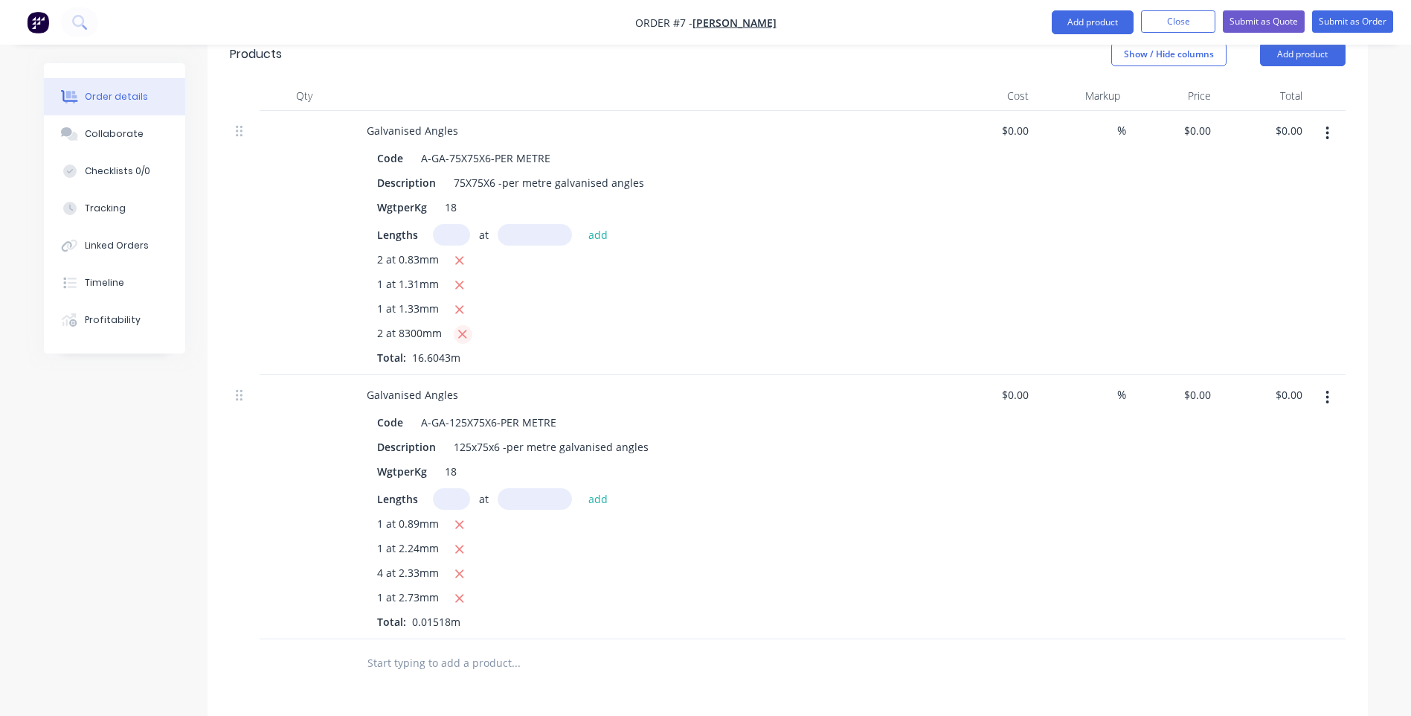
click at [467, 325] on button "button" at bounding box center [463, 334] width 19 height 19
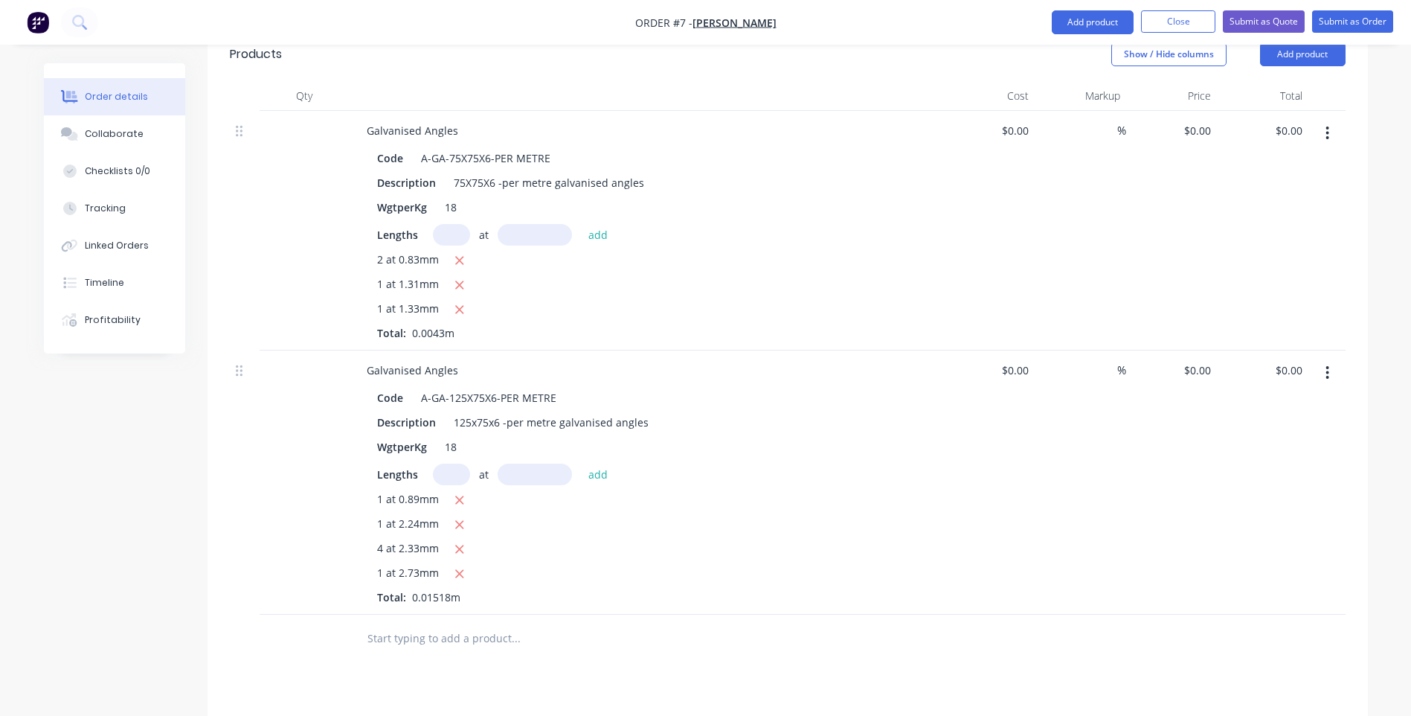
click at [446, 224] on input "text" at bounding box center [451, 235] width 37 height 22
type input "2"
type input "830mm"
click at [588, 224] on button "add" at bounding box center [598, 234] width 35 height 20
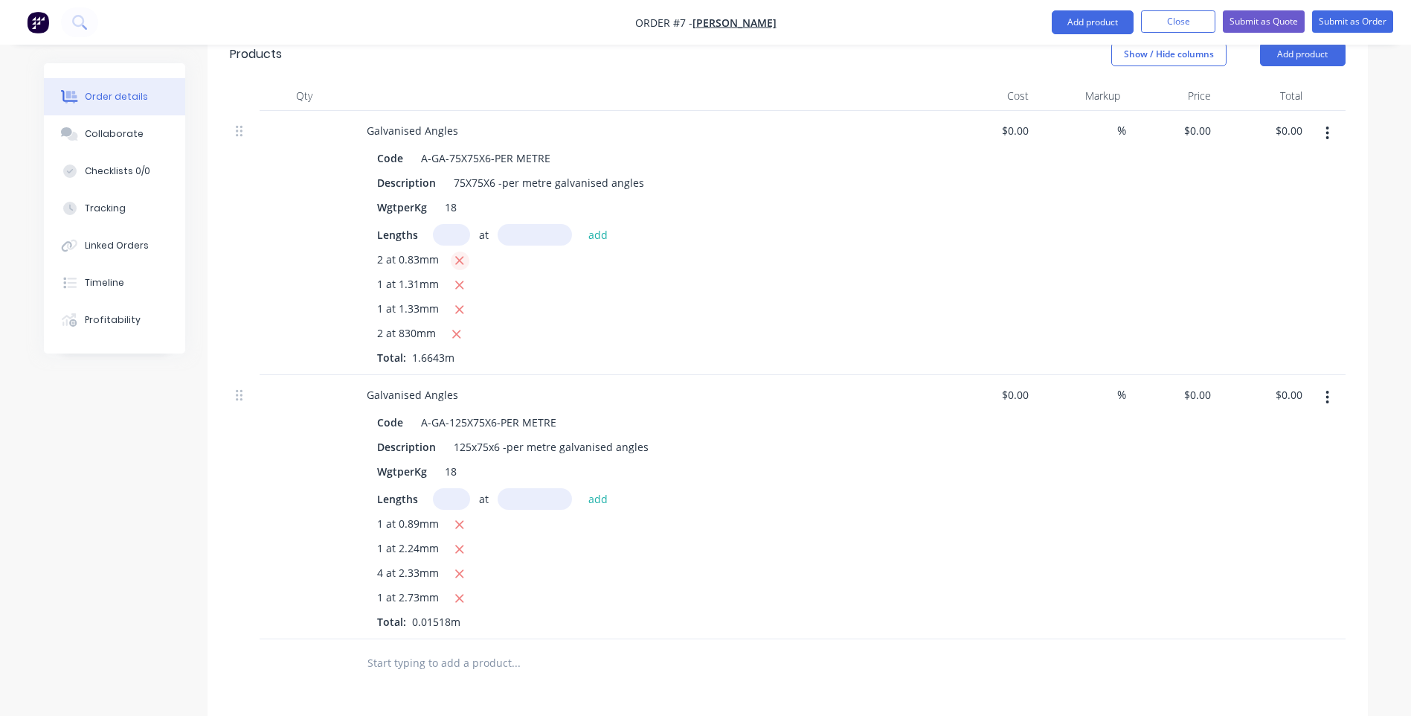
click at [458, 257] on icon "button" at bounding box center [460, 261] width 8 height 8
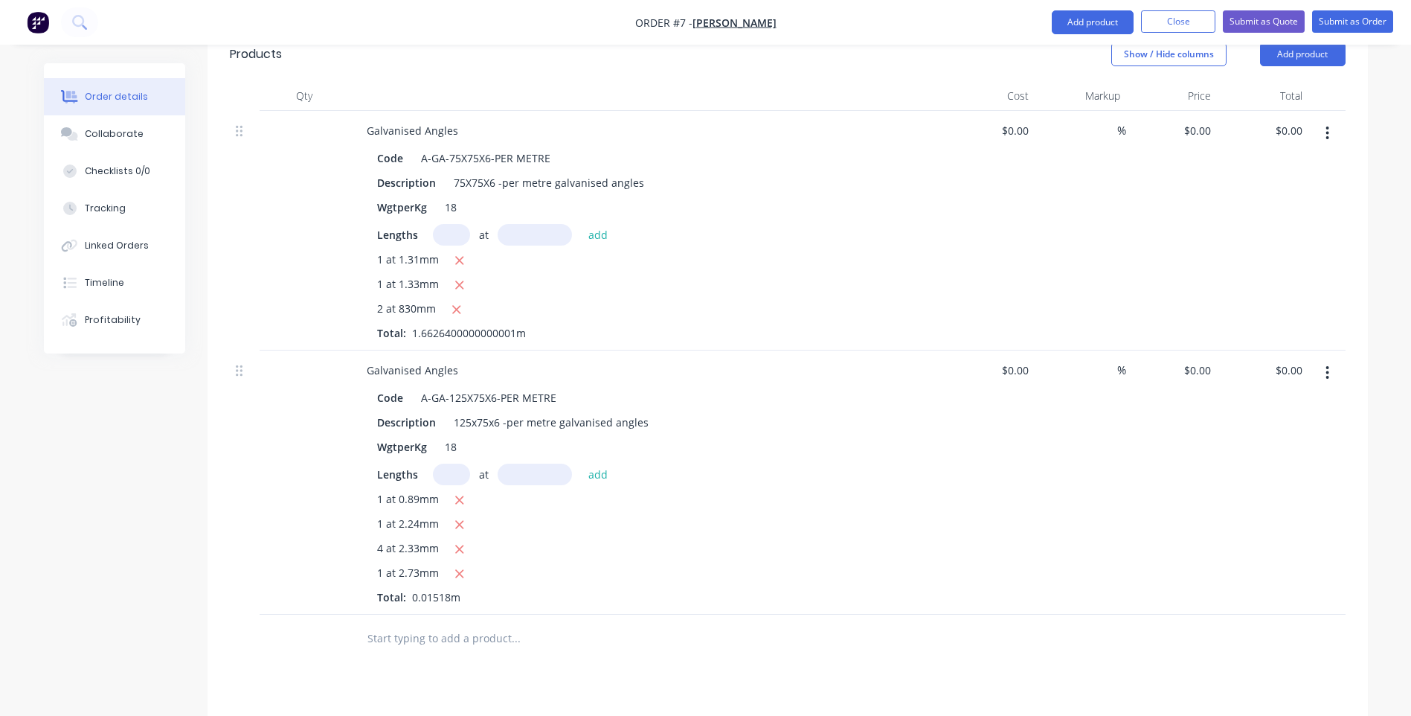
click at [458, 224] on input "text" at bounding box center [451, 235] width 37 height 22
type input "1"
type input "131mm"
click at [595, 224] on button "add" at bounding box center [598, 234] width 35 height 20
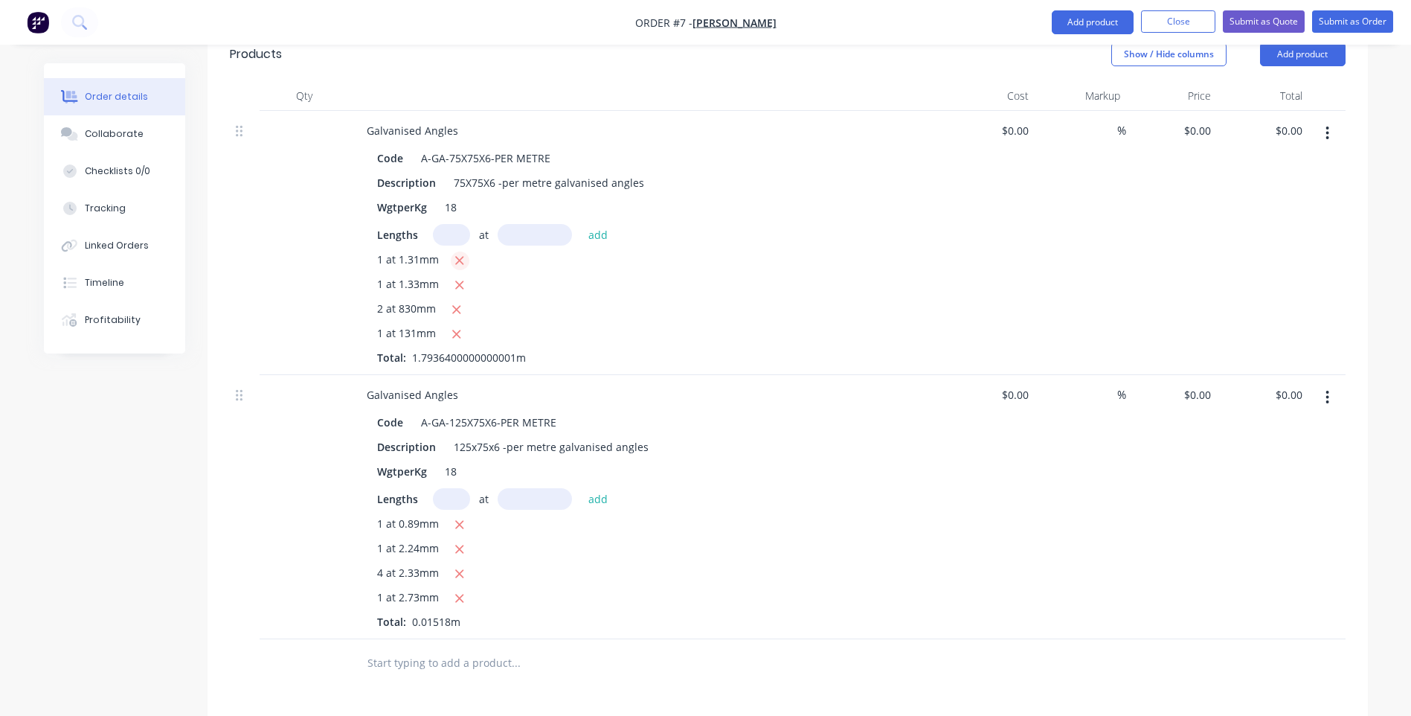
click at [461, 254] on icon "button" at bounding box center [460, 260] width 10 height 13
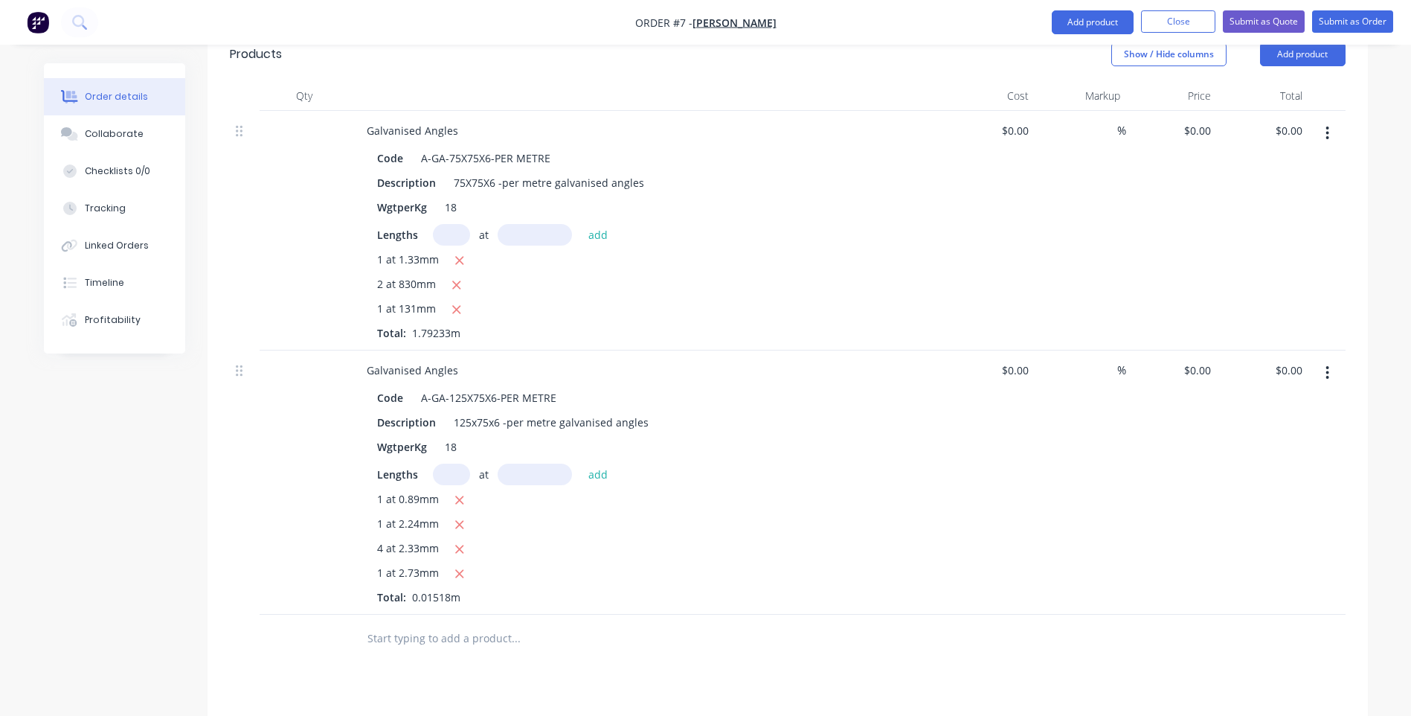
click at [449, 224] on input "text" at bounding box center [451, 235] width 37 height 22
type input "133mm"
click at [458, 224] on input "text" at bounding box center [451, 235] width 37 height 22
type input "1"
click at [596, 224] on button "add" at bounding box center [598, 234] width 35 height 20
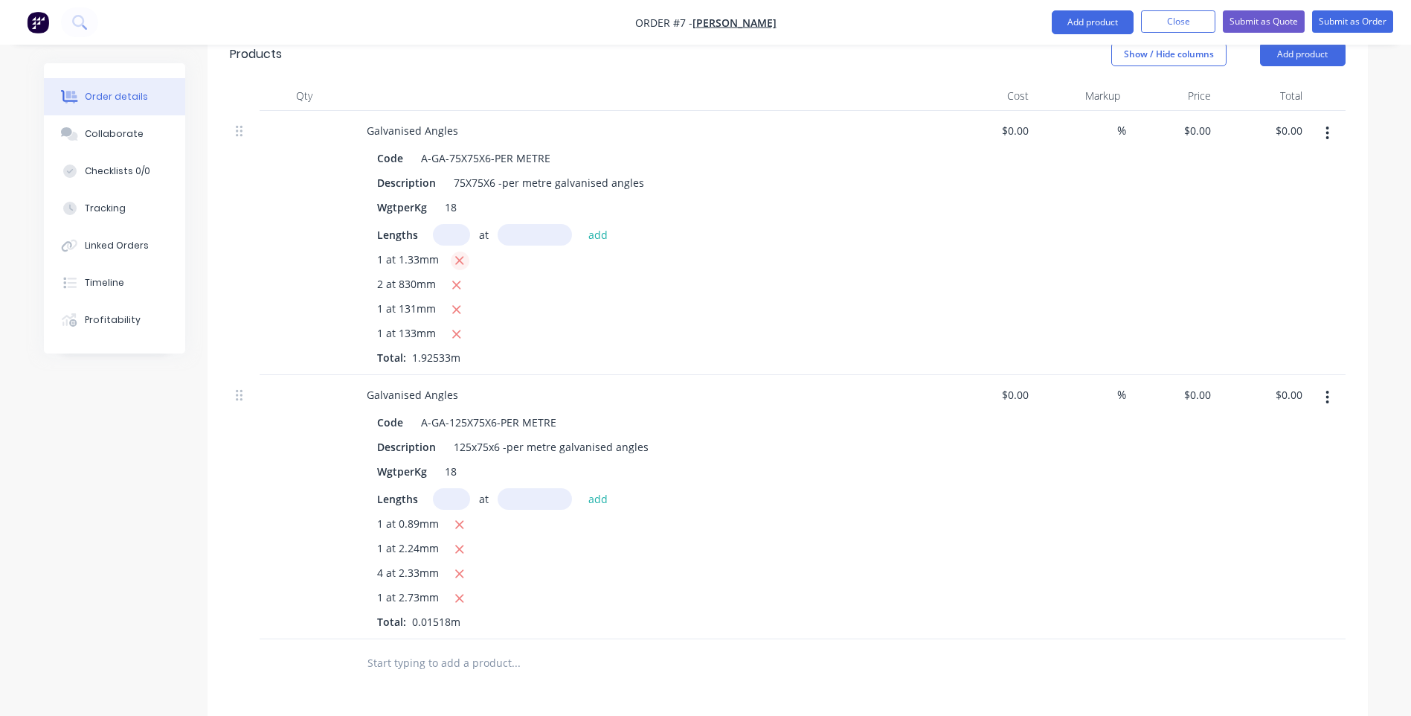
click at [457, 254] on icon "button" at bounding box center [460, 260] width 10 height 13
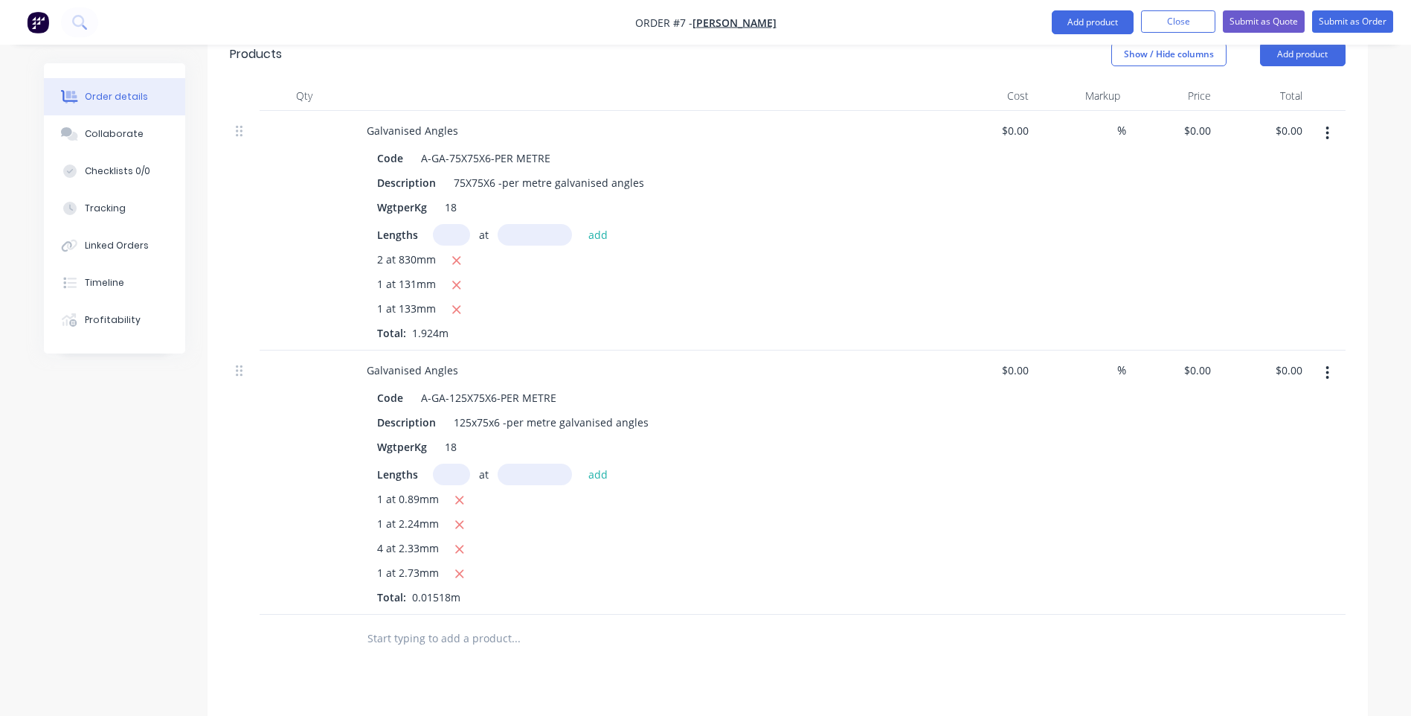
click at [452, 224] on input "text" at bounding box center [451, 235] width 37 height 22
type input "1"
type input "1.31mm"
click at [589, 224] on button "add" at bounding box center [598, 234] width 35 height 20
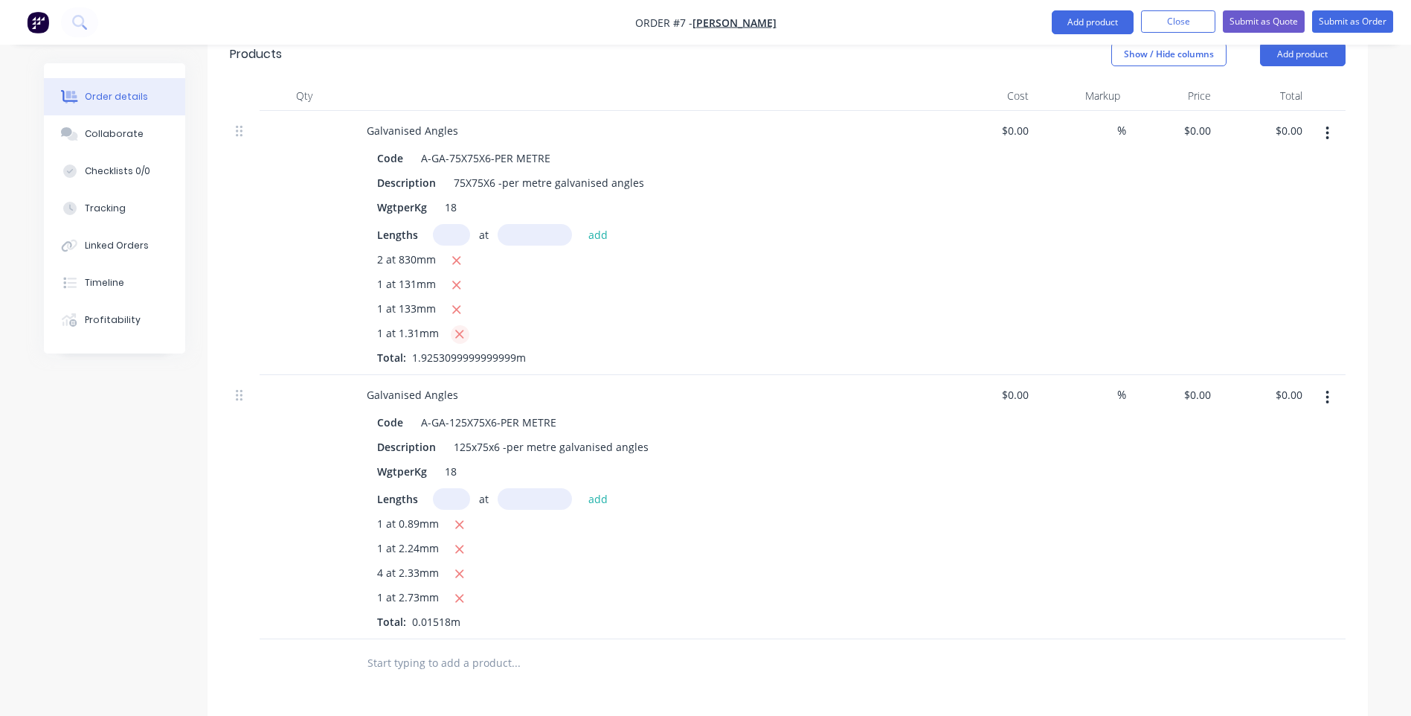
click at [458, 327] on icon "button" at bounding box center [460, 333] width 10 height 13
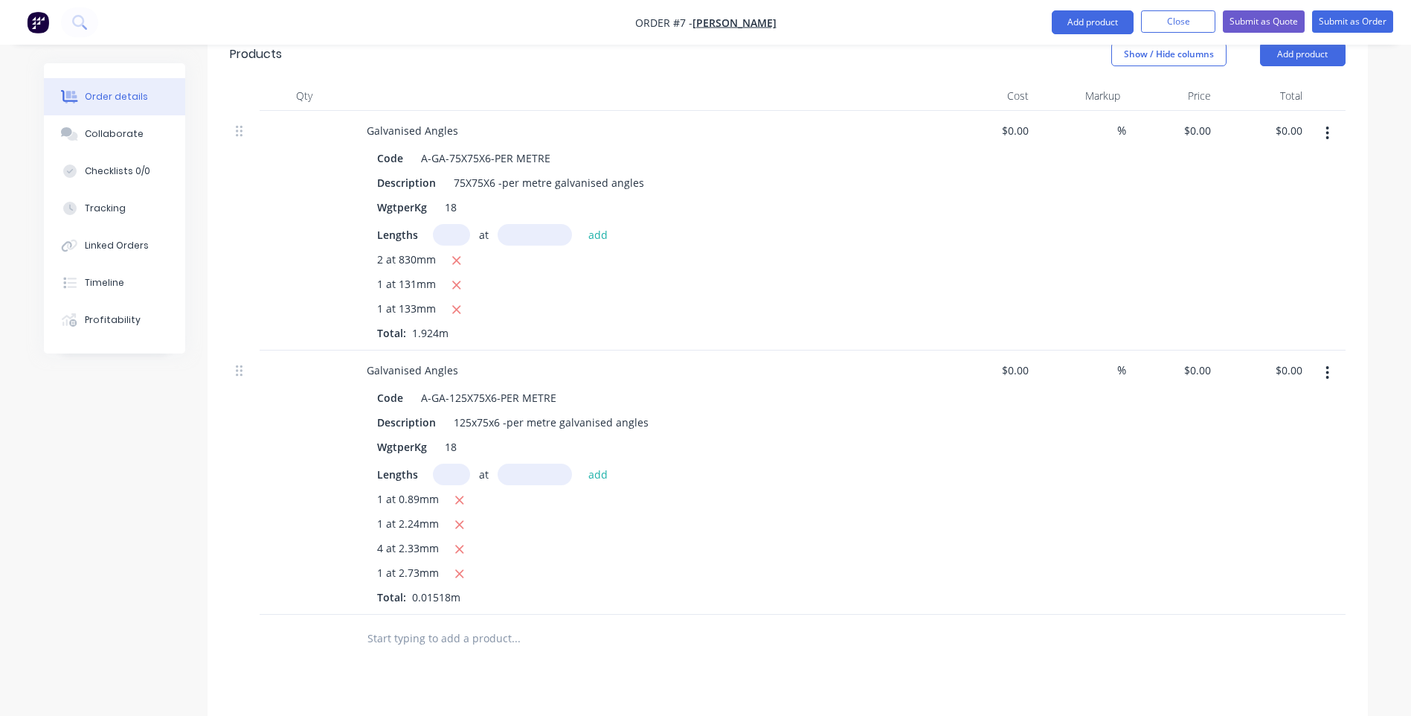
click at [462, 224] on input "text" at bounding box center [451, 235] width 37 height 22
type input "1"
type input "1330mm"
click at [589, 224] on button "add" at bounding box center [598, 234] width 35 height 20
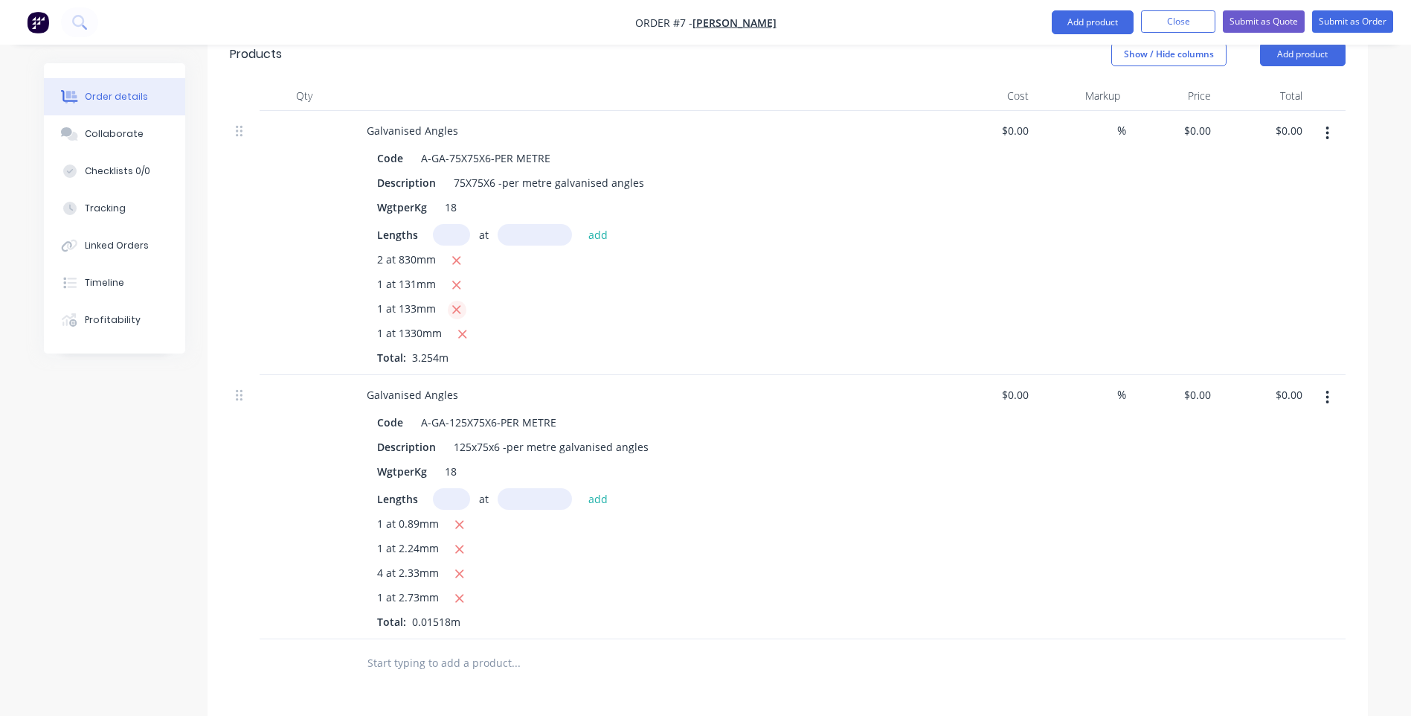
click at [452, 303] on icon "button" at bounding box center [457, 309] width 10 height 13
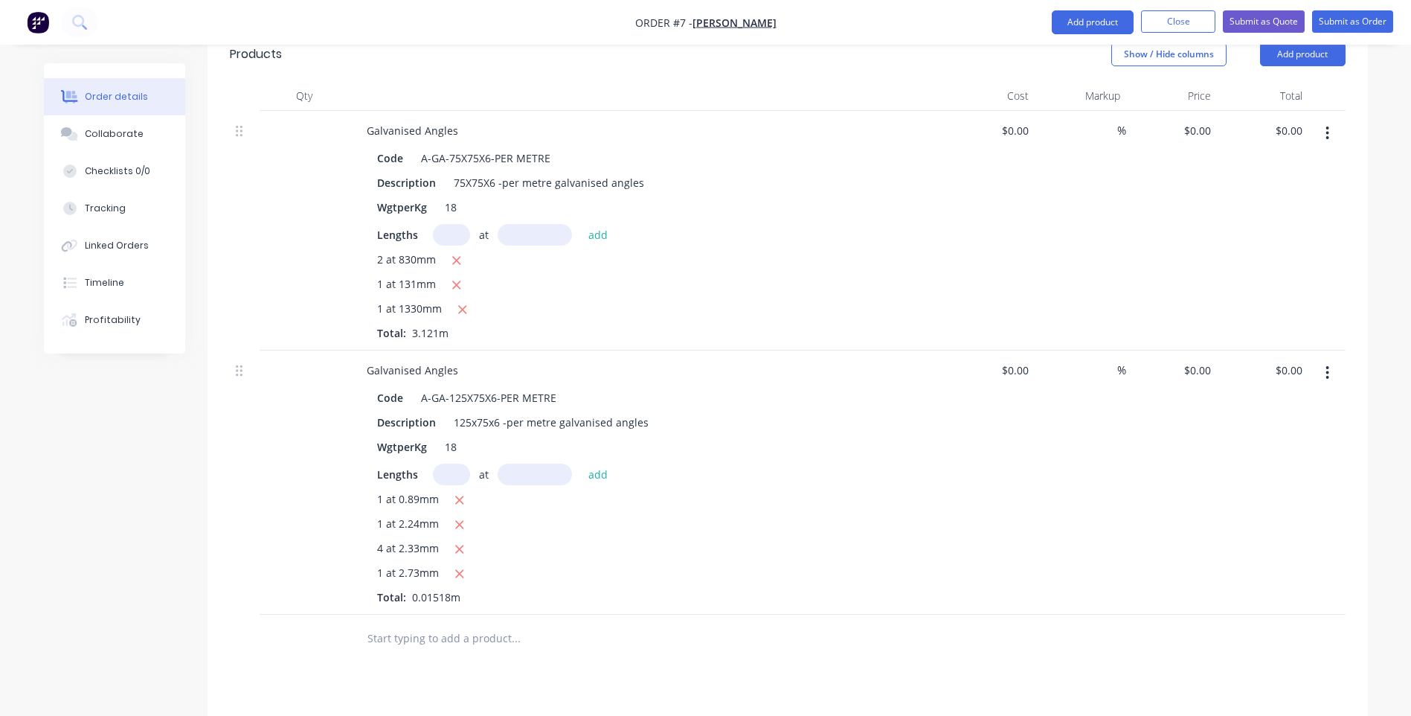
click at [447, 224] on input "text" at bounding box center [451, 235] width 37 height 22
type input "1"
type input "1310mm"
click at [598, 224] on button "add" at bounding box center [598, 234] width 35 height 20
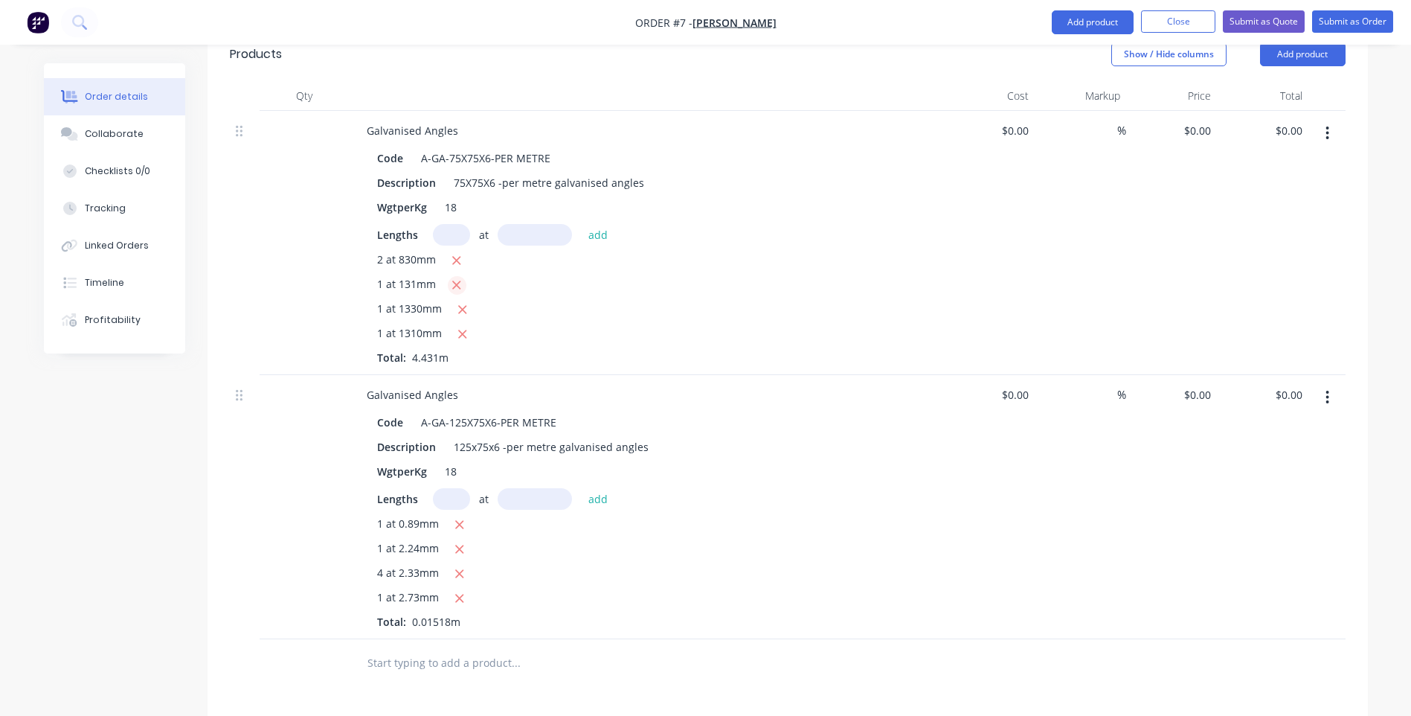
click at [463, 276] on button "button" at bounding box center [457, 285] width 19 height 19
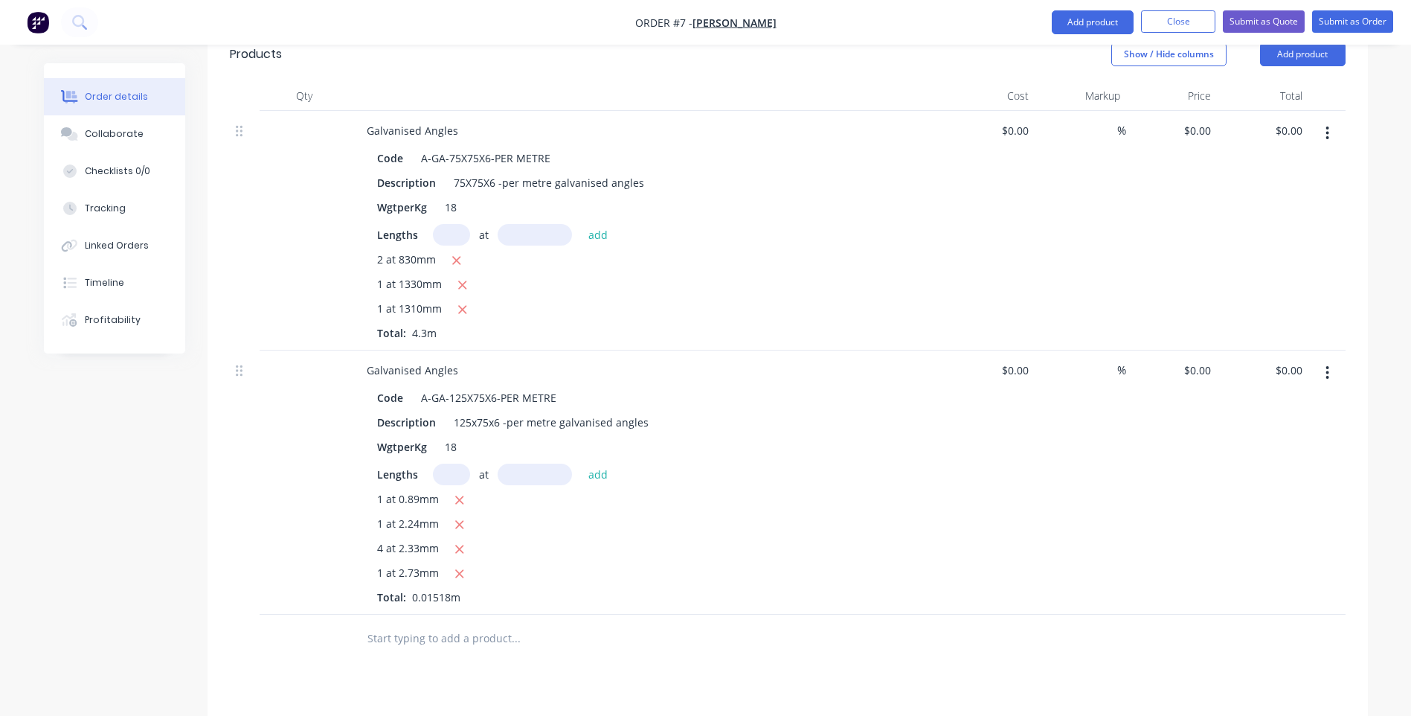
click at [452, 464] on input "text" at bounding box center [451, 475] width 37 height 22
type input "890mm"
click at [603, 464] on button "add" at bounding box center [598, 474] width 35 height 20
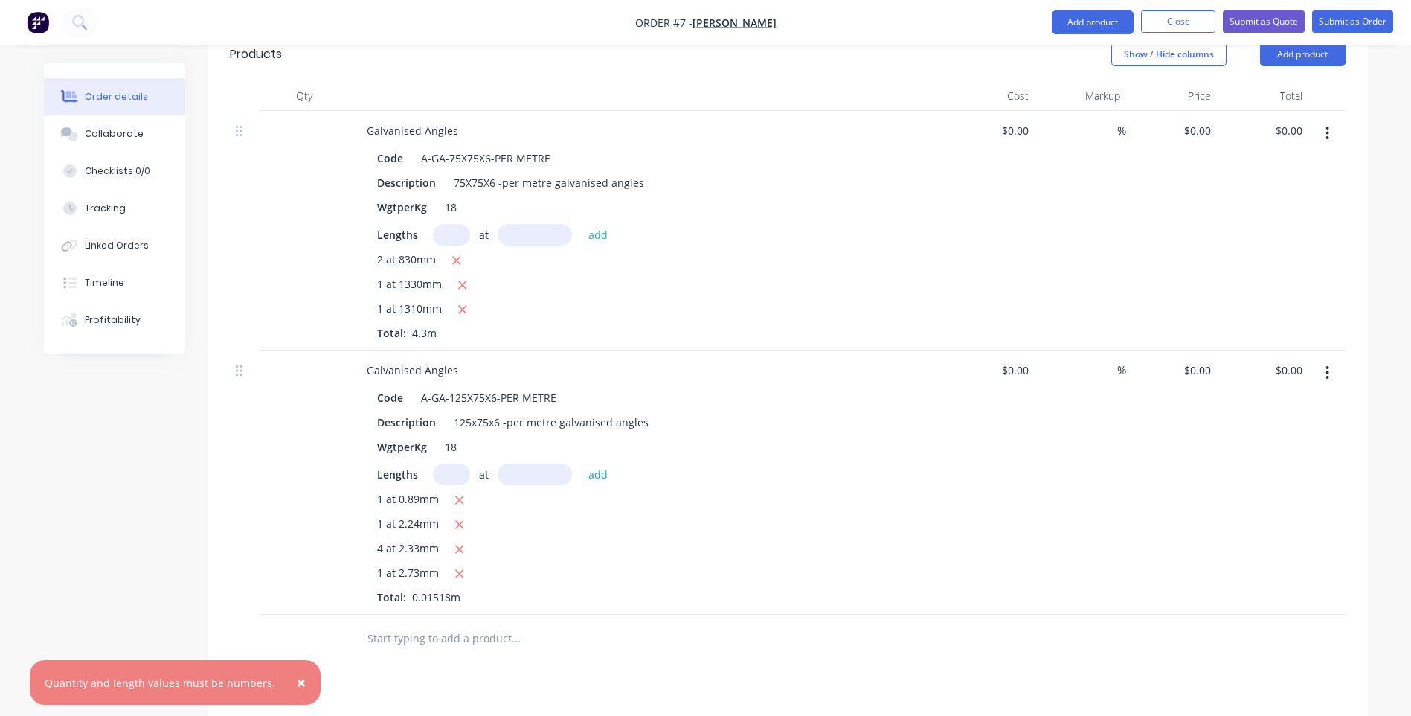
click at [438, 464] on input "text" at bounding box center [451, 475] width 37 height 22
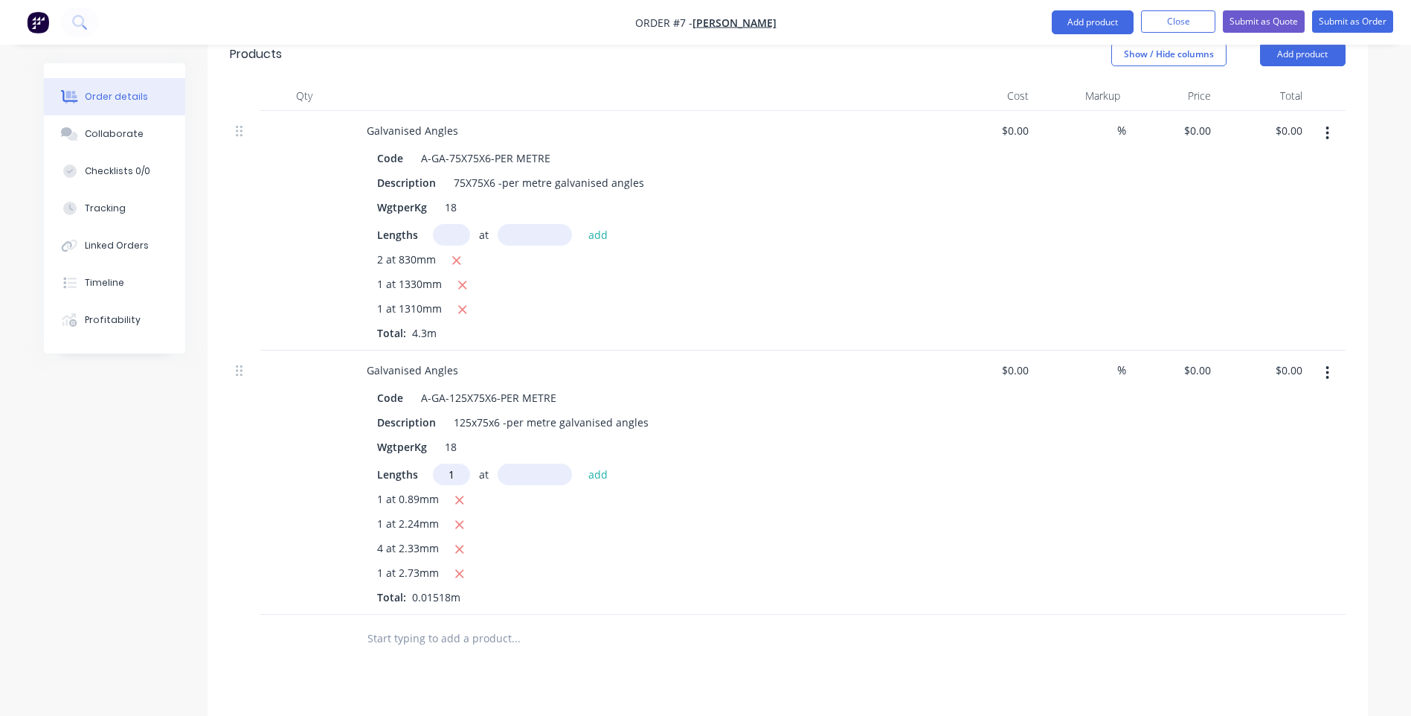
type input "1"
type input "0"
type input "890mm"
click at [605, 464] on button "add" at bounding box center [598, 474] width 35 height 20
click at [458, 493] on icon "button" at bounding box center [460, 499] width 10 height 13
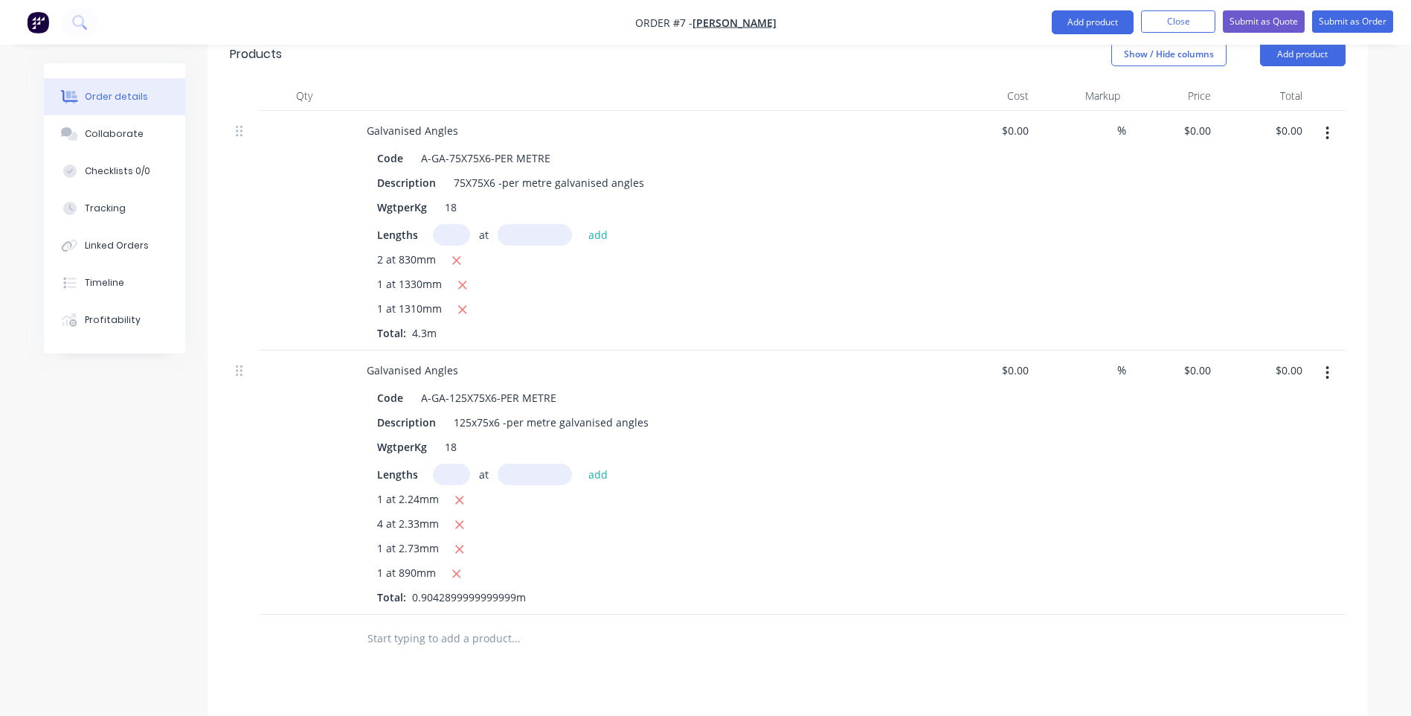
click at [439, 464] on input "text" at bounding box center [451, 475] width 37 height 22
type input "1"
type input "2240mm"
click at [601, 464] on button "add" at bounding box center [598, 474] width 35 height 20
click at [457, 493] on icon "button" at bounding box center [460, 499] width 10 height 13
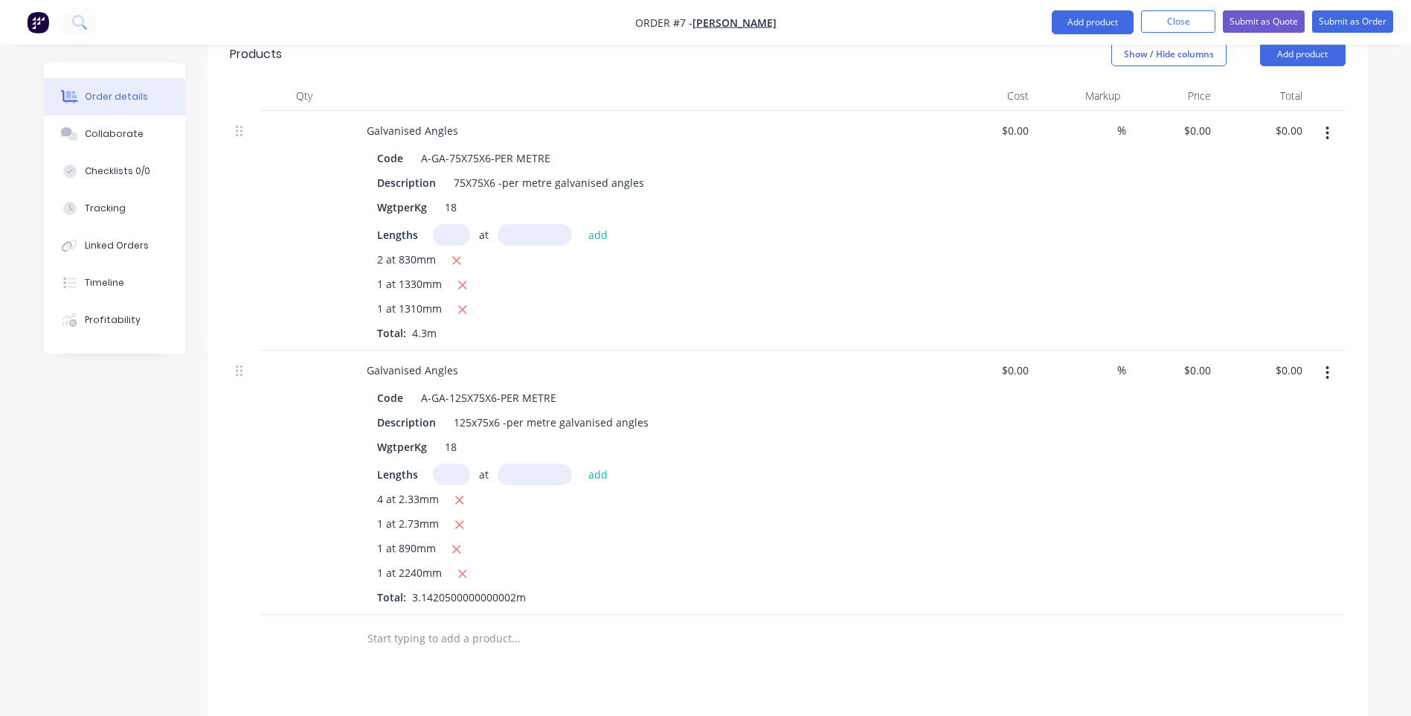
click at [458, 464] on input "text" at bounding box center [451, 475] width 37 height 22
type input "4"
type input "2330mm"
click at [594, 464] on button "add" at bounding box center [598, 474] width 35 height 20
click at [453, 491] on button "button" at bounding box center [460, 500] width 19 height 19
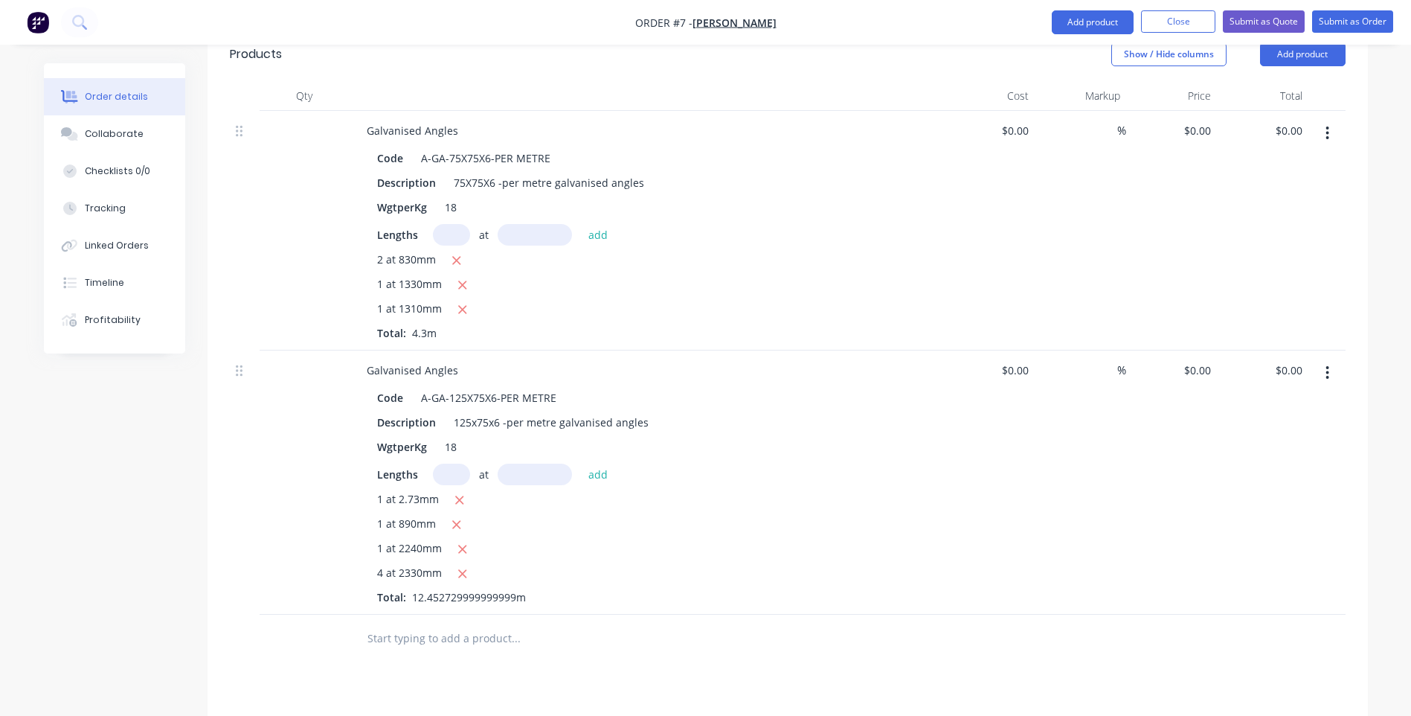
click at [453, 464] on input "text" at bounding box center [451, 475] width 37 height 22
type input "1"
type input "2730mm"
click at [589, 464] on button "add" at bounding box center [598, 474] width 35 height 20
click at [464, 493] on icon "button" at bounding box center [460, 499] width 10 height 13
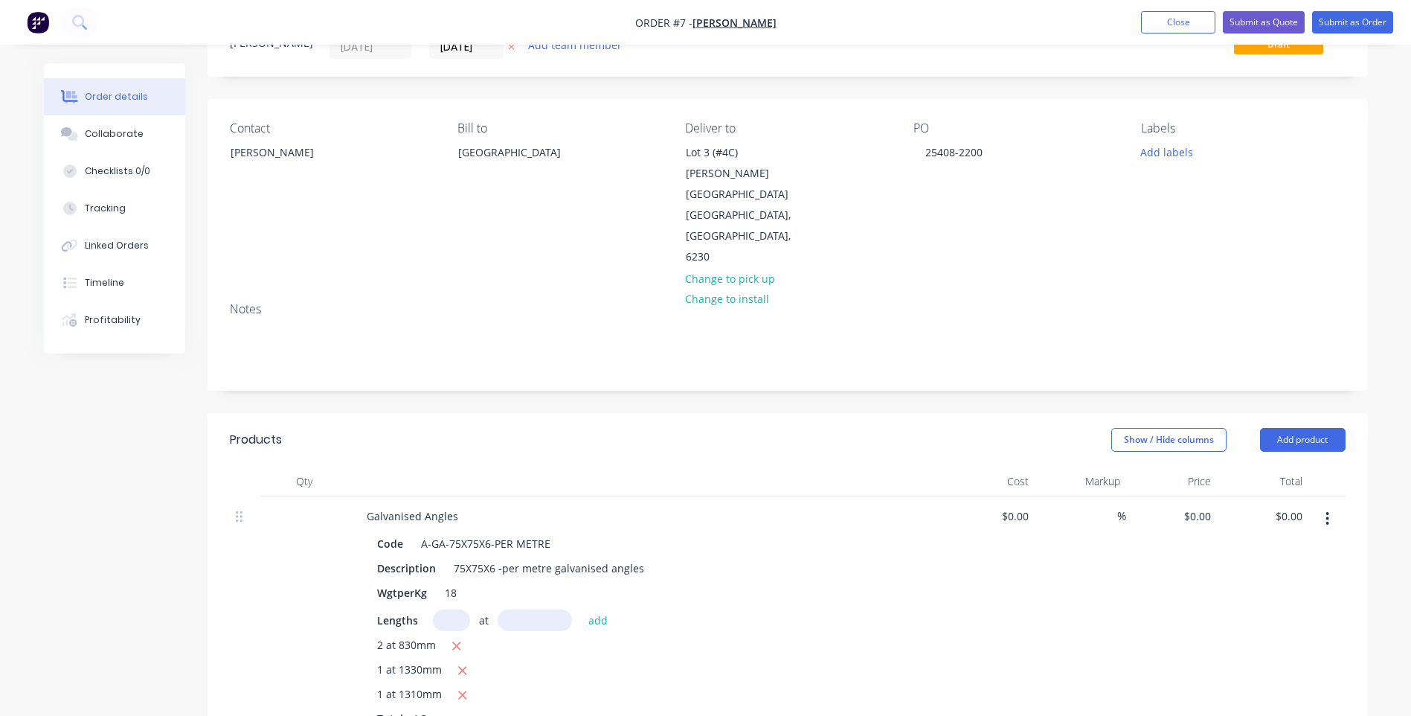
scroll to position [0, 0]
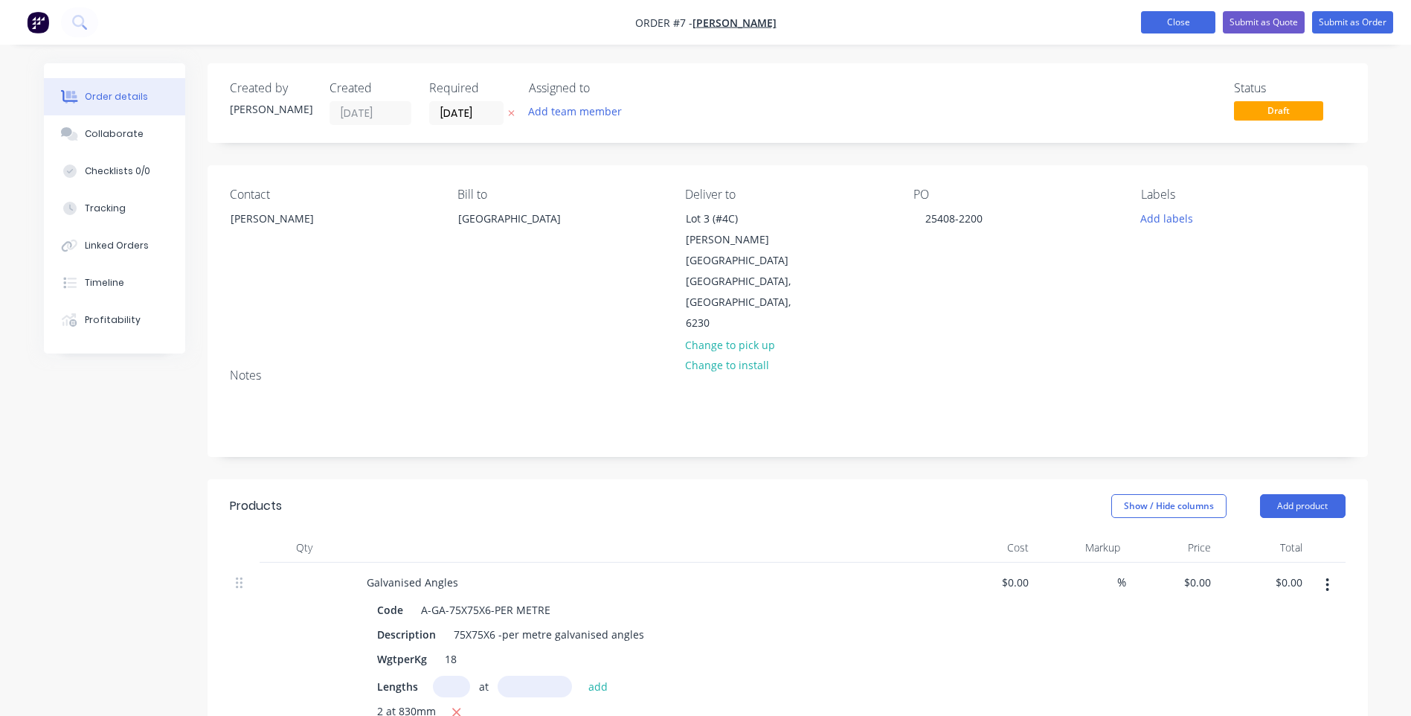
click at [1158, 19] on button "Close" at bounding box center [1178, 22] width 74 height 22
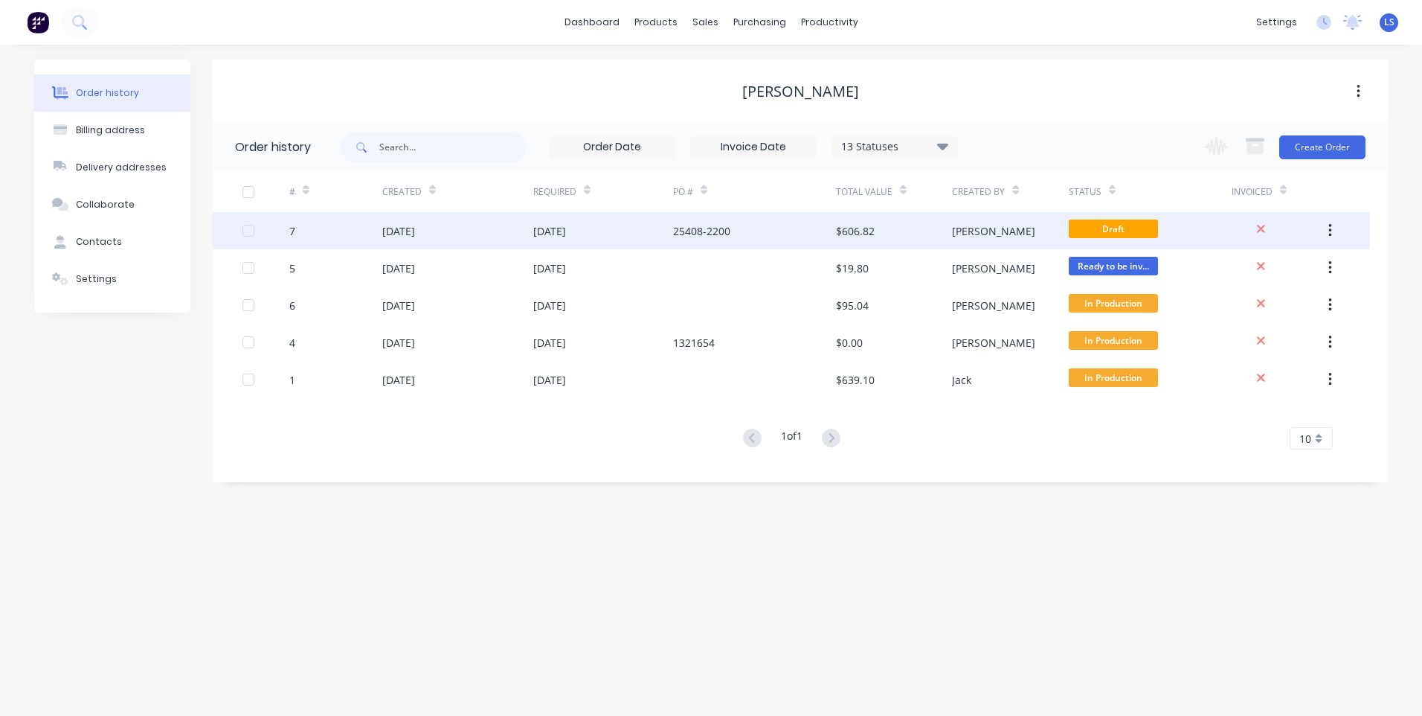
click at [405, 231] on div "[DATE]" at bounding box center [398, 231] width 33 height 16
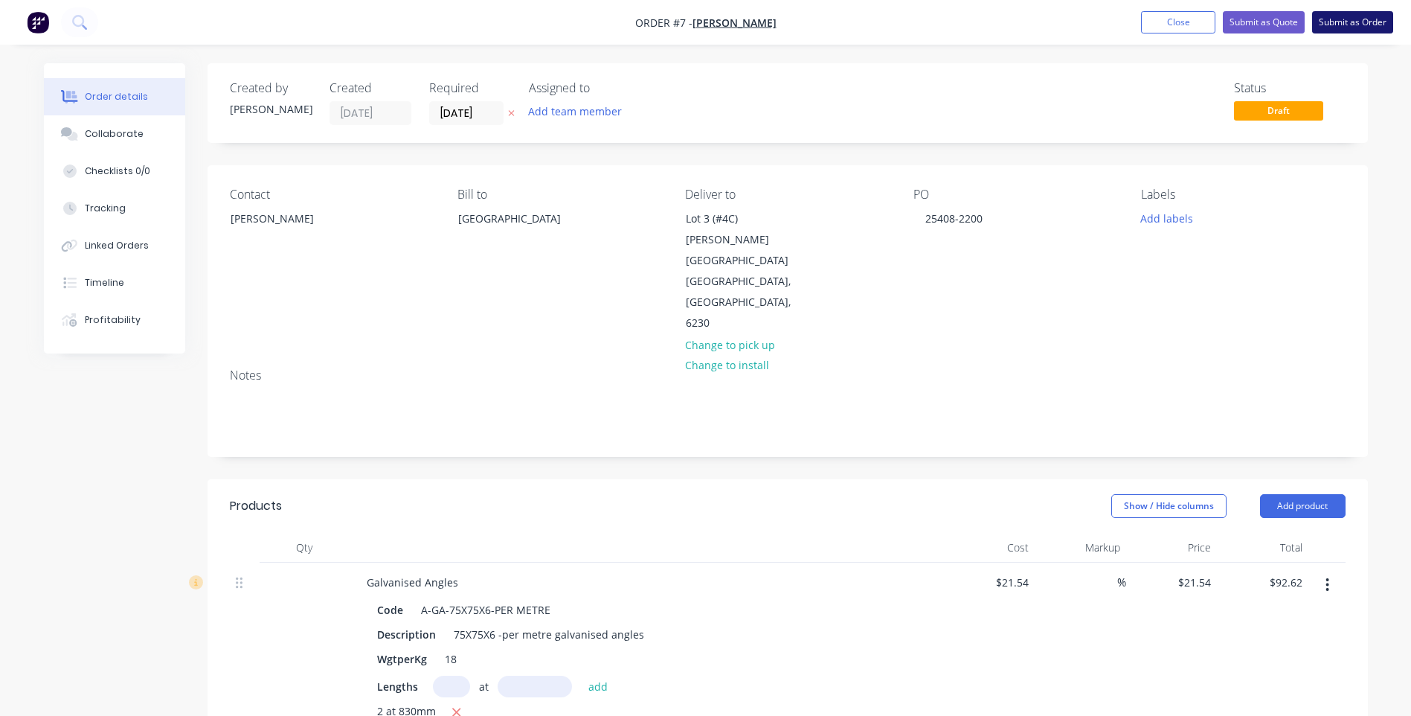
click at [1346, 18] on button "Submit as Order" at bounding box center [1352, 22] width 81 height 22
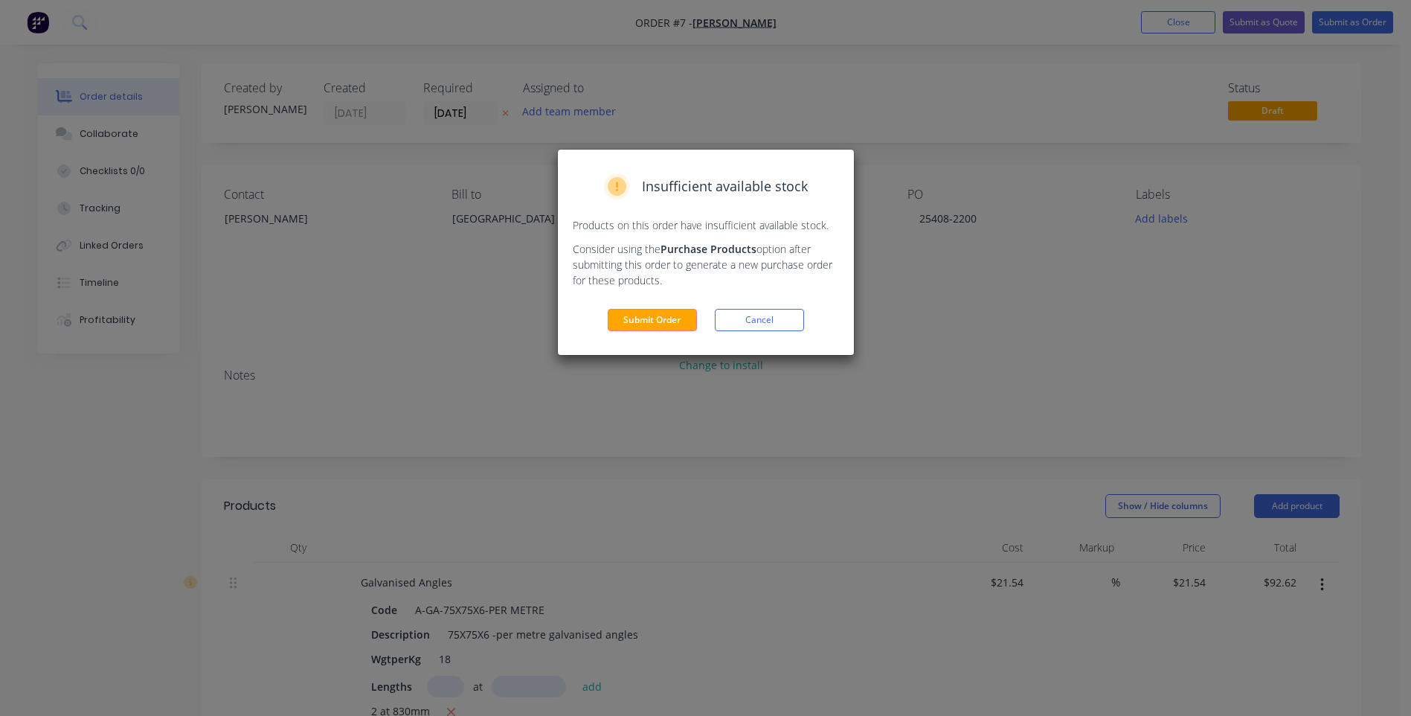
click at [661, 319] on button "Submit Order" at bounding box center [652, 320] width 89 height 22
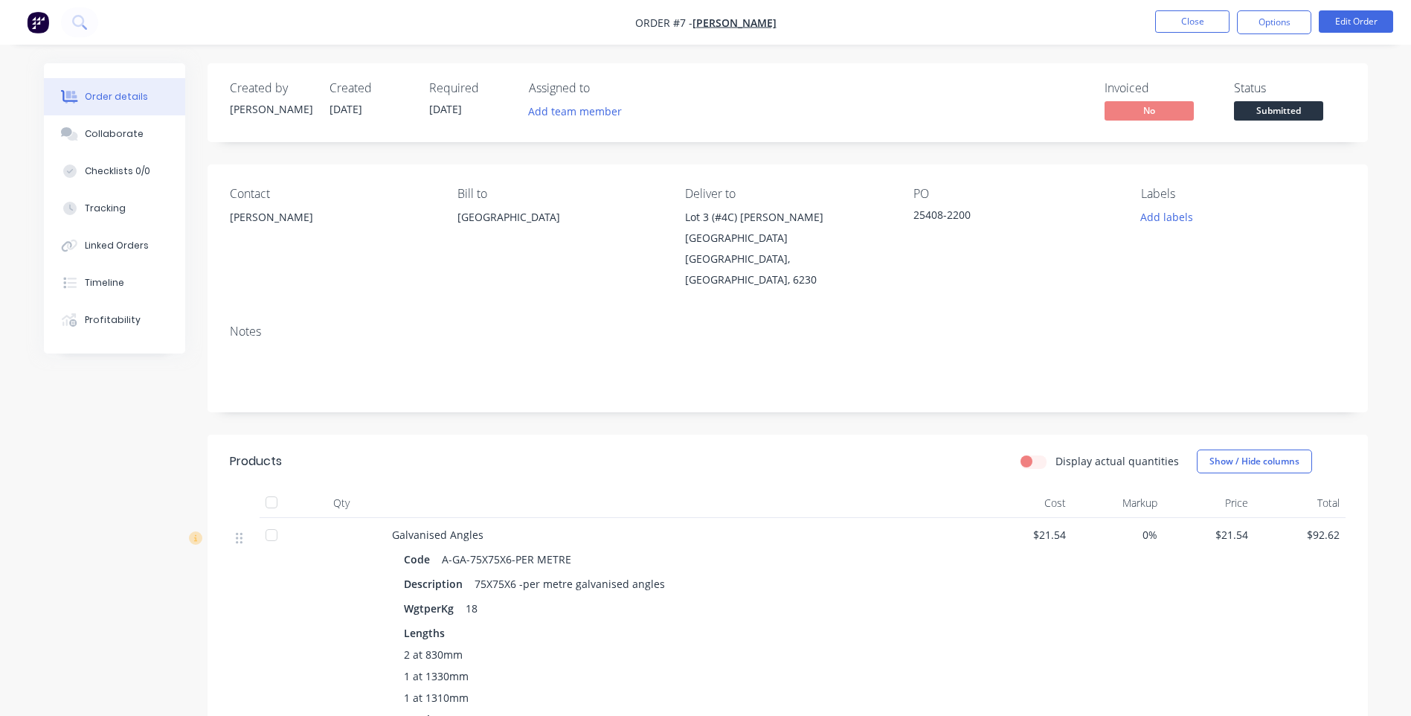
click at [117, 103] on div "Order details" at bounding box center [116, 96] width 63 height 13
click at [119, 103] on div "Order details" at bounding box center [116, 96] width 63 height 13
click at [1202, 27] on button "Close" at bounding box center [1192, 21] width 74 height 22
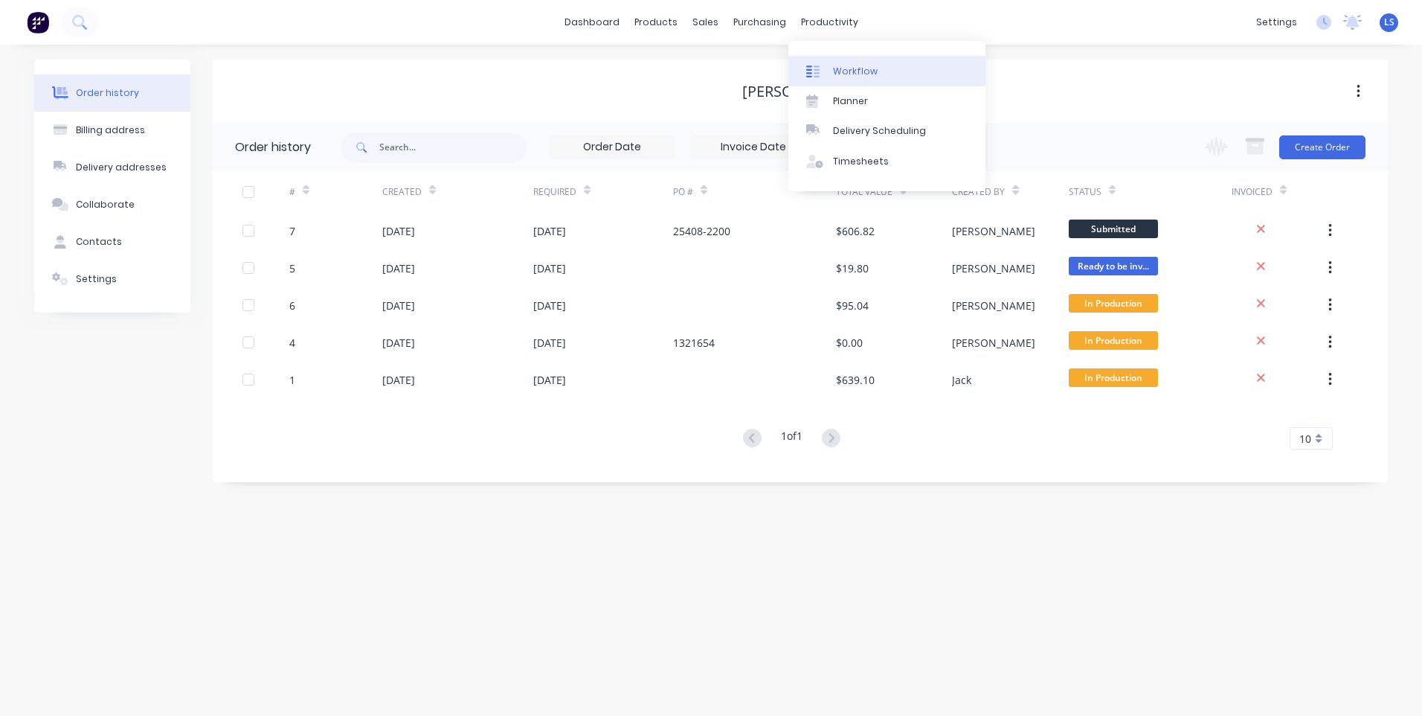
click at [833, 63] on link "Workflow" at bounding box center [887, 71] width 197 height 30
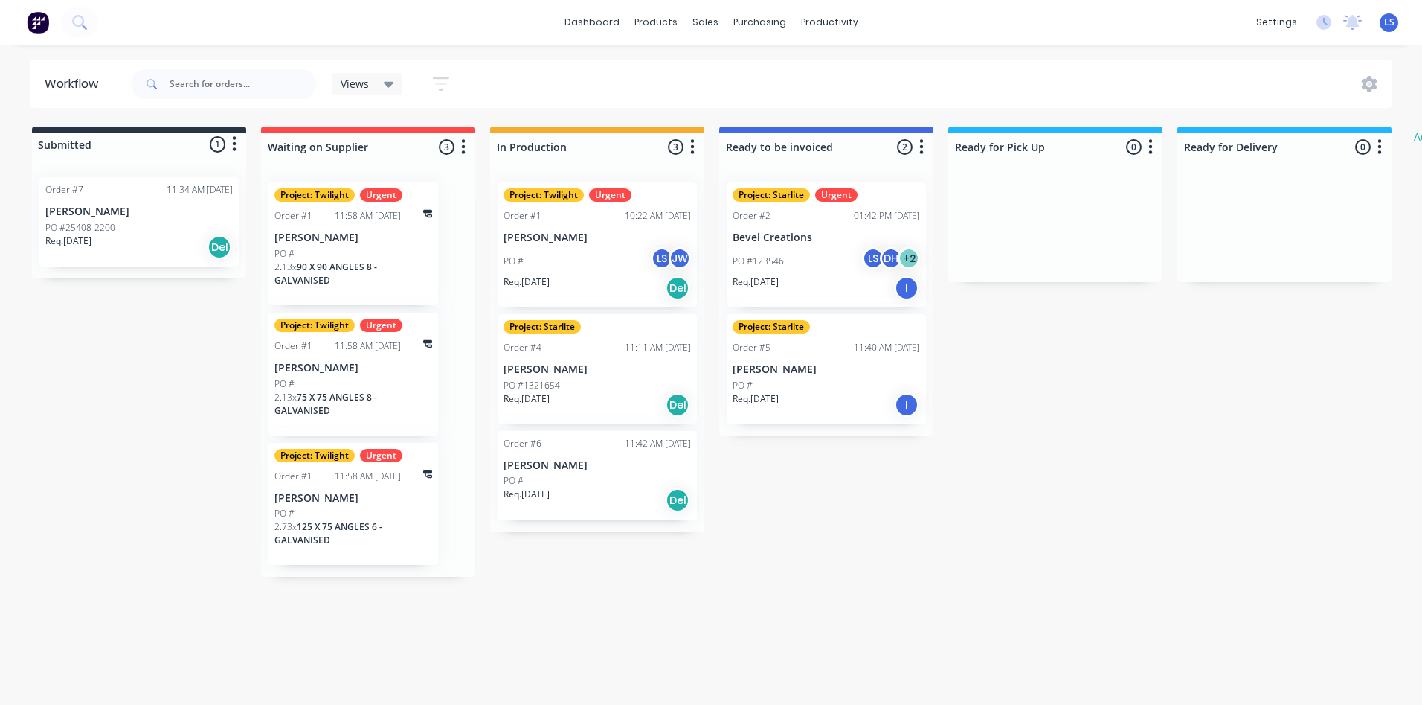
click at [97, 217] on p "[PERSON_NAME]" at bounding box center [138, 211] width 187 height 13
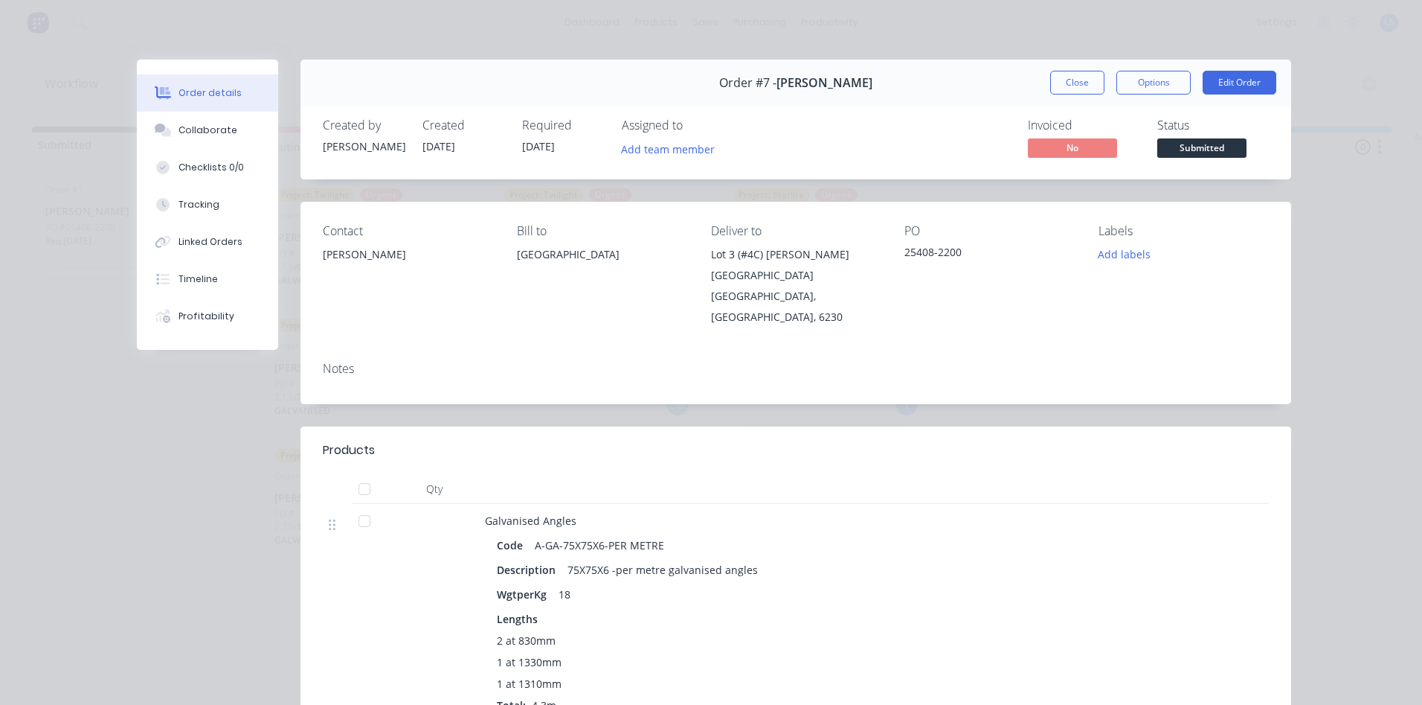
click at [1067, 88] on button "Close" at bounding box center [1078, 83] width 54 height 24
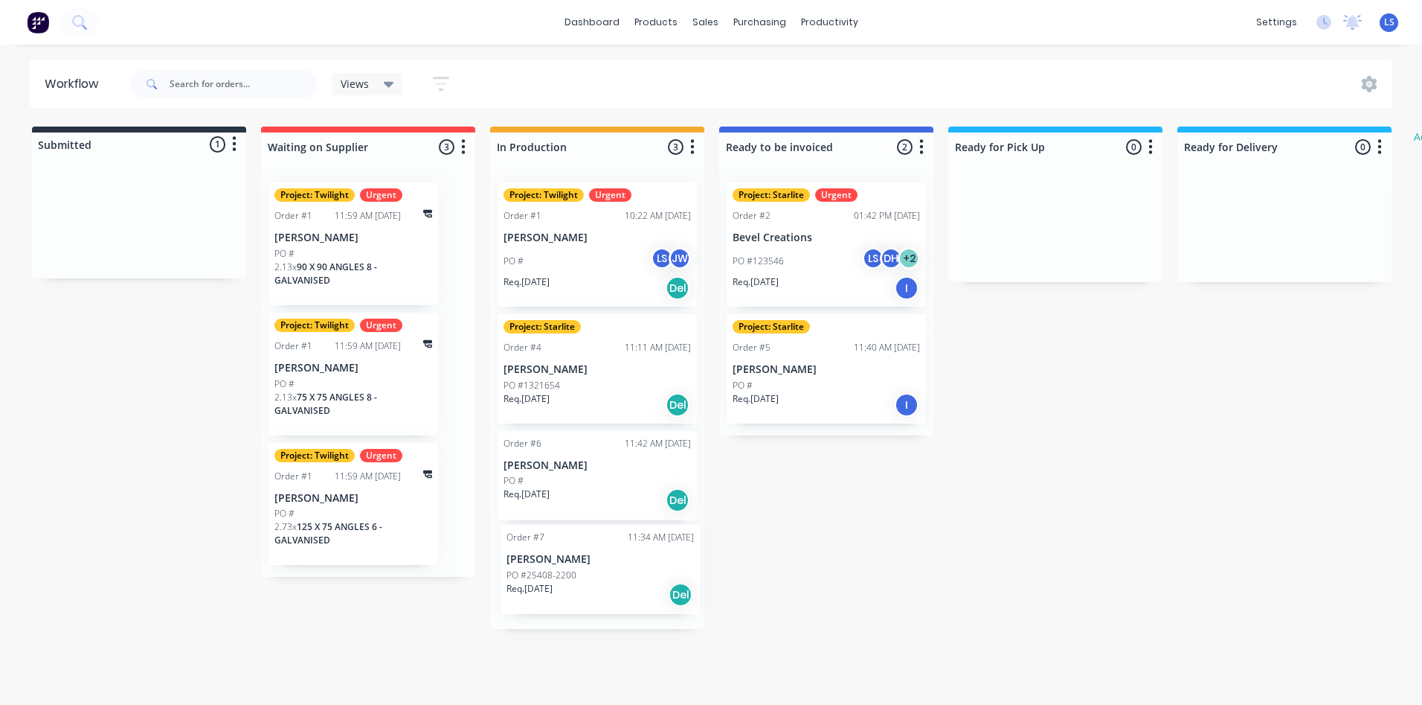
drag, startPoint x: 102, startPoint y: 250, endPoint x: 566, endPoint y: 602, distance: 582.5
click at [566, 602] on div "Submitted 1 Status colour #273444 hex #273444 Save Cancel Summaries Total order…" at bounding box center [906, 377] width 1834 height 502
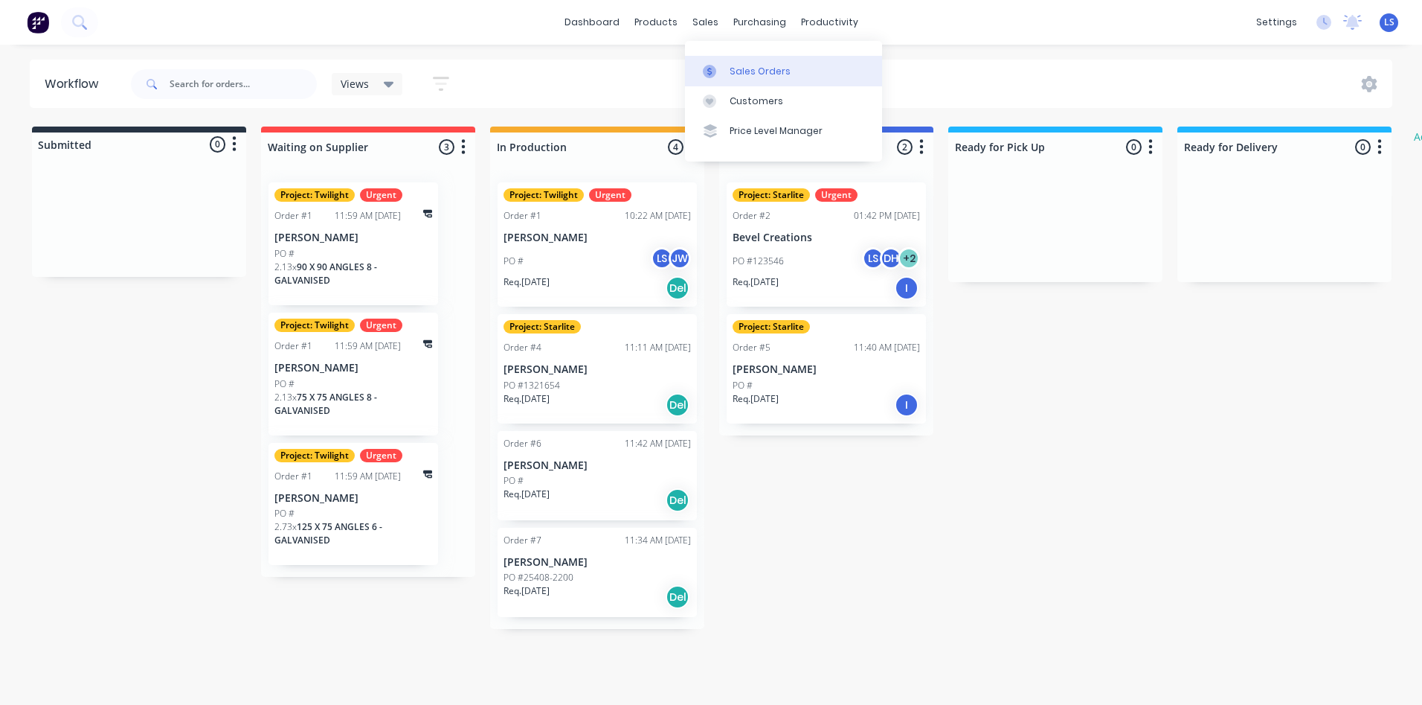
click at [740, 68] on div "Sales Orders" at bounding box center [760, 71] width 61 height 13
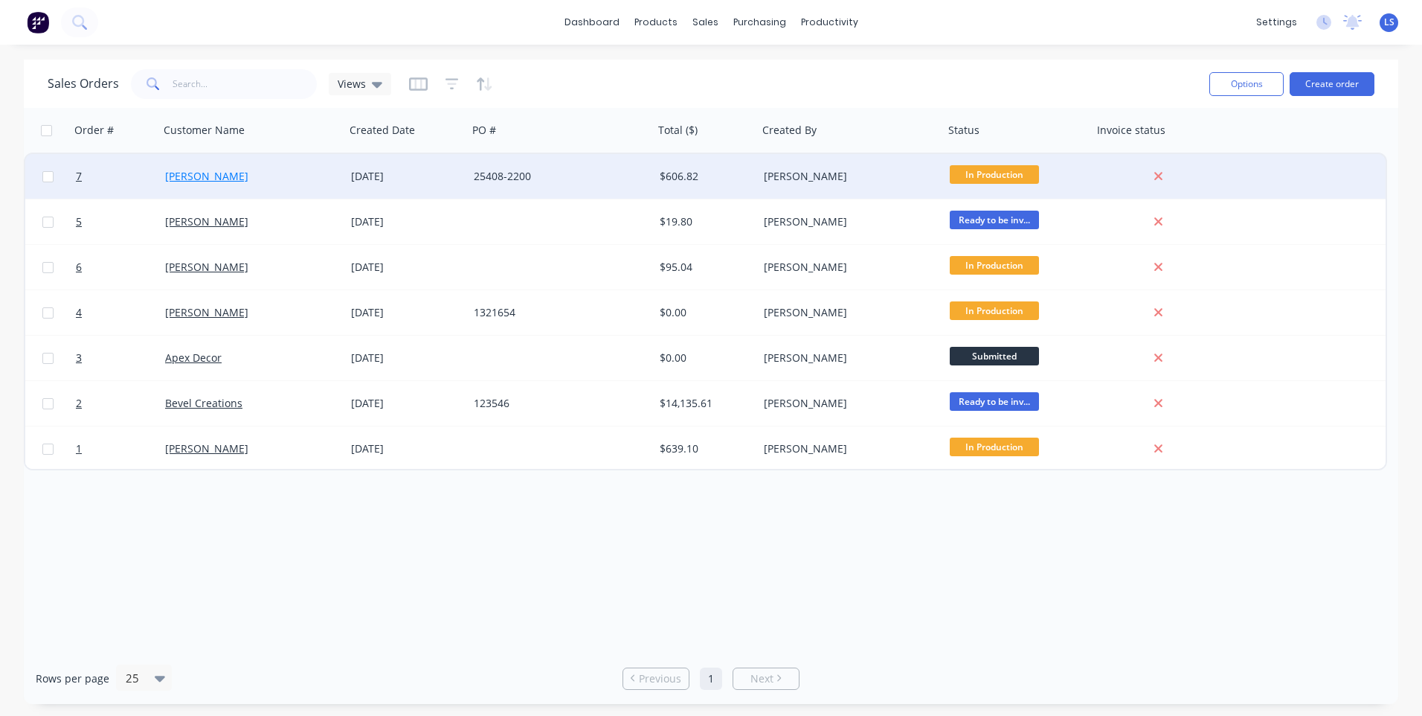
click at [208, 173] on link "[PERSON_NAME]" at bounding box center [206, 176] width 83 height 14
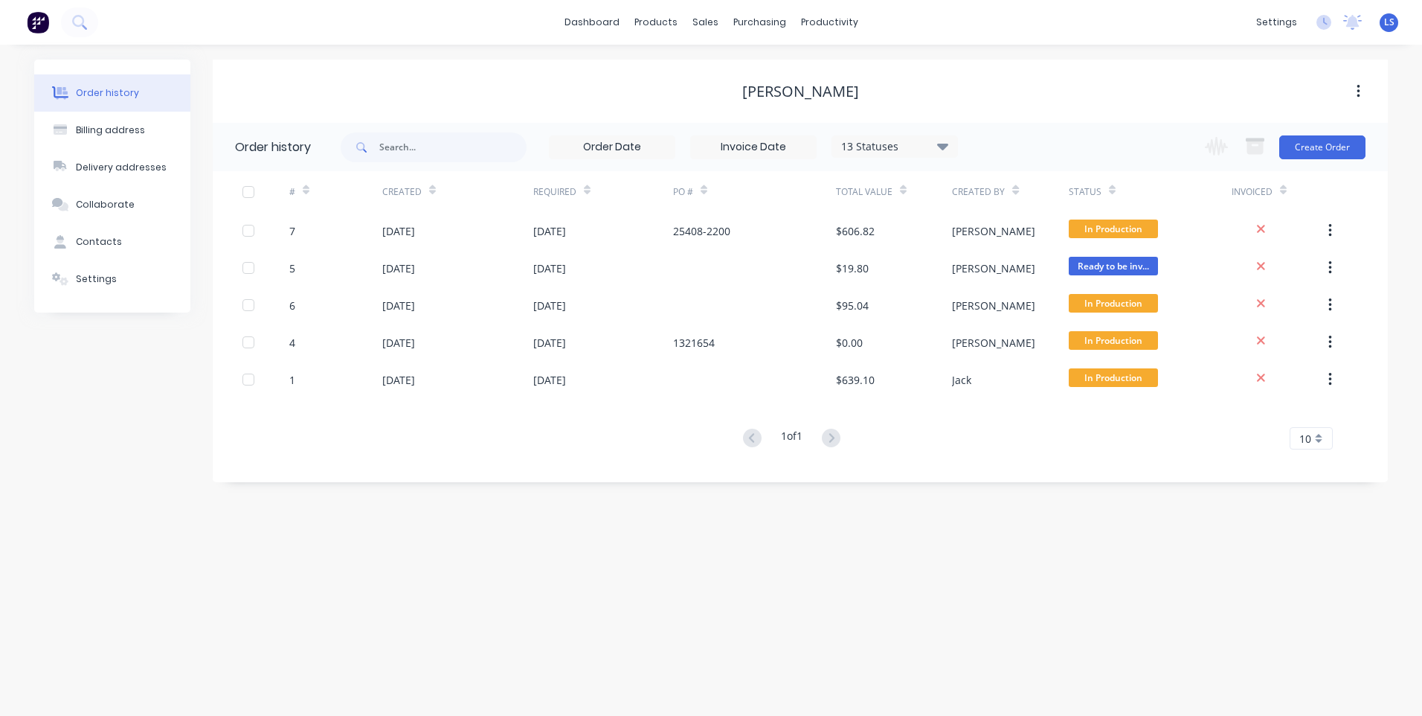
click at [108, 87] on div "Order history" at bounding box center [107, 92] width 63 height 13
click at [740, 68] on div "Sales Orders" at bounding box center [760, 71] width 61 height 13
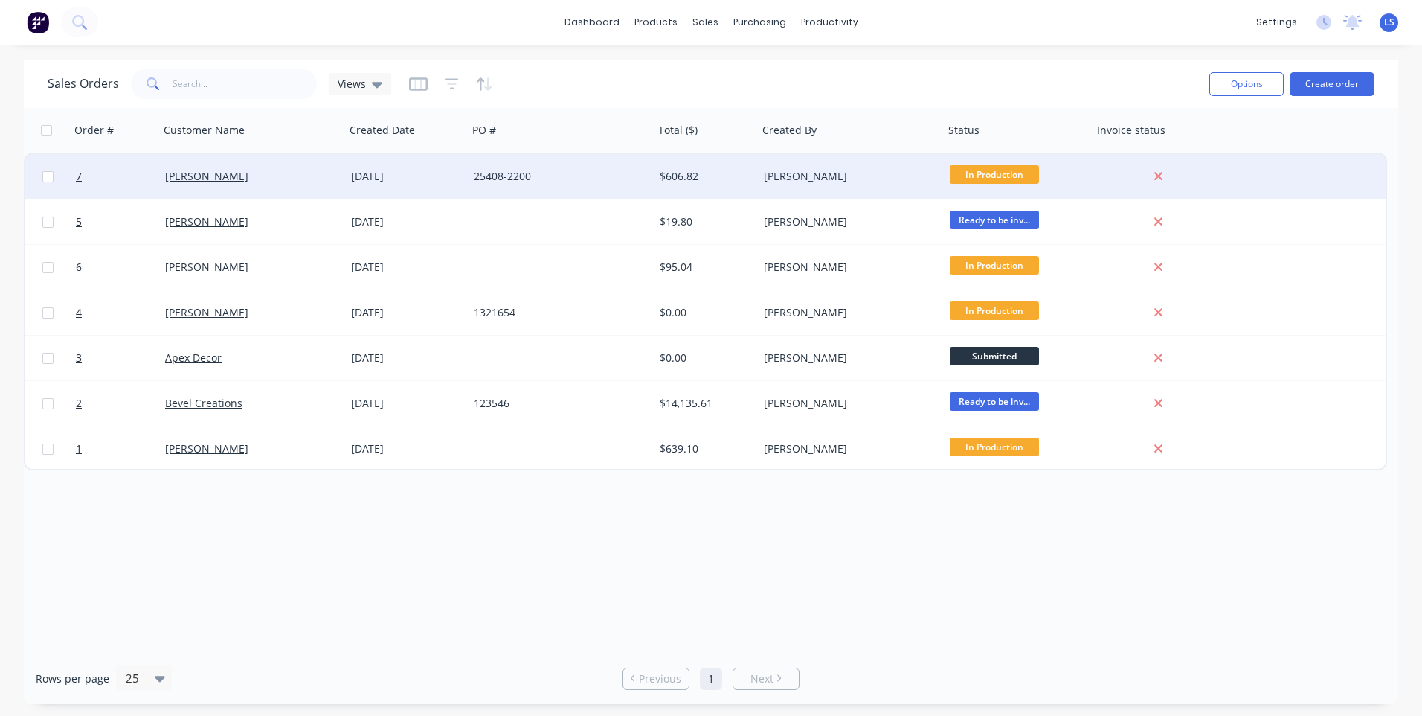
click at [73, 178] on div at bounding box center [114, 176] width 89 height 45
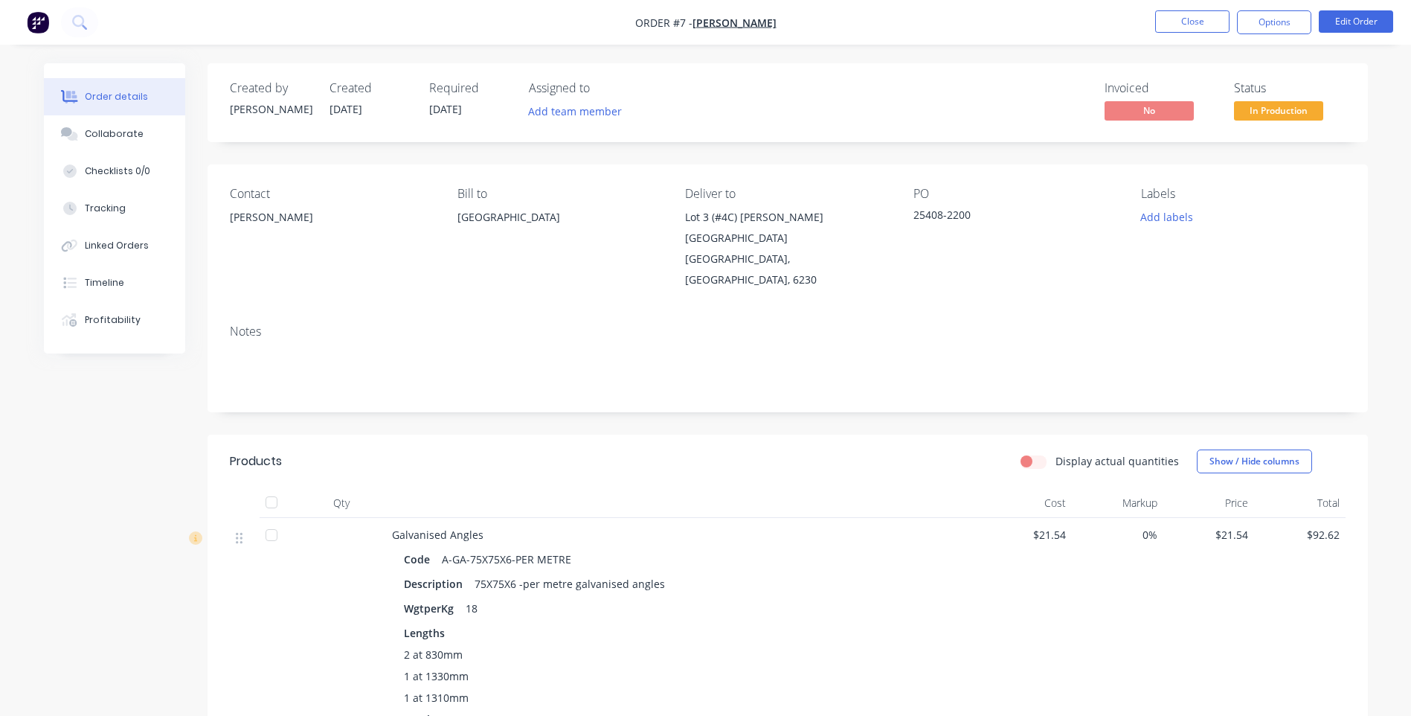
click at [462, 111] on span "[DATE]" at bounding box center [445, 109] width 33 height 14
click at [1371, 16] on button "Edit Order" at bounding box center [1356, 21] width 74 height 22
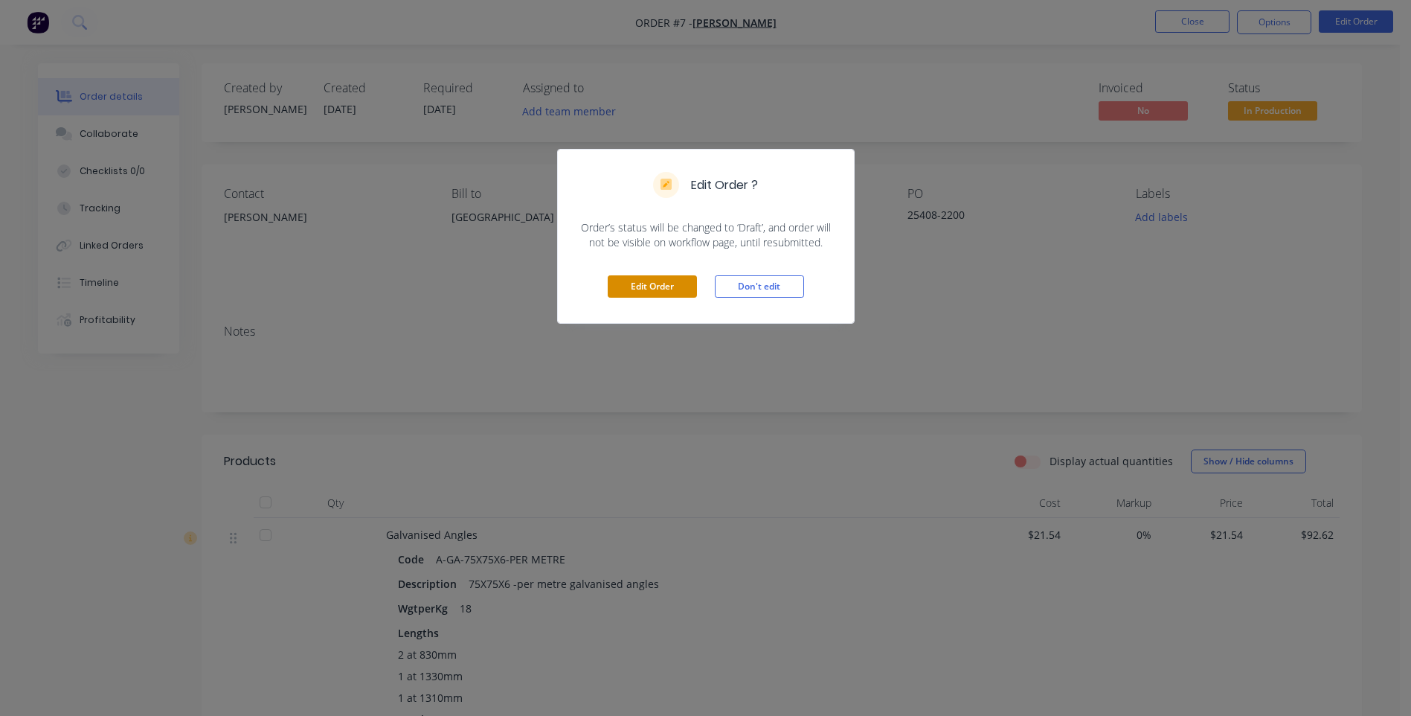
click at [676, 288] on button "Edit Order" at bounding box center [652, 286] width 89 height 22
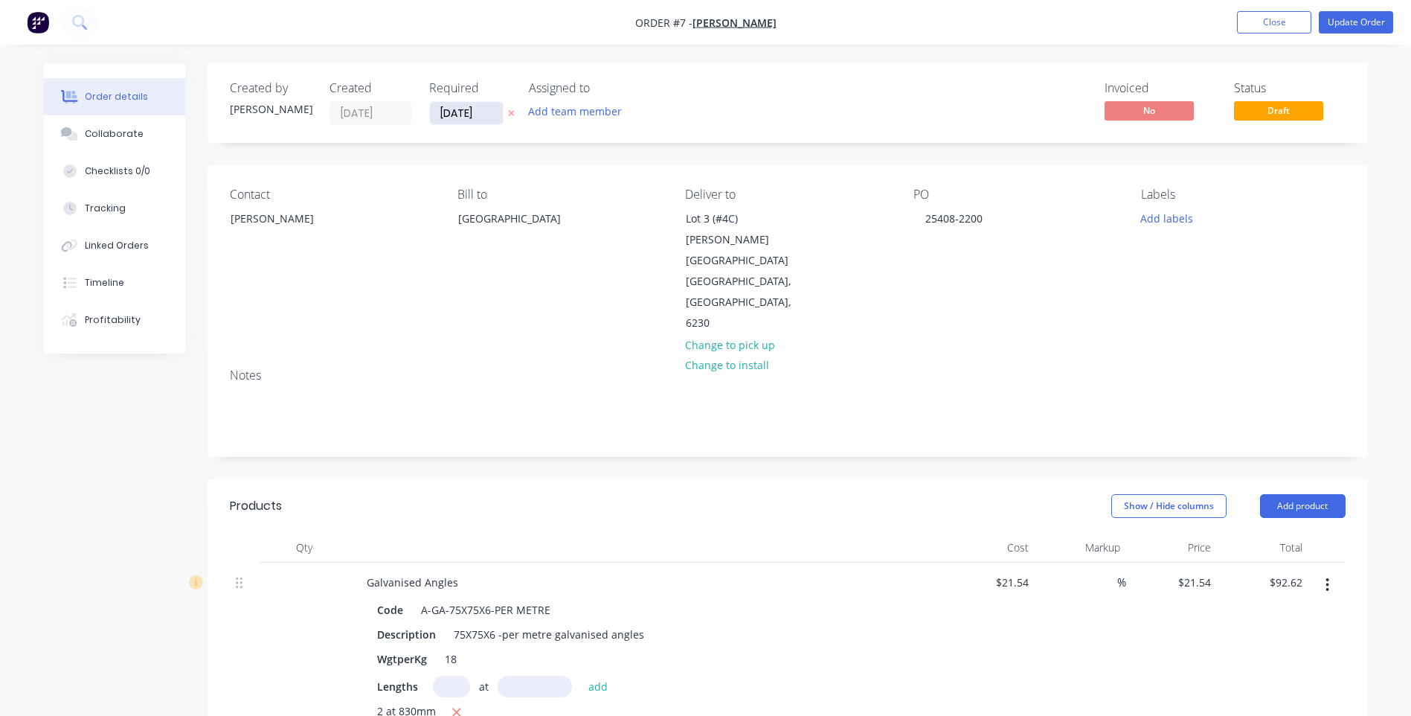
click at [493, 112] on input "[DATE]" at bounding box center [466, 113] width 73 height 22
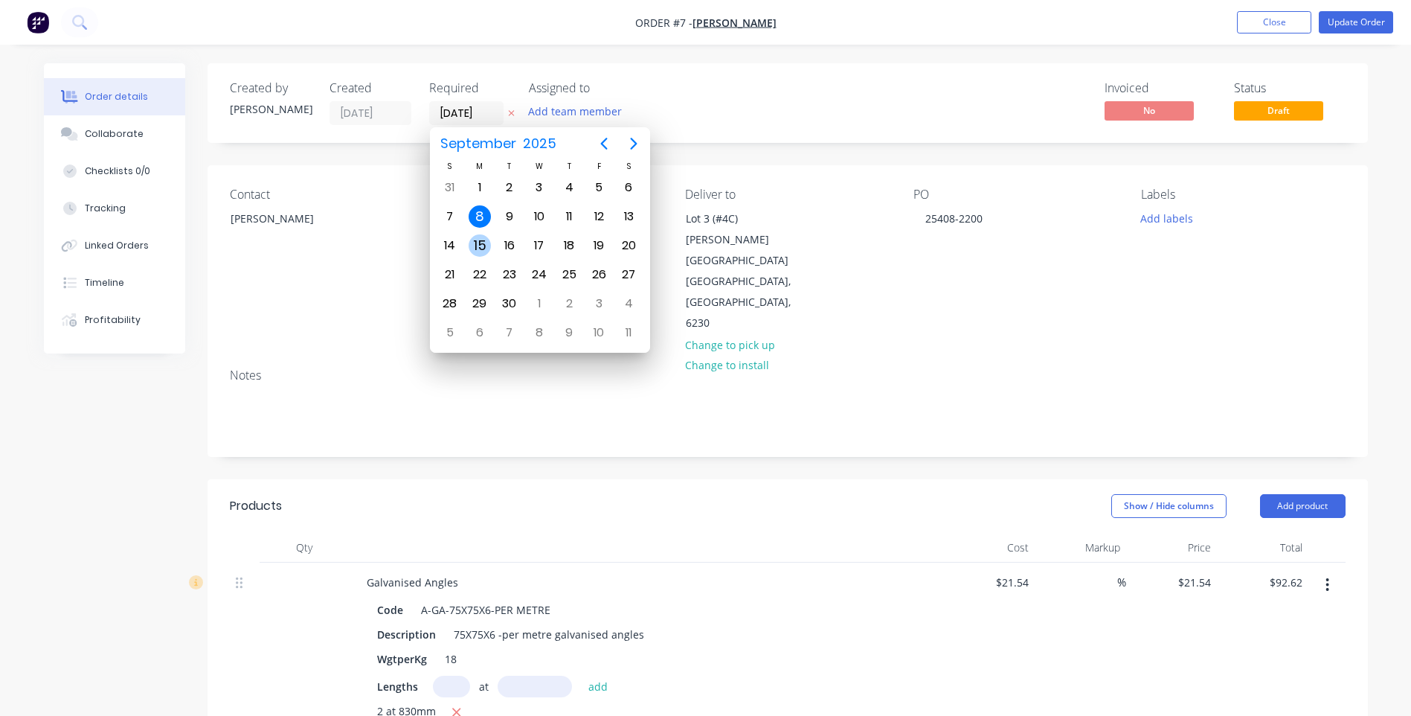
click at [478, 240] on div "15" at bounding box center [480, 245] width 22 height 22
type input "[DATE]"
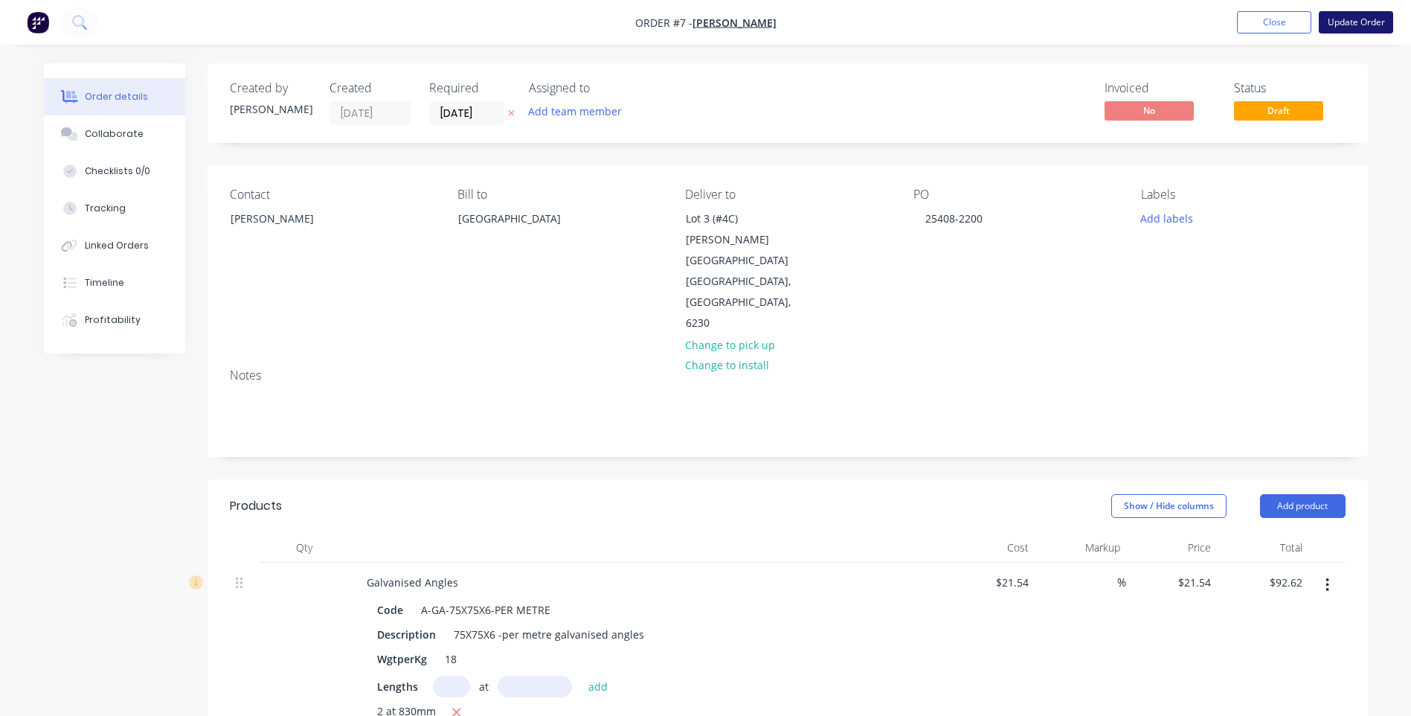
click at [1343, 31] on button "Update Order" at bounding box center [1356, 22] width 74 height 22
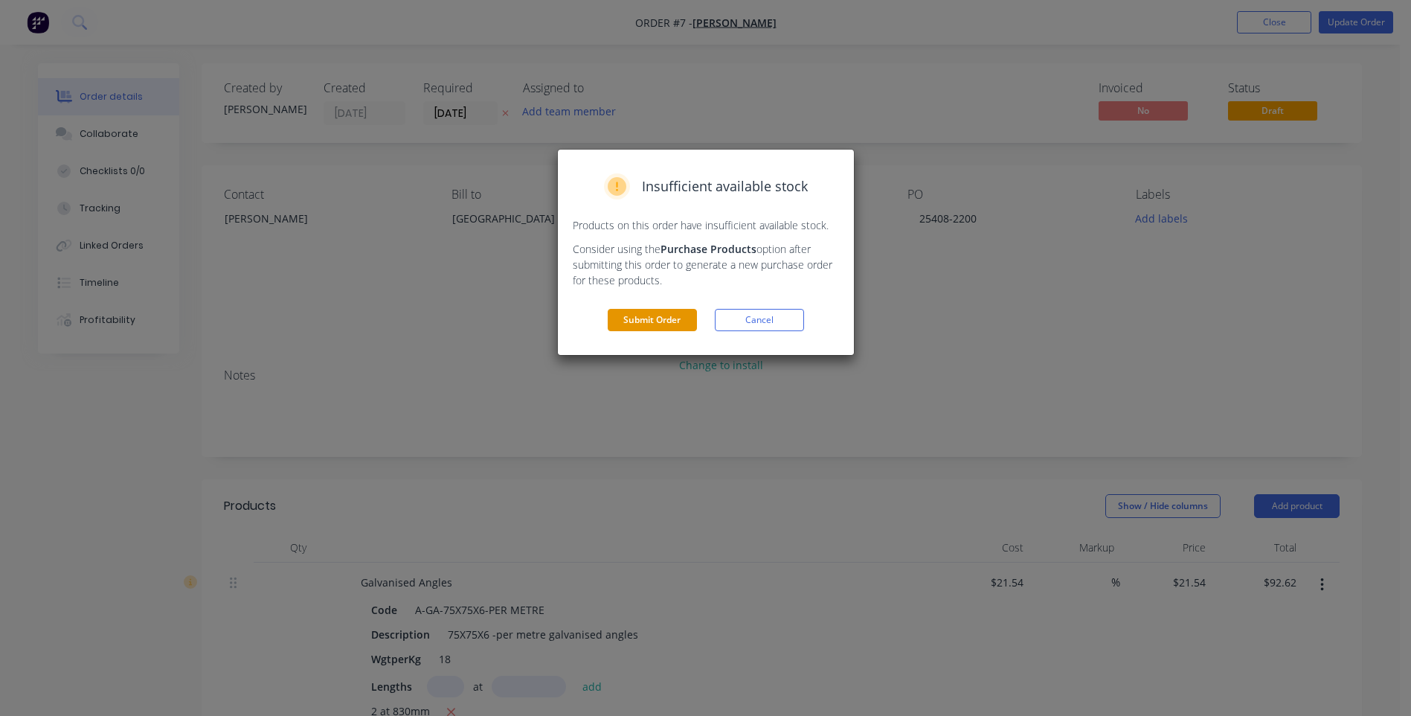
click at [658, 313] on button "Submit Order" at bounding box center [652, 320] width 89 height 22
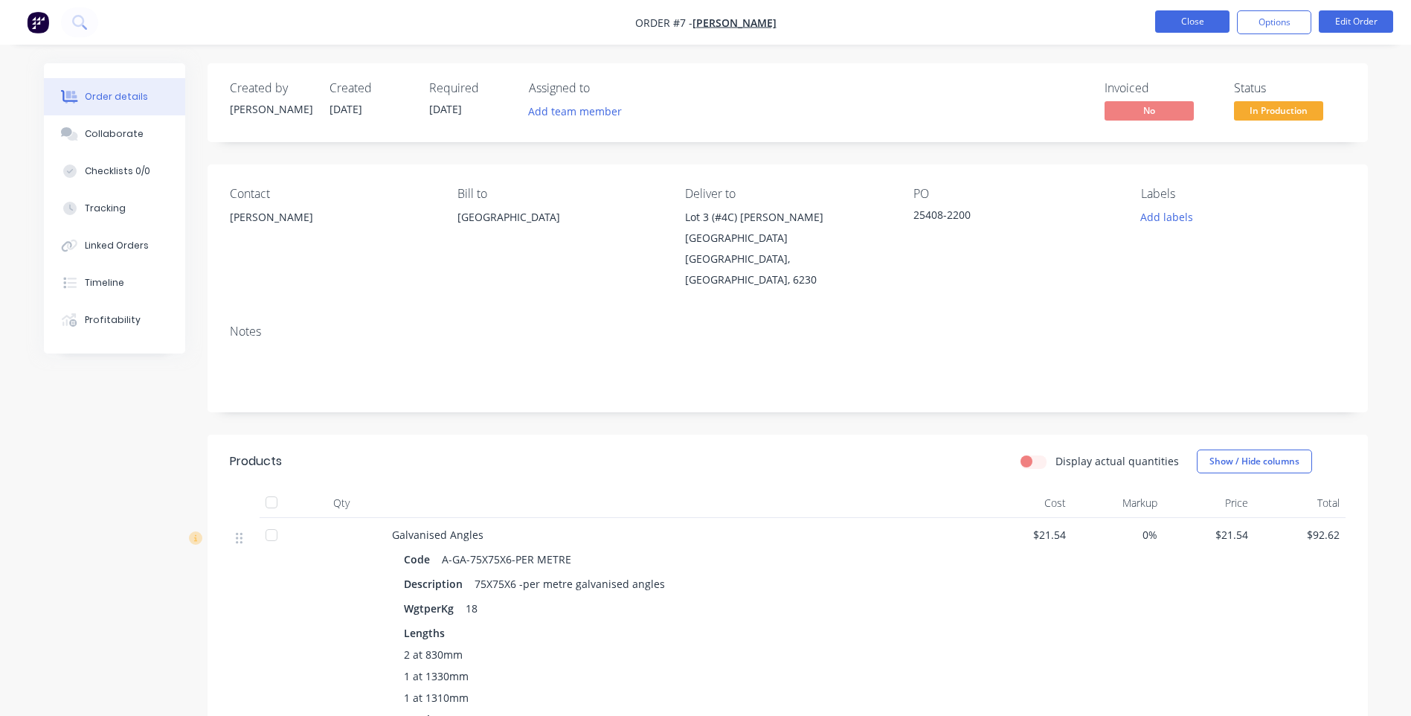
click at [1201, 24] on button "Close" at bounding box center [1192, 21] width 74 height 22
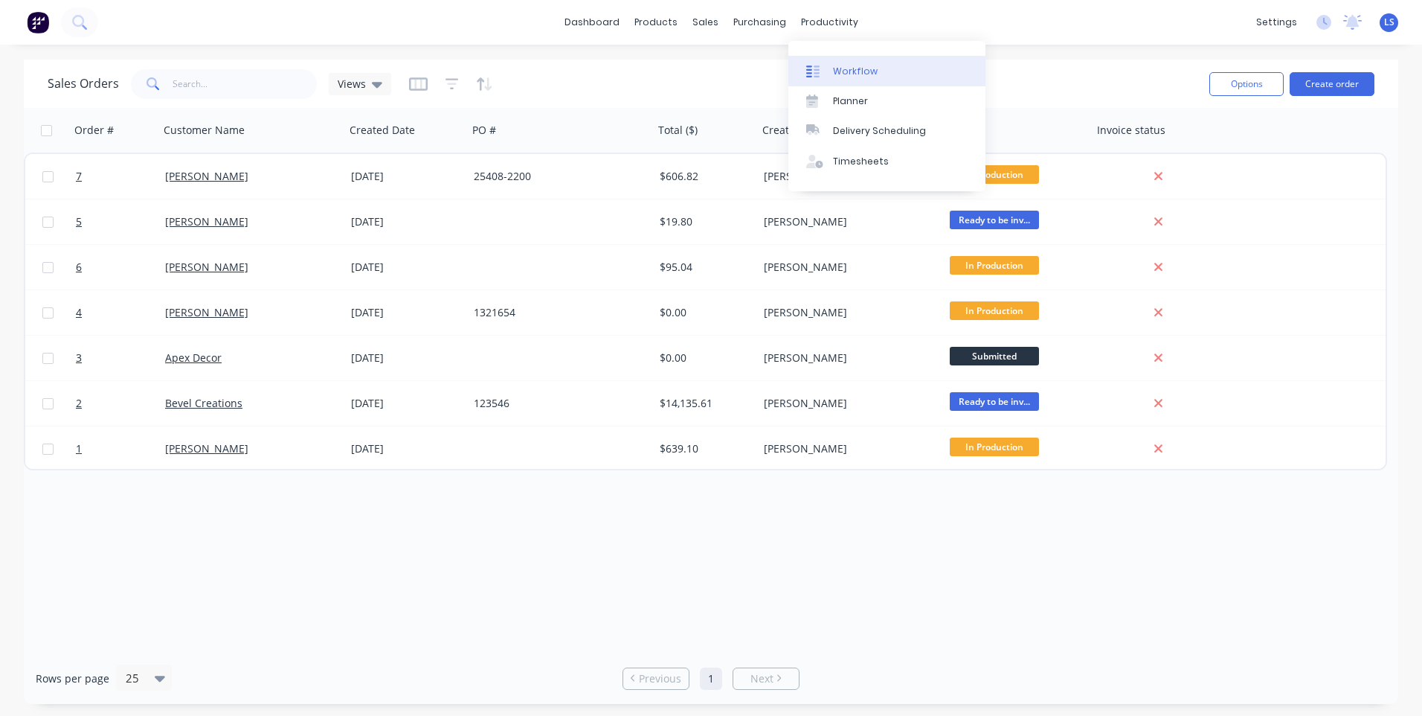
click at [860, 65] on div "Workflow" at bounding box center [855, 71] width 45 height 13
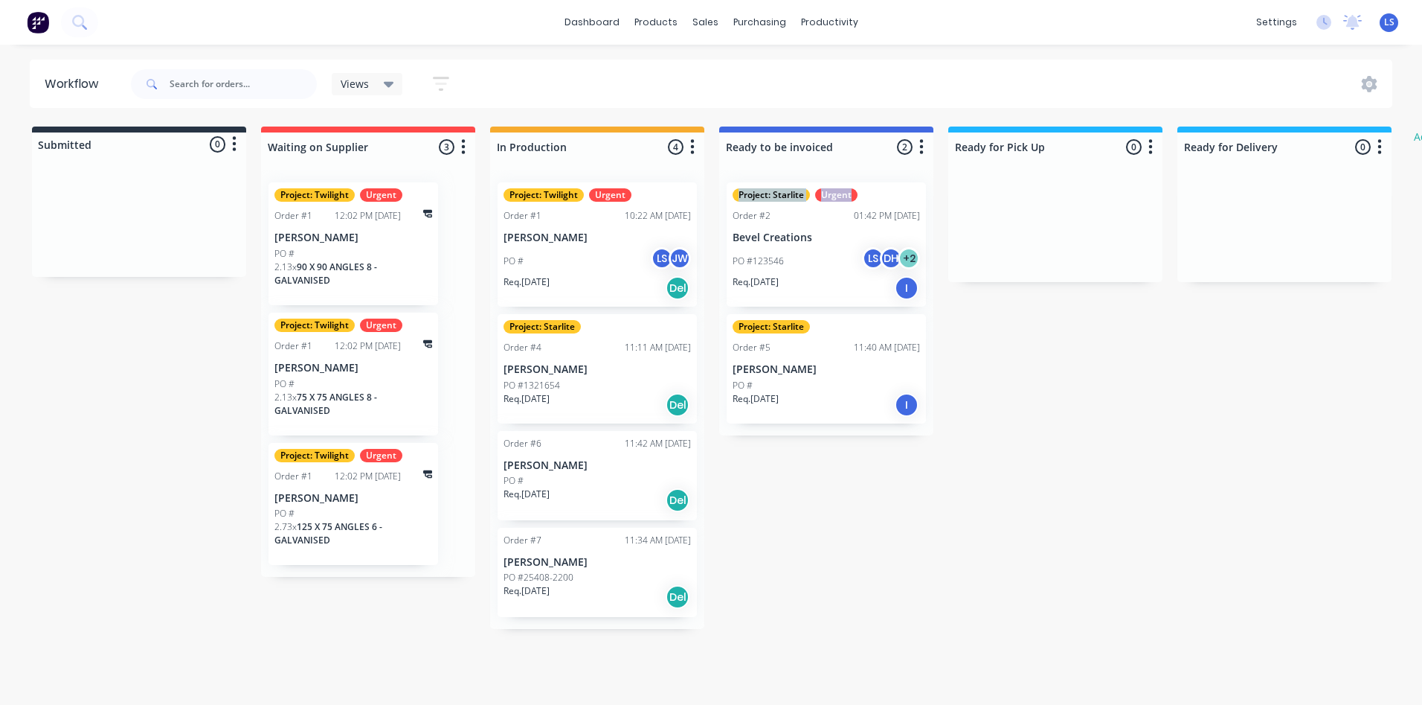
drag, startPoint x: 917, startPoint y: 167, endPoint x: 937, endPoint y: 175, distance: 22.4
click at [937, 175] on div "Submitted 0 Status colour #273444 hex #273444 Save Cancel Summaries Total order…" at bounding box center [906, 377] width 1834 height 502
click at [883, 143] on div at bounding box center [826, 146] width 214 height 29
drag, startPoint x: 883, startPoint y: 146, endPoint x: 894, endPoint y: 153, distance: 12.8
click at [898, 150] on div "Ready to be invoiced 2 Status colour #4169E1 hex #4169E1 Save Cancel Notificati…" at bounding box center [826, 143] width 214 height 35
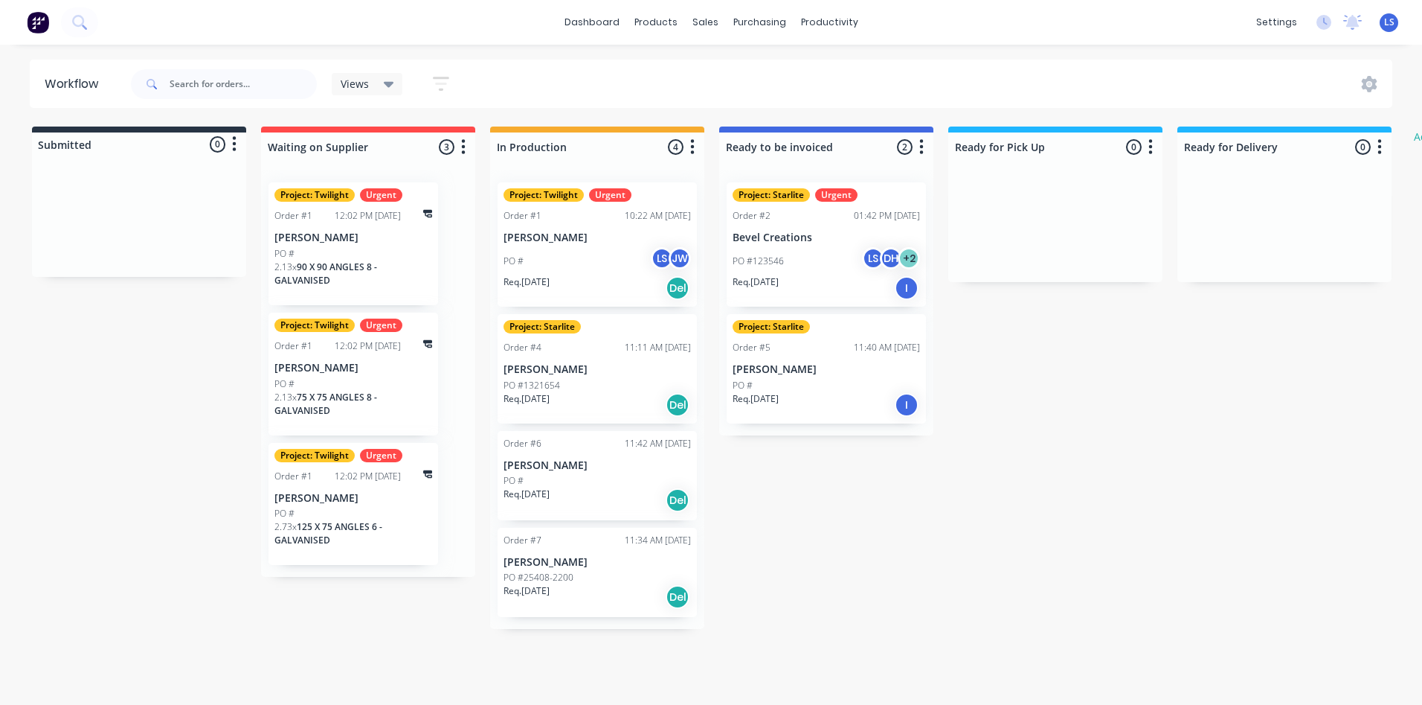
drag, startPoint x: 899, startPoint y: 164, endPoint x: 926, endPoint y: 165, distance: 27.5
click at [926, 165] on div at bounding box center [826, 165] width 214 height 9
click at [928, 164] on div at bounding box center [826, 165] width 214 height 9
click at [826, 140] on div at bounding box center [826, 146] width 214 height 29
click at [847, 170] on div "Project: Starlite Urgent Order #2 01:42 PM [DATE] Bevel Creations PO #123546 LS…" at bounding box center [826, 302] width 214 height 265
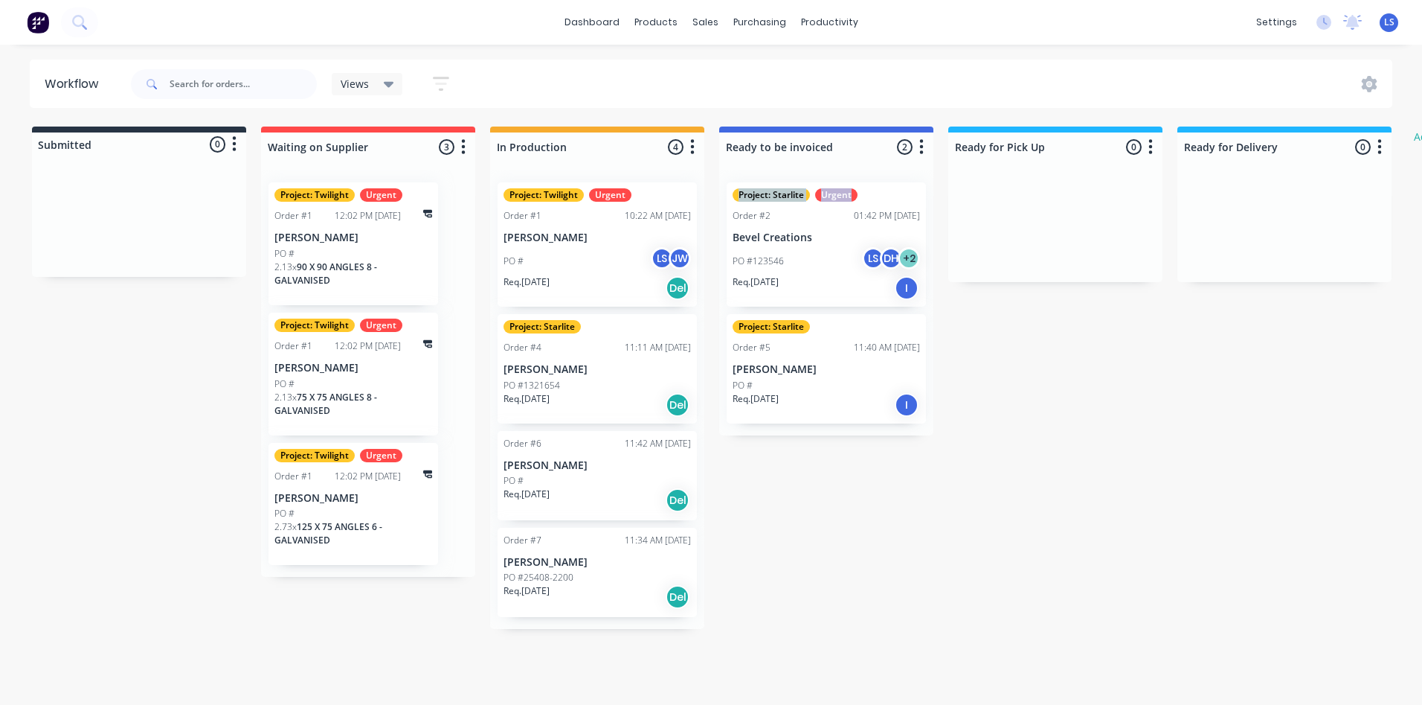
drag, startPoint x: 847, startPoint y: 170, endPoint x: 912, endPoint y: 170, distance: 65.5
click at [912, 170] on div "Ready to be invoiced 2 Status colour #4169E1 hex #4169E1 Save Cancel Notificati…" at bounding box center [826, 280] width 214 height 309
drag, startPoint x: 912, startPoint y: 170, endPoint x: 802, endPoint y: 173, distance: 110.1
click at [802, 173] on div "Project: Starlite Urgent Order #2 01:42 PM [DATE] Bevel Creations PO #123546 LS…" at bounding box center [826, 302] width 214 height 265
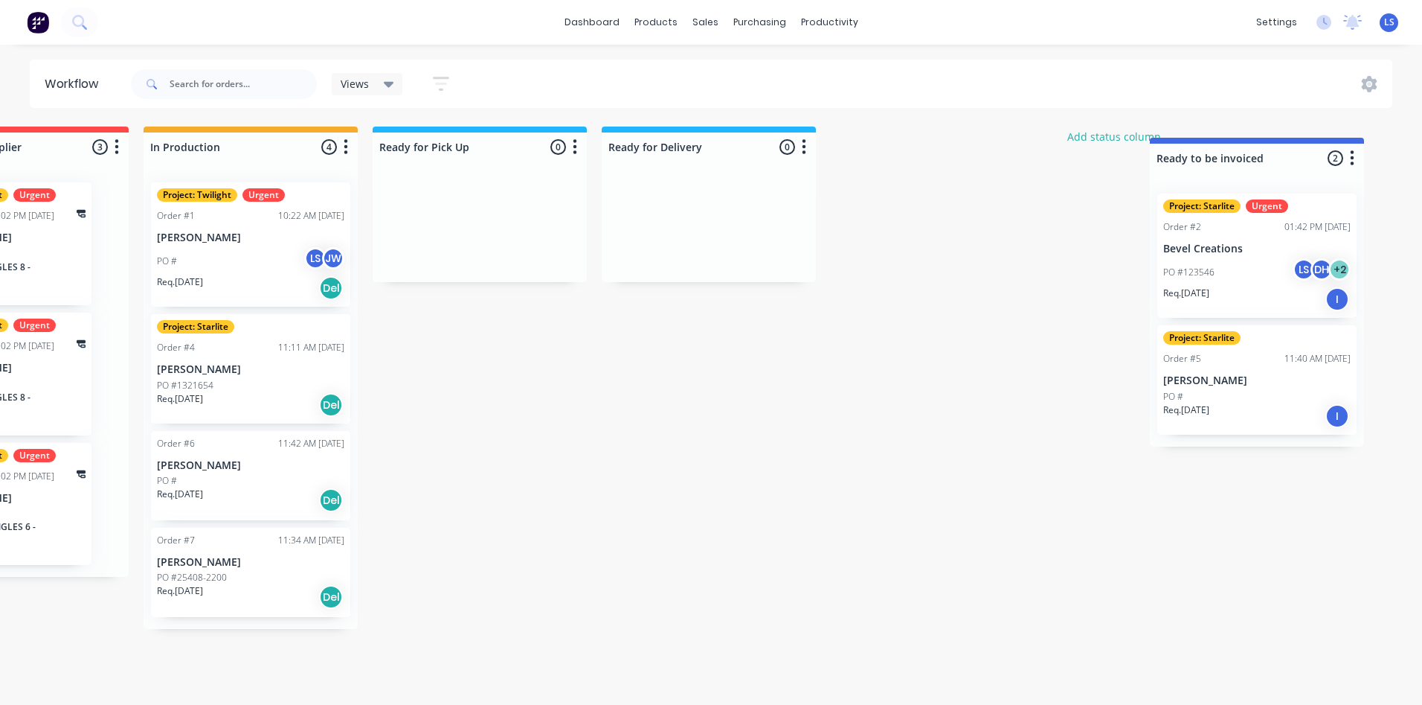
scroll to position [0, 411]
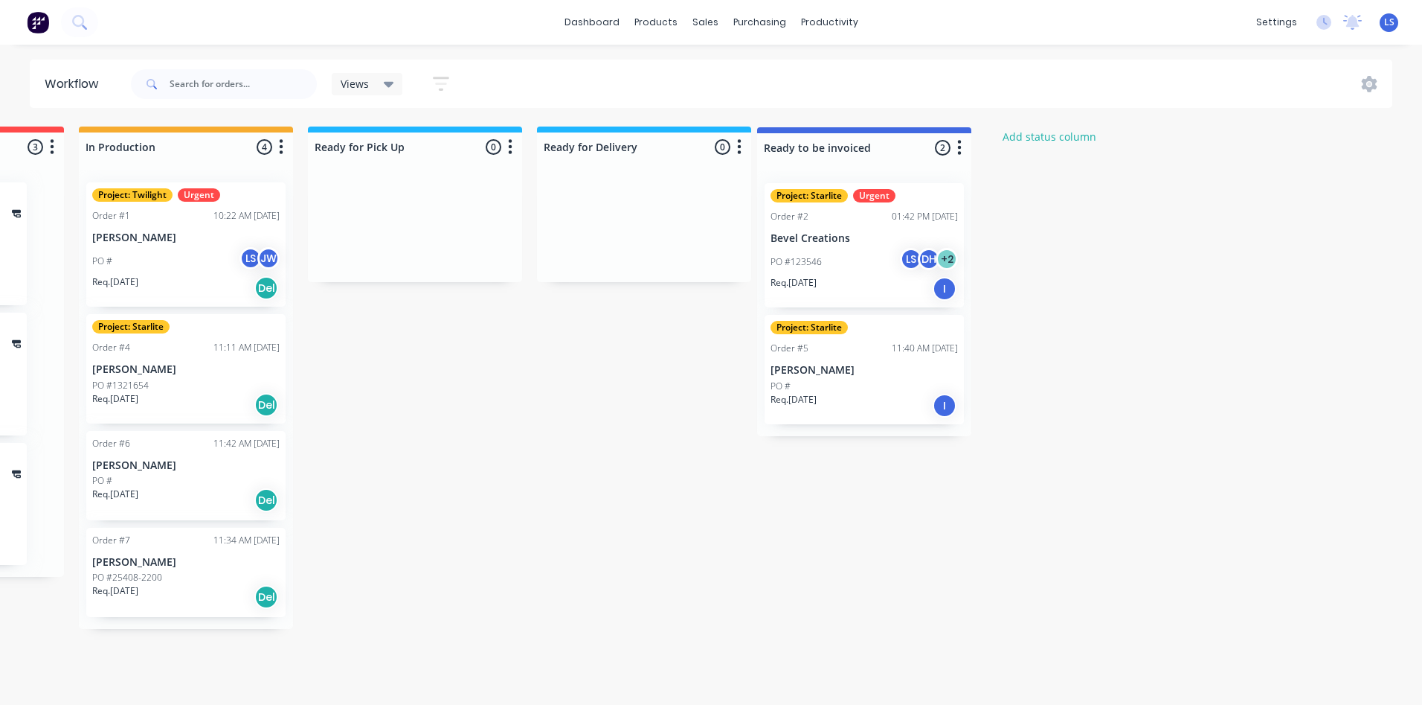
drag, startPoint x: 834, startPoint y: 142, endPoint x: 876, endPoint y: 143, distance: 41.7
click at [876, 143] on div "Submitted 0 Status colour #273444 hex #273444 Save Cancel Summaries Total order…" at bounding box center [494, 377] width 1834 height 502
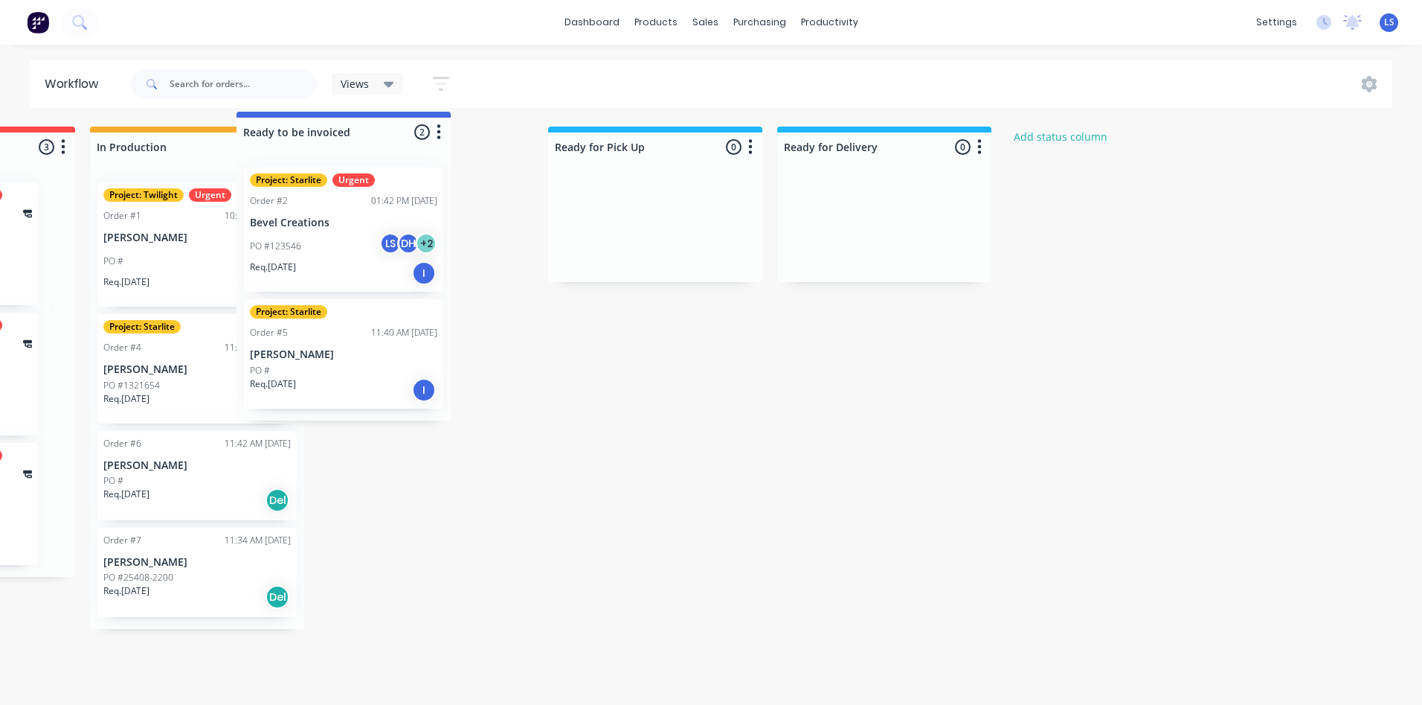
scroll to position [0, 398]
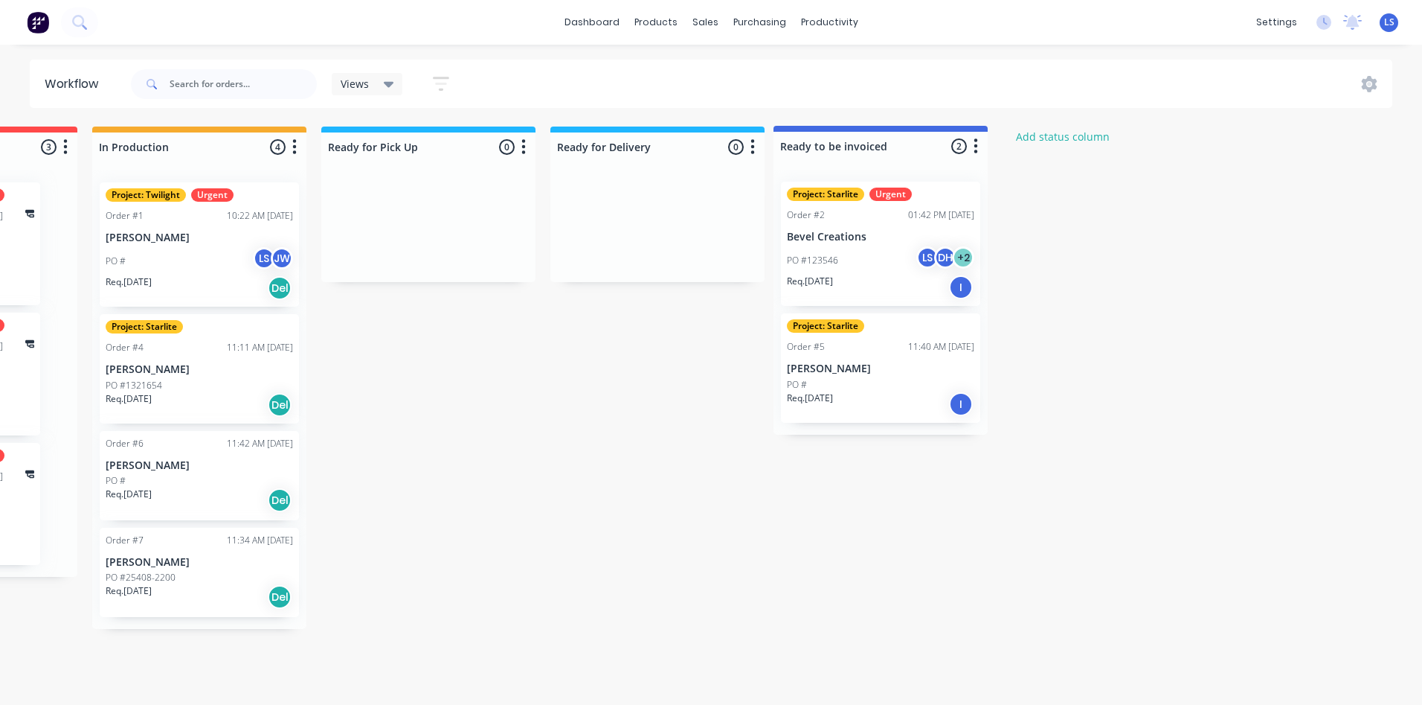
click at [843, 150] on div "Submitted 0 Status colour #273444 hex #273444 Save Cancel Summaries Total order…" at bounding box center [508, 377] width 1834 height 502
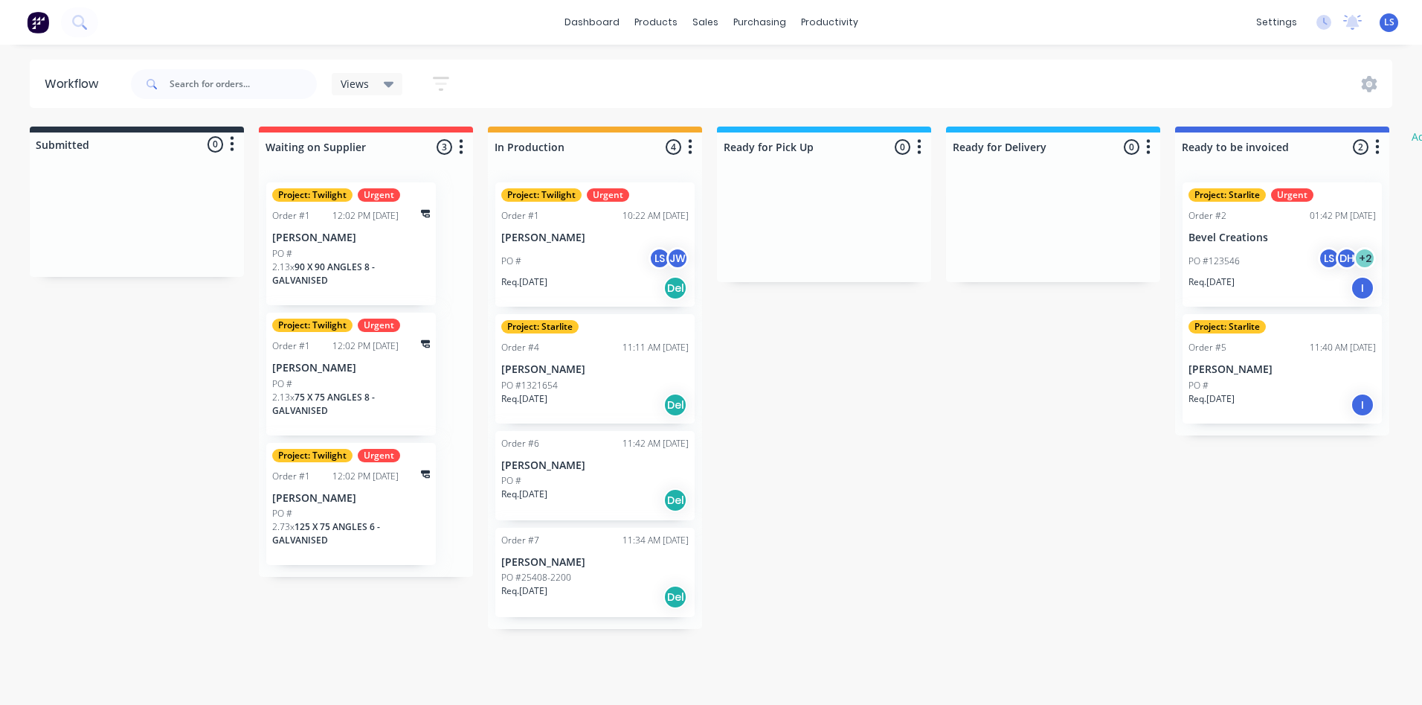
scroll to position [0, 0]
